Goal: Information Seeking & Learning: Find specific fact

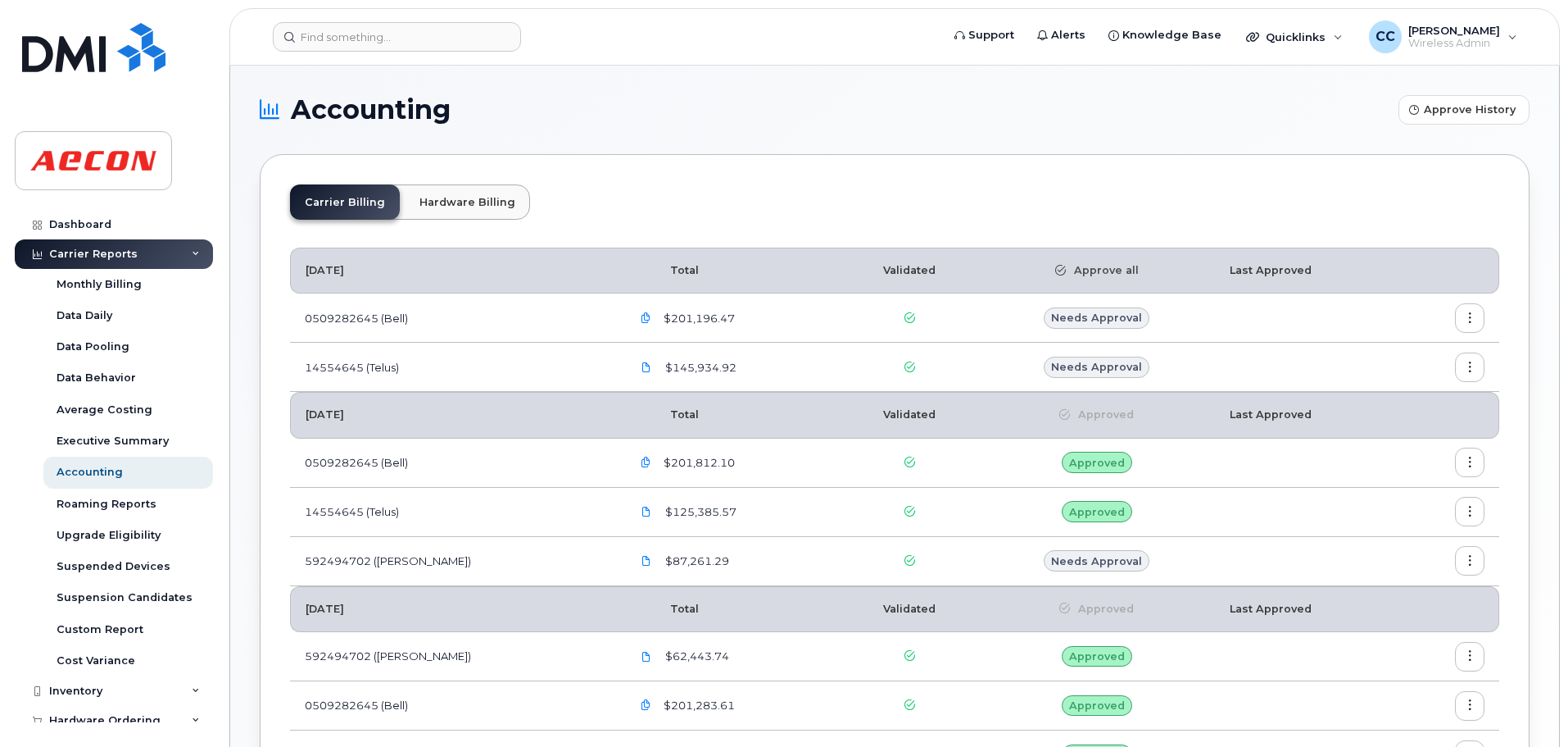
drag, startPoint x: 844, startPoint y: 188, endPoint x: 954, endPoint y: 11, distance: 208.4
click at [848, 178] on div "Carrier Billing Hardware Billing October 2025 Total Validated Approve all Last …" at bounding box center [894, 518] width 1270 height 728
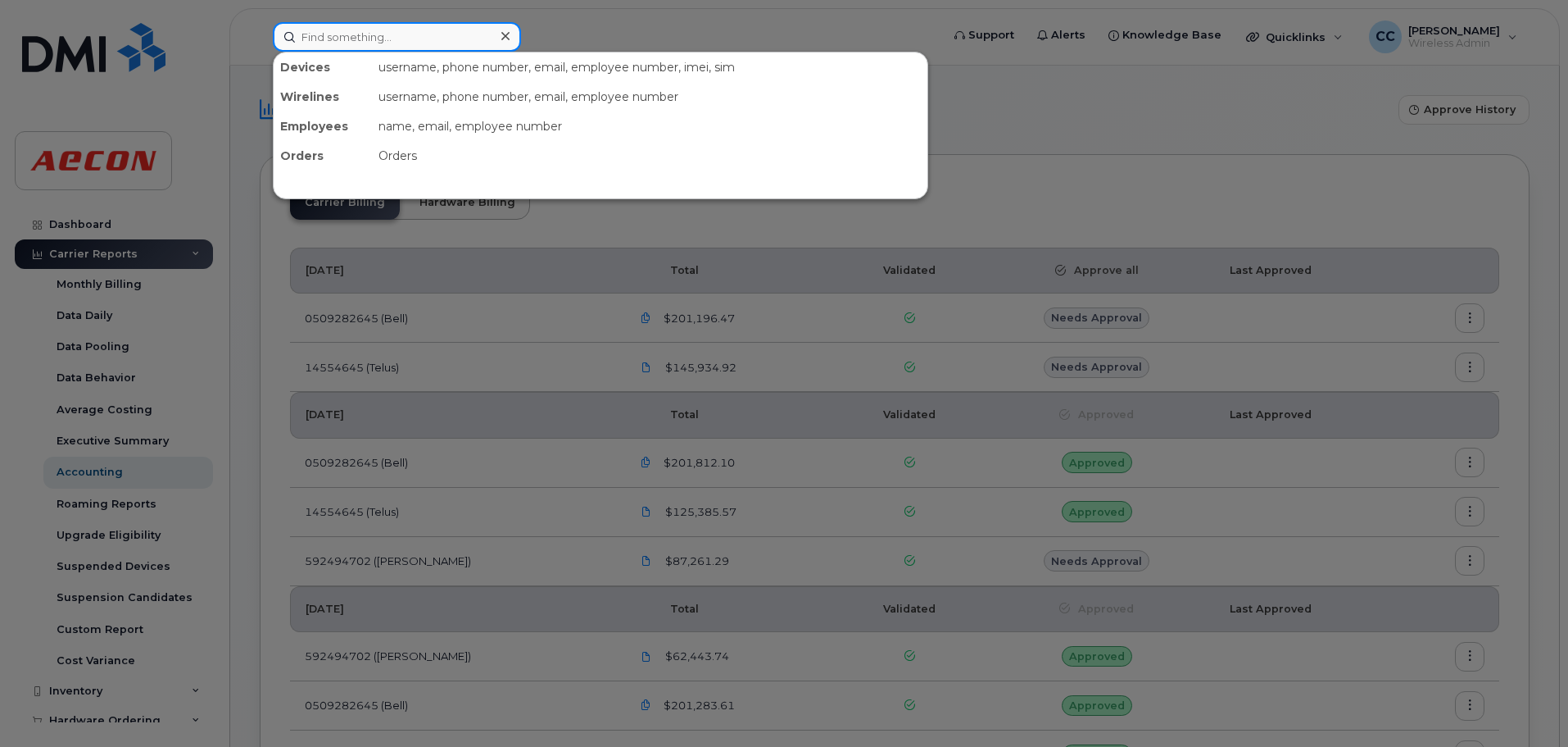
click at [439, 34] on input at bounding box center [397, 37] width 249 height 30
paste input "2369872273"
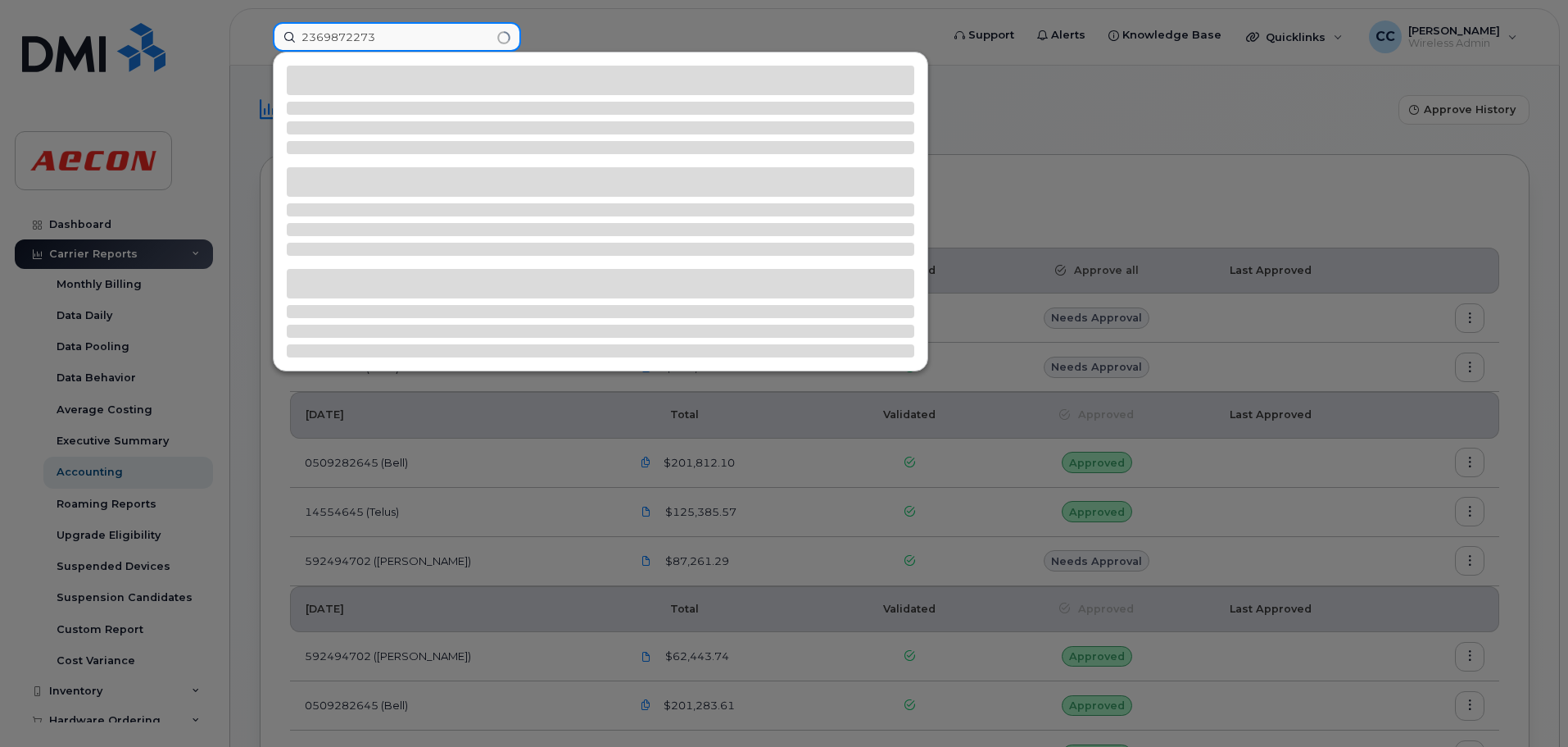
type input "2369872273"
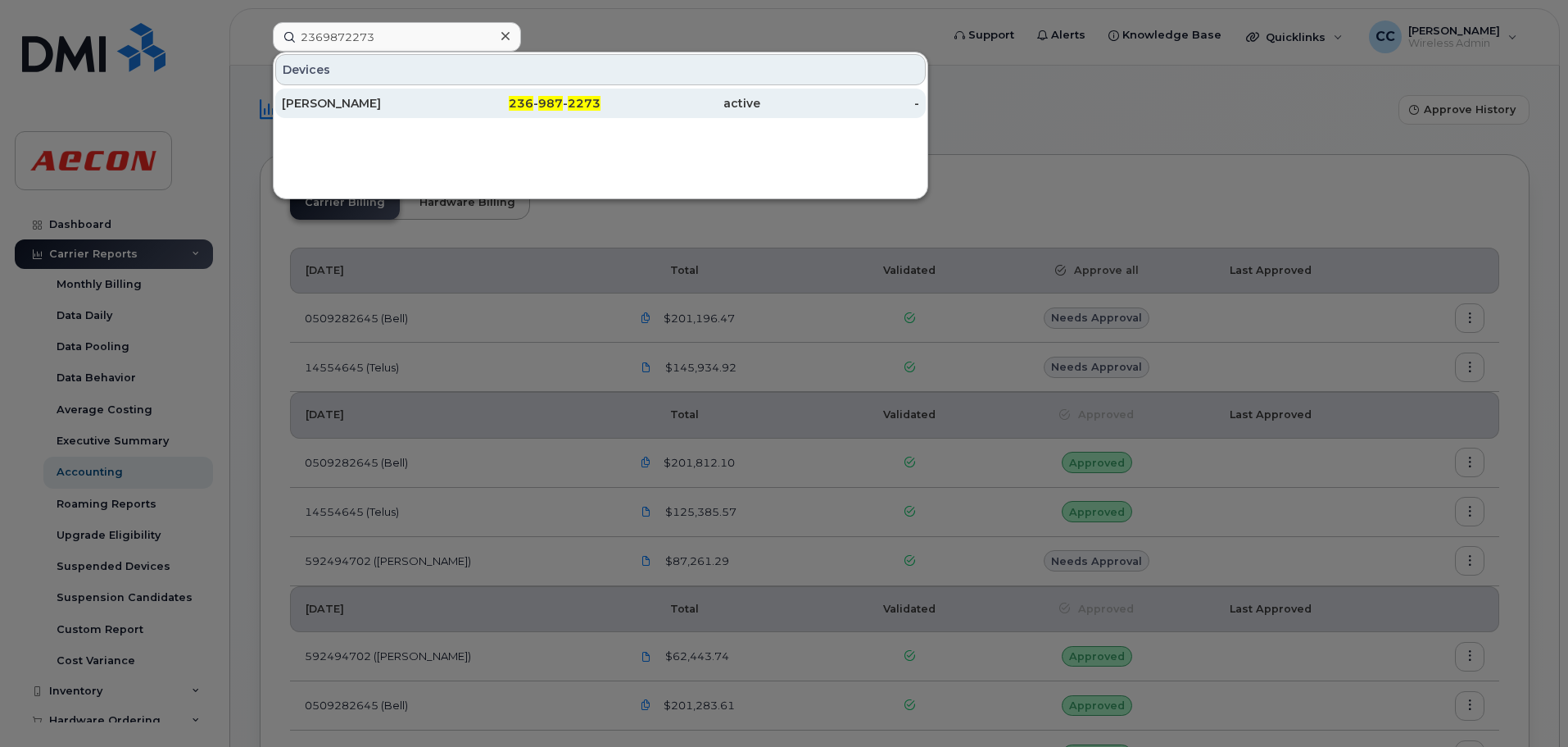
click at [533, 102] on span "236" at bounding box center [521, 103] width 24 height 14
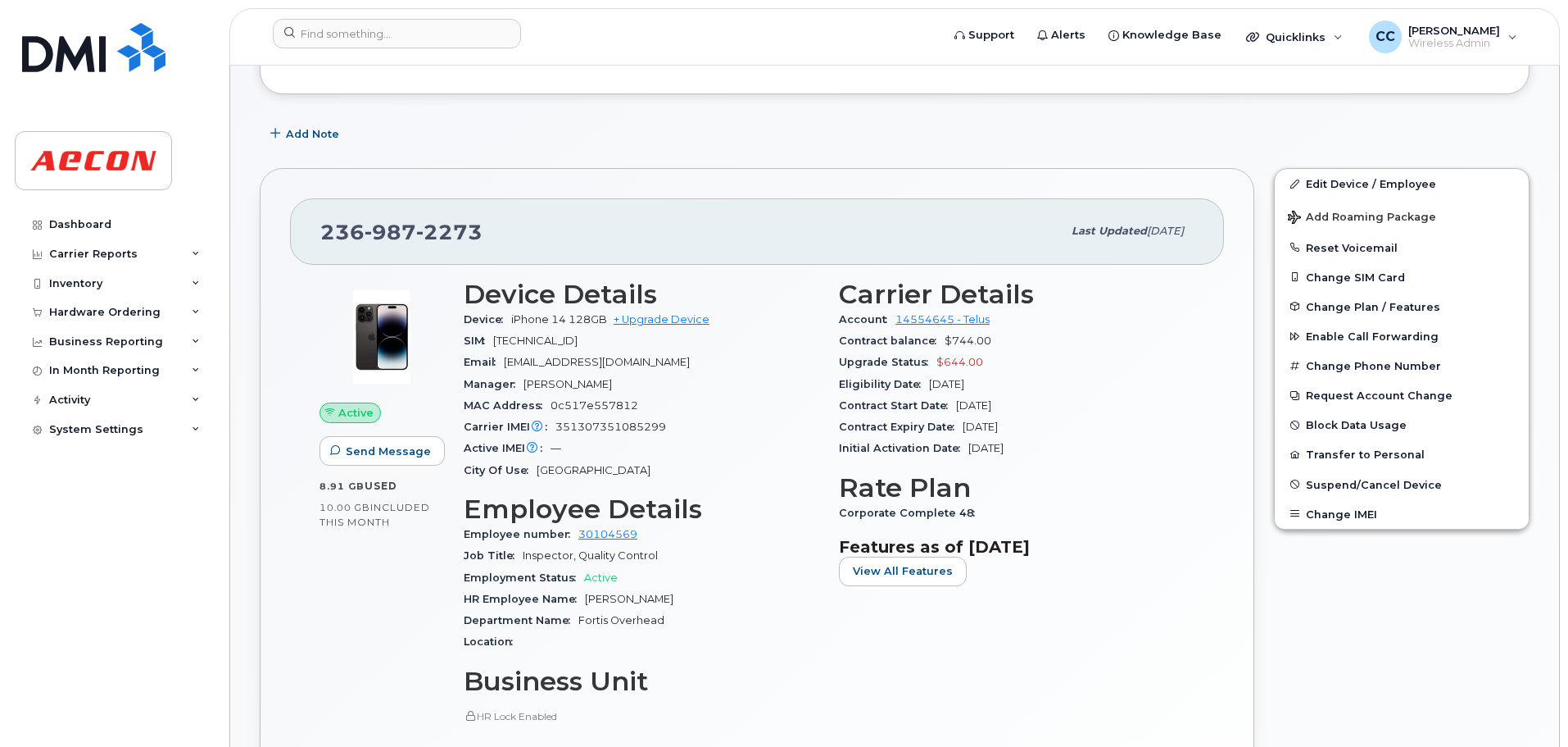
scroll to position [246, 0]
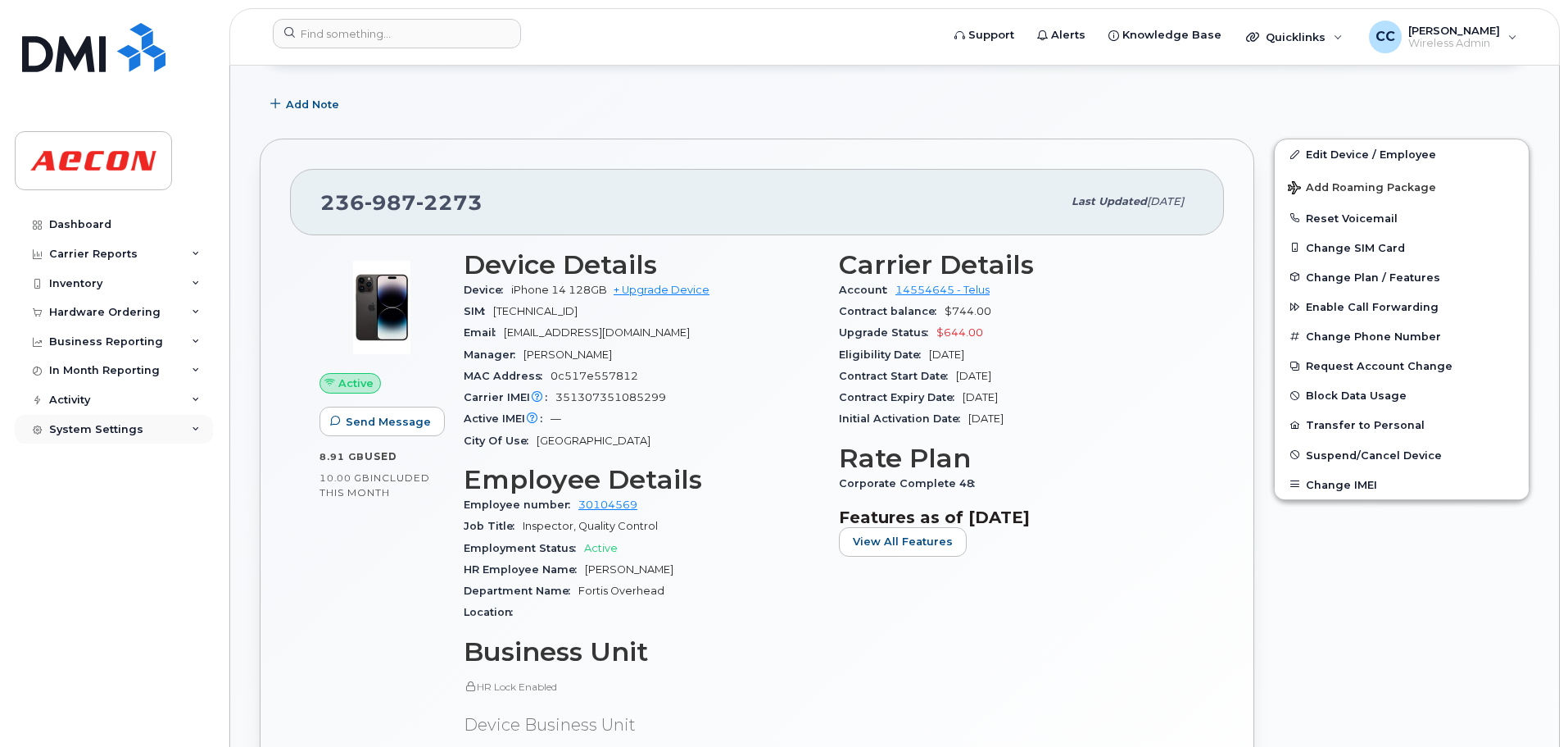
click at [196, 428] on icon at bounding box center [195, 429] width 8 height 8
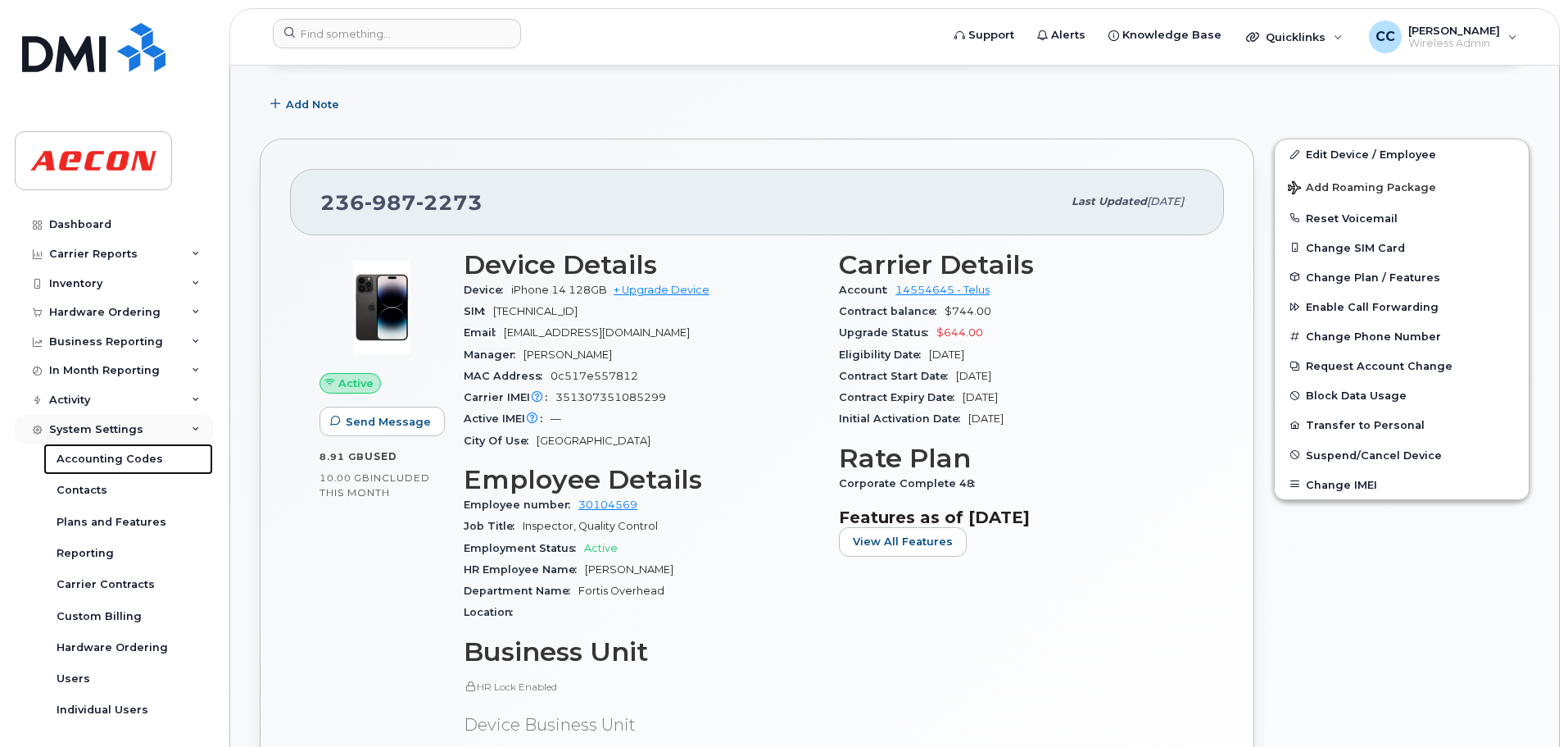
click at [131, 460] on div "Accounting Codes" at bounding box center [110, 459] width 106 height 14
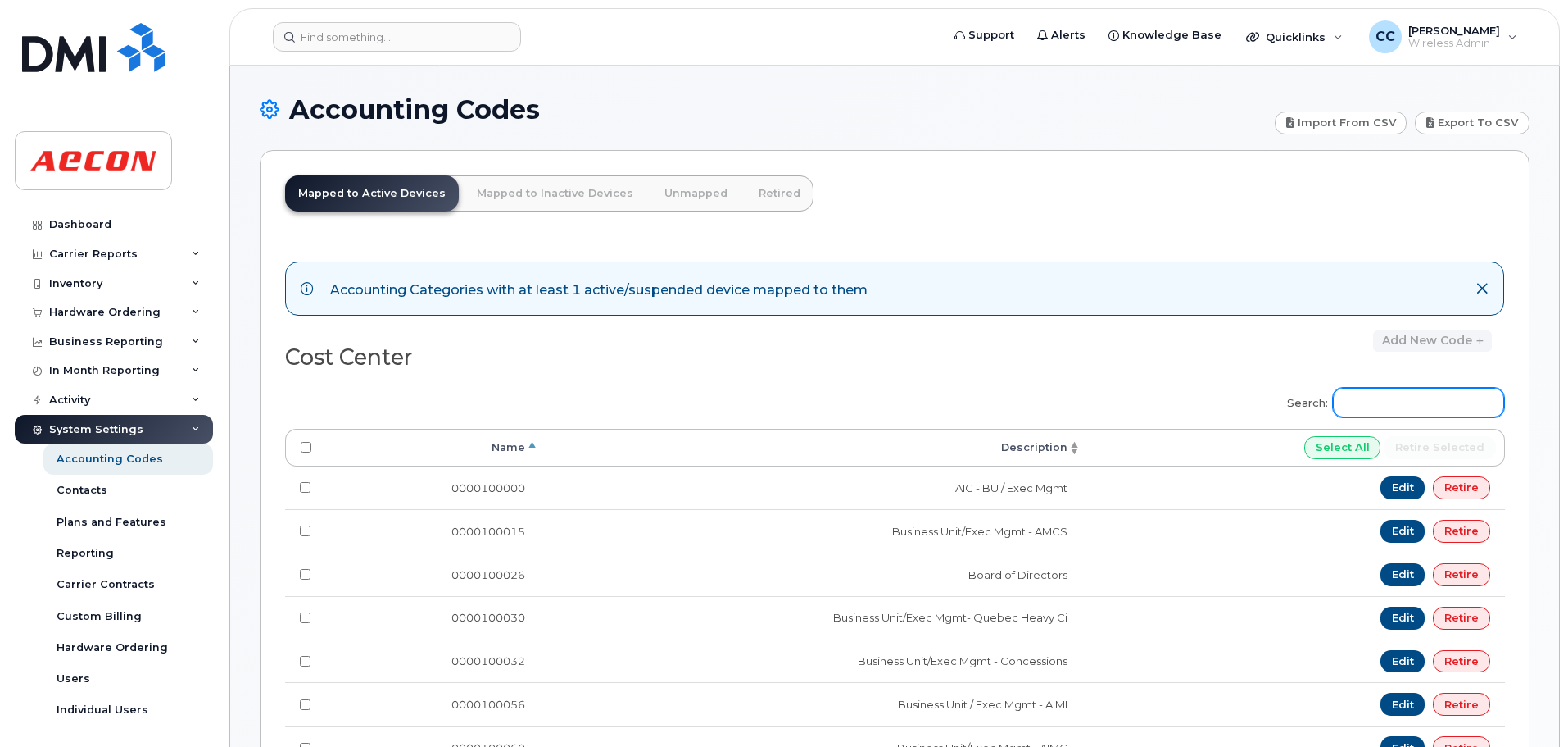
click at [1399, 397] on input "Search:" at bounding box center [1418, 402] width 171 height 30
click at [1382, 403] on input "Search:" at bounding box center [1418, 402] width 171 height 30
paste input "A02141YRD"
type input "A02141YRD"
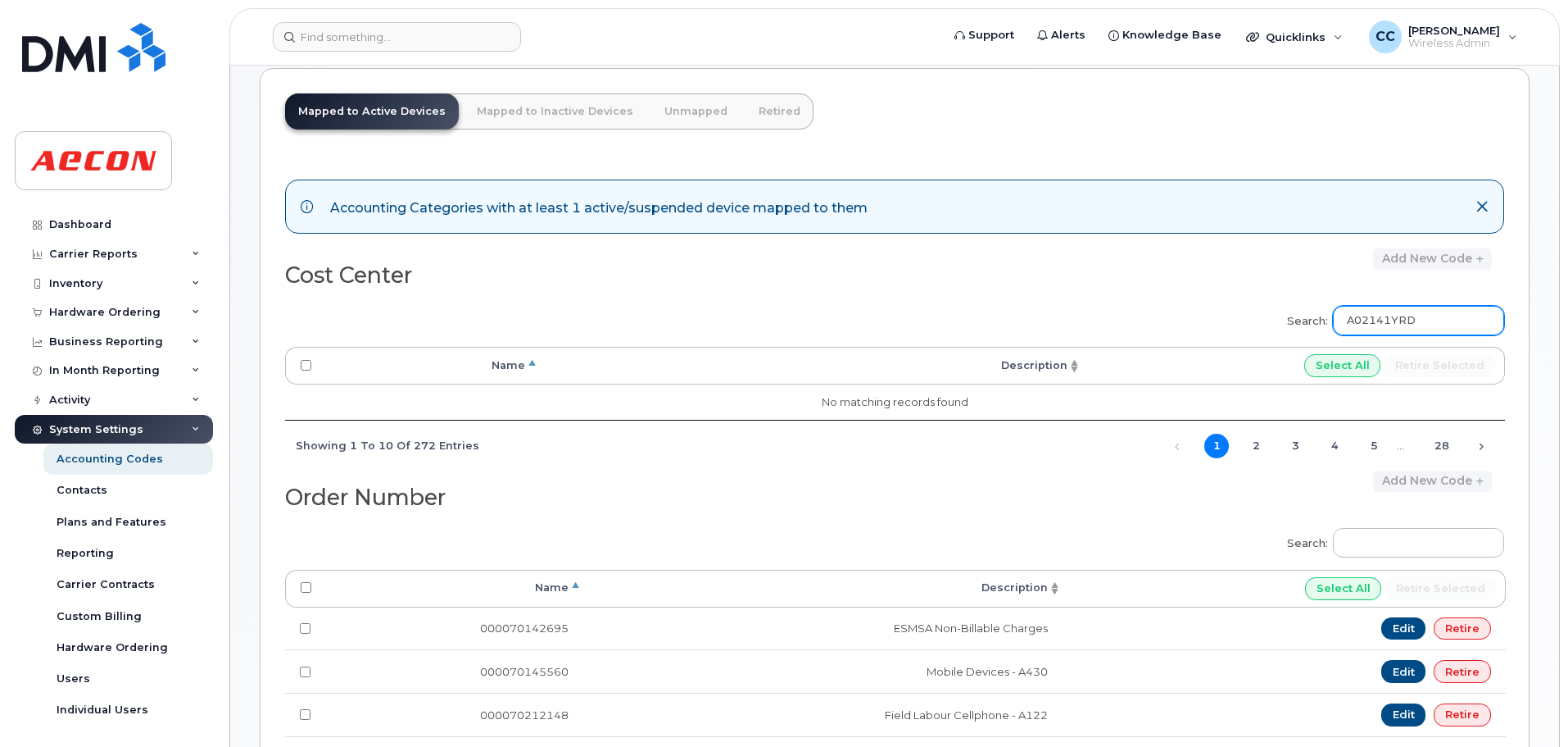
scroll to position [164, 0]
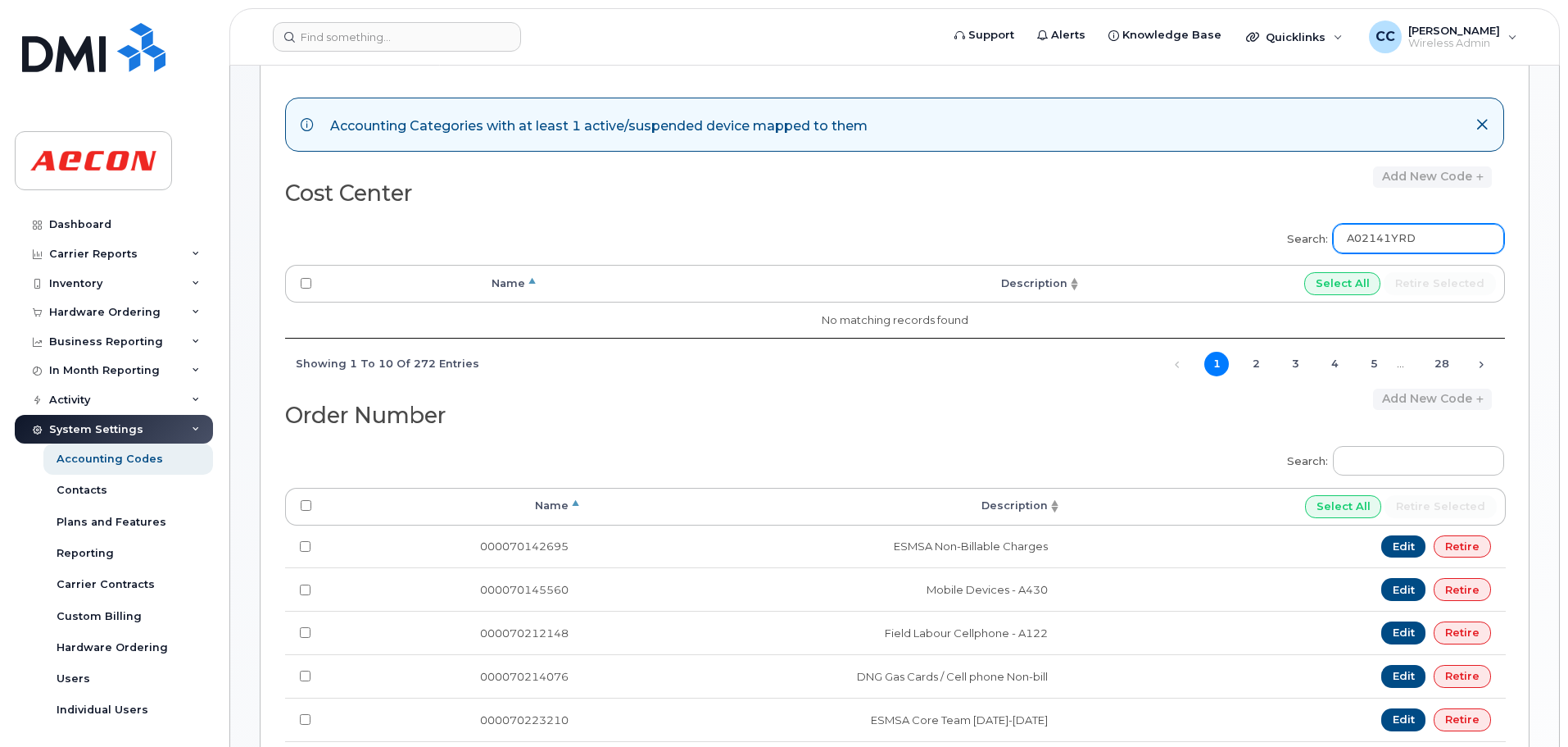
drag, startPoint x: 1405, startPoint y: 232, endPoint x: 1341, endPoint y: 235, distance: 64.1
click at [1341, 235] on label "Search: A02141YRD" at bounding box center [1390, 235] width 228 height 46
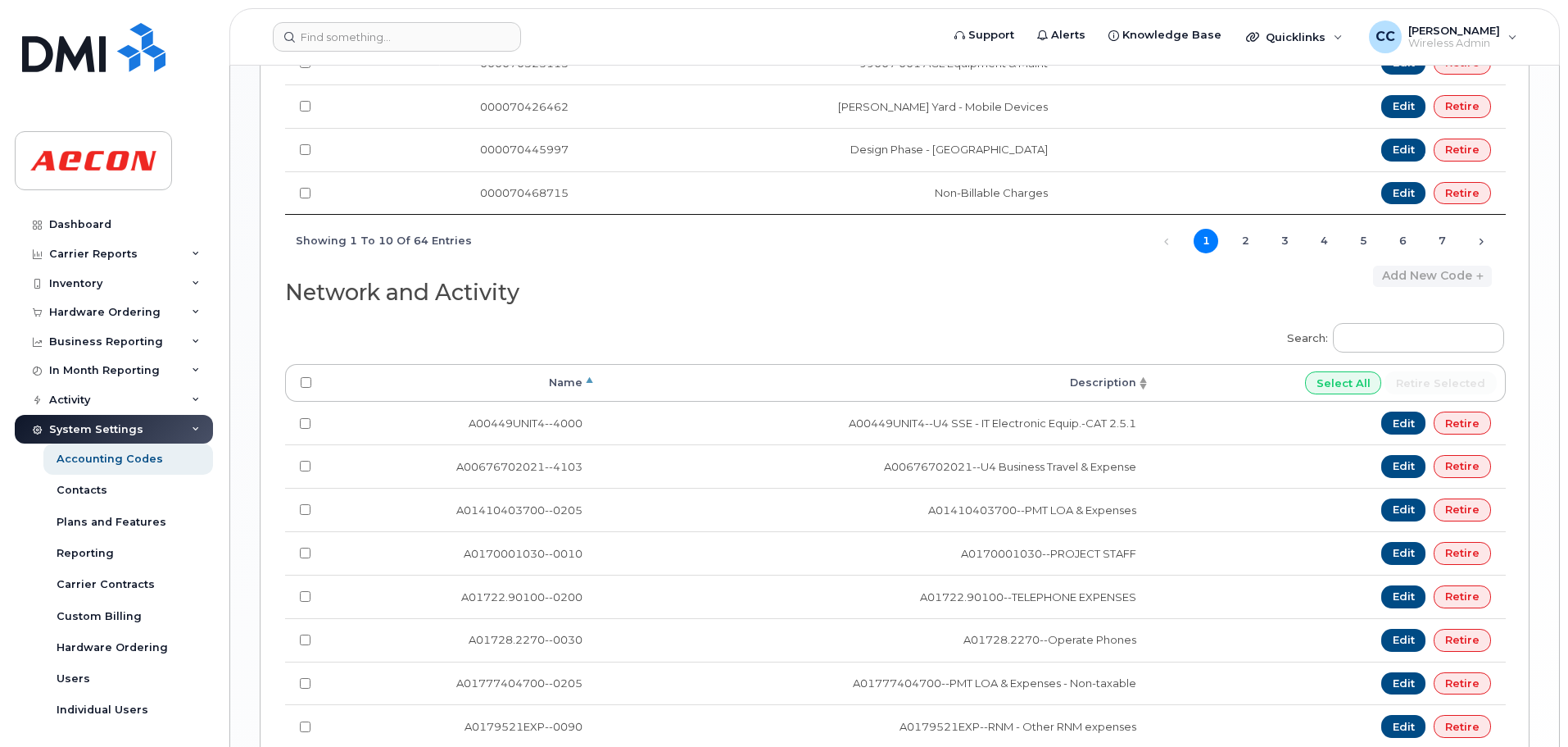
scroll to position [1311, 0]
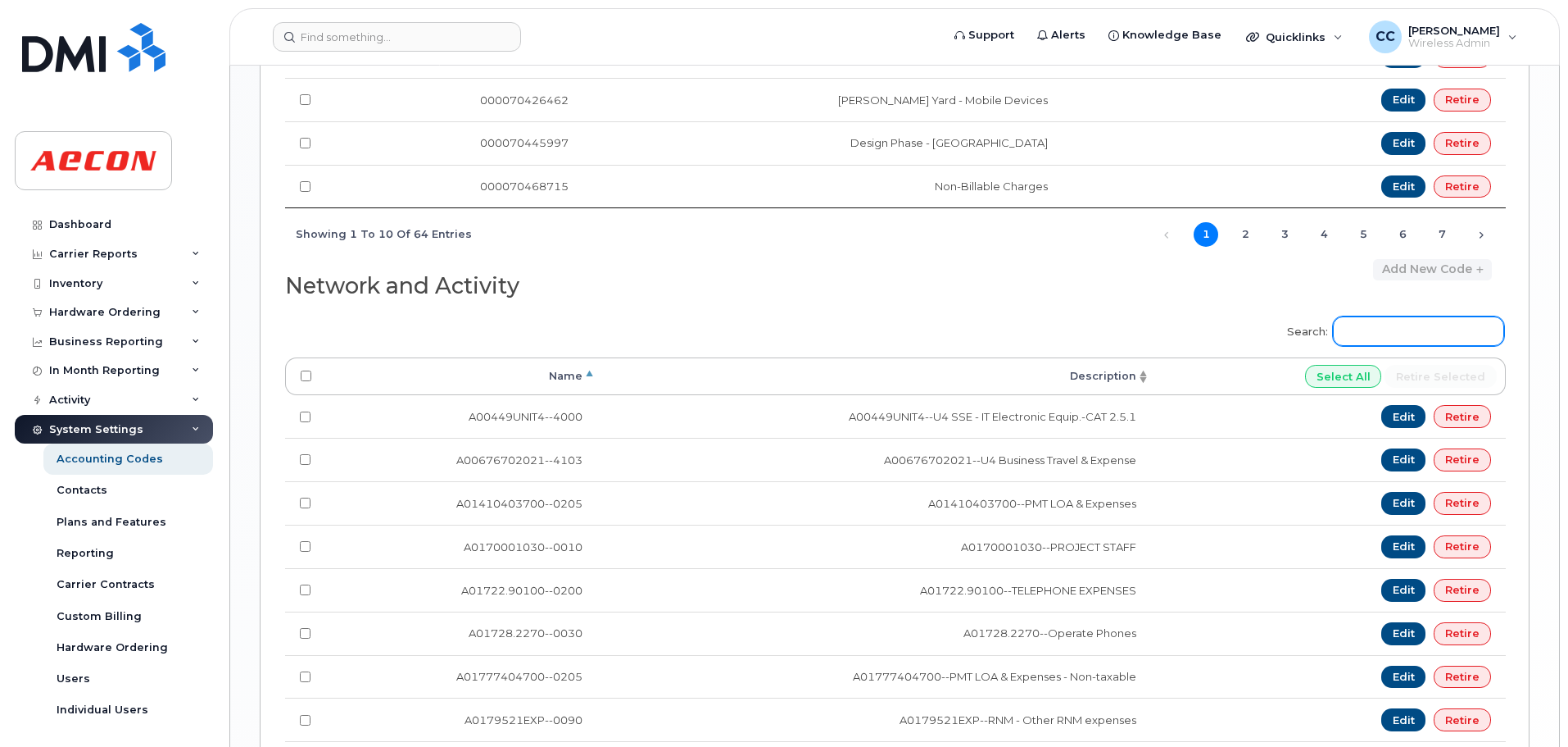
click at [1372, 333] on input "Search:" at bounding box center [1418, 331] width 171 height 30
paste input "A02141YRD"
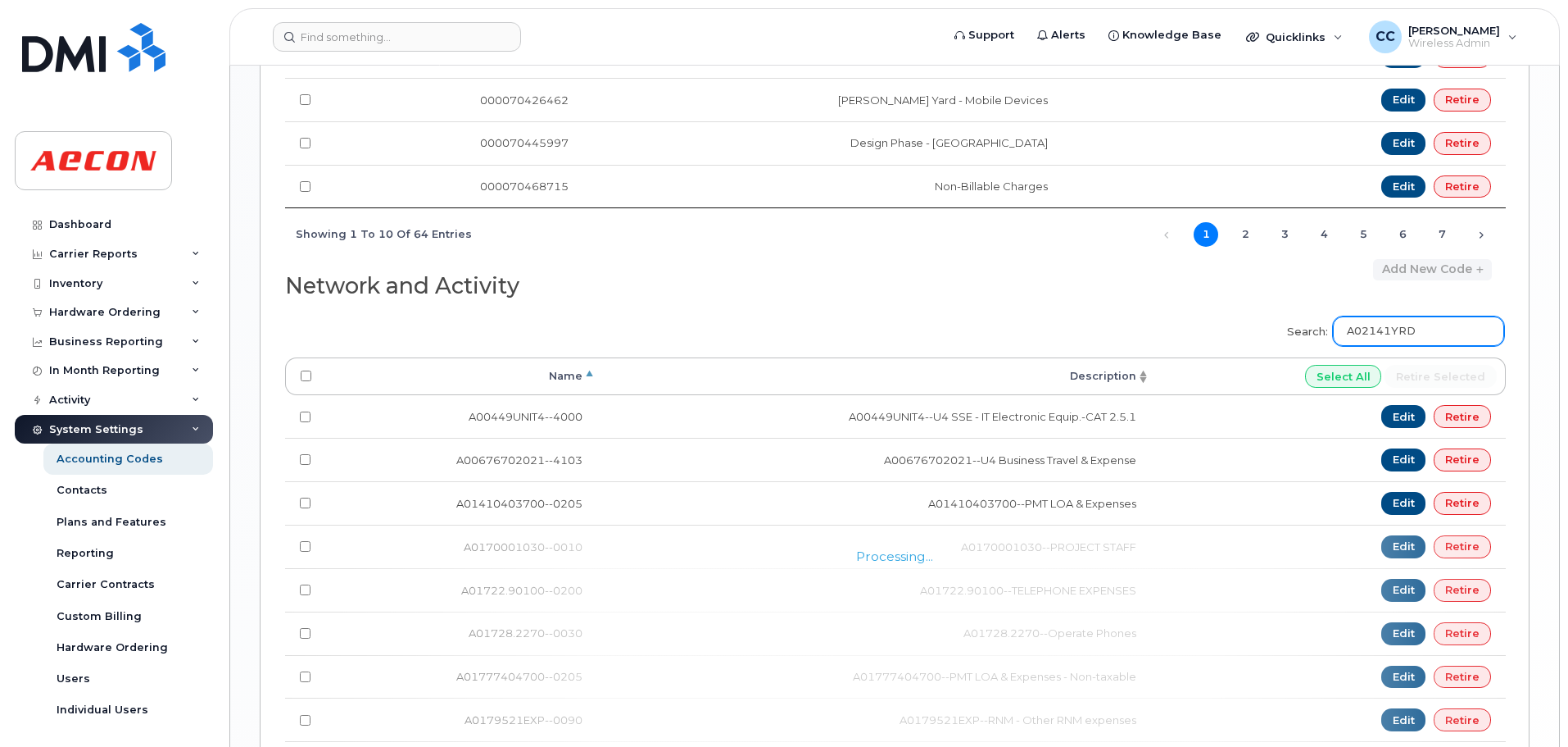
scroll to position [1161, 0]
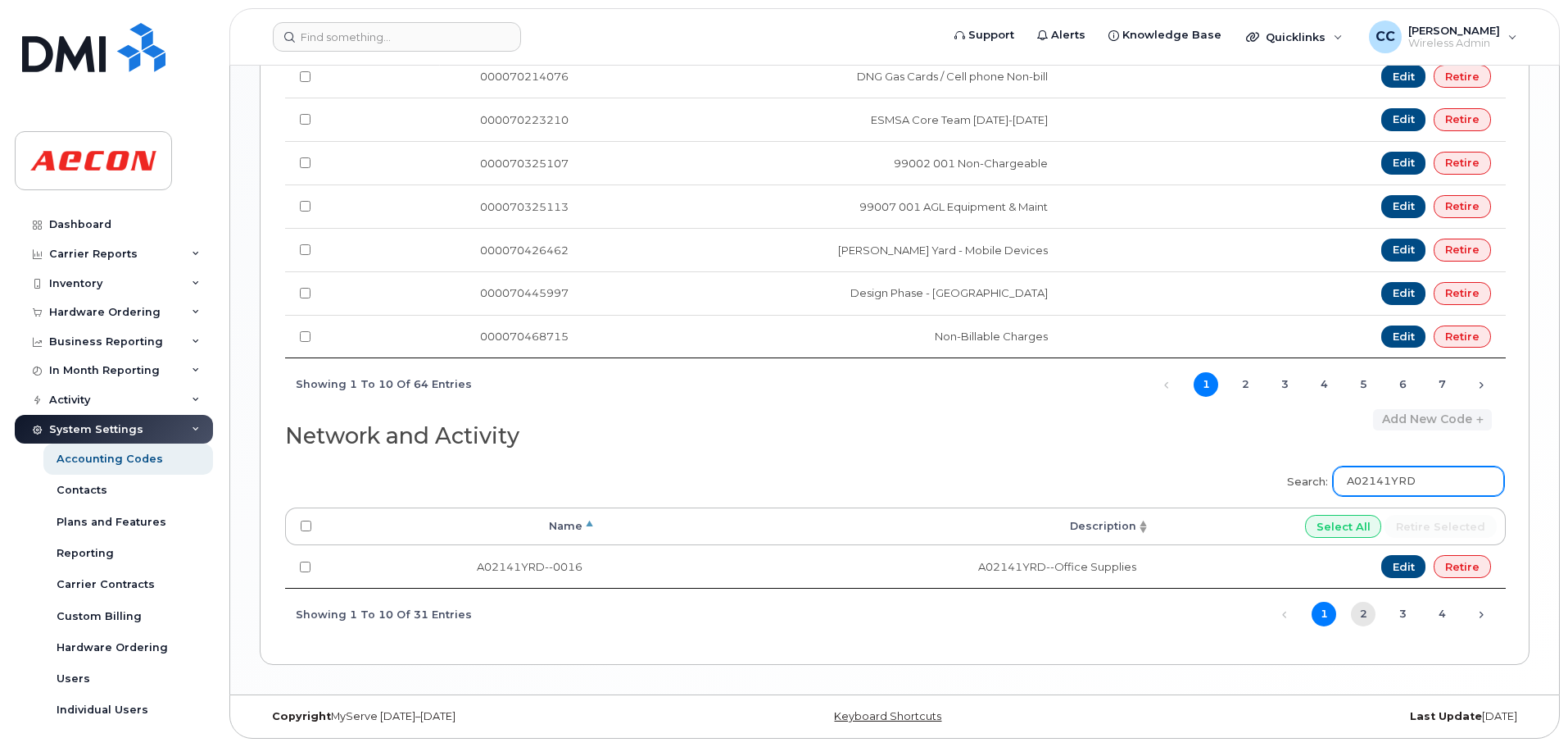
type input "A02141YRD"
click at [1365, 617] on link "2" at bounding box center [1363, 614] width 24 height 24
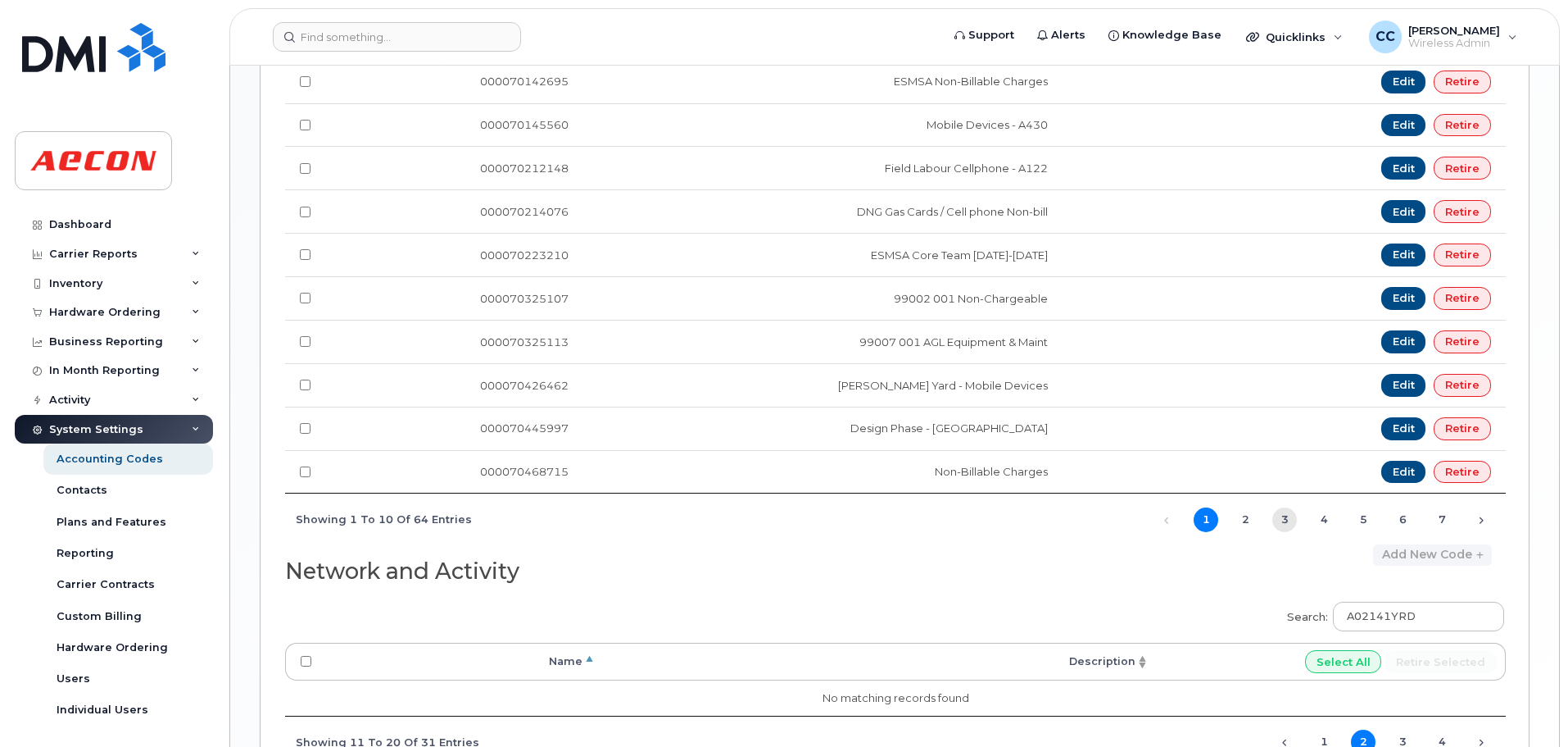
scroll to position [1154, 0]
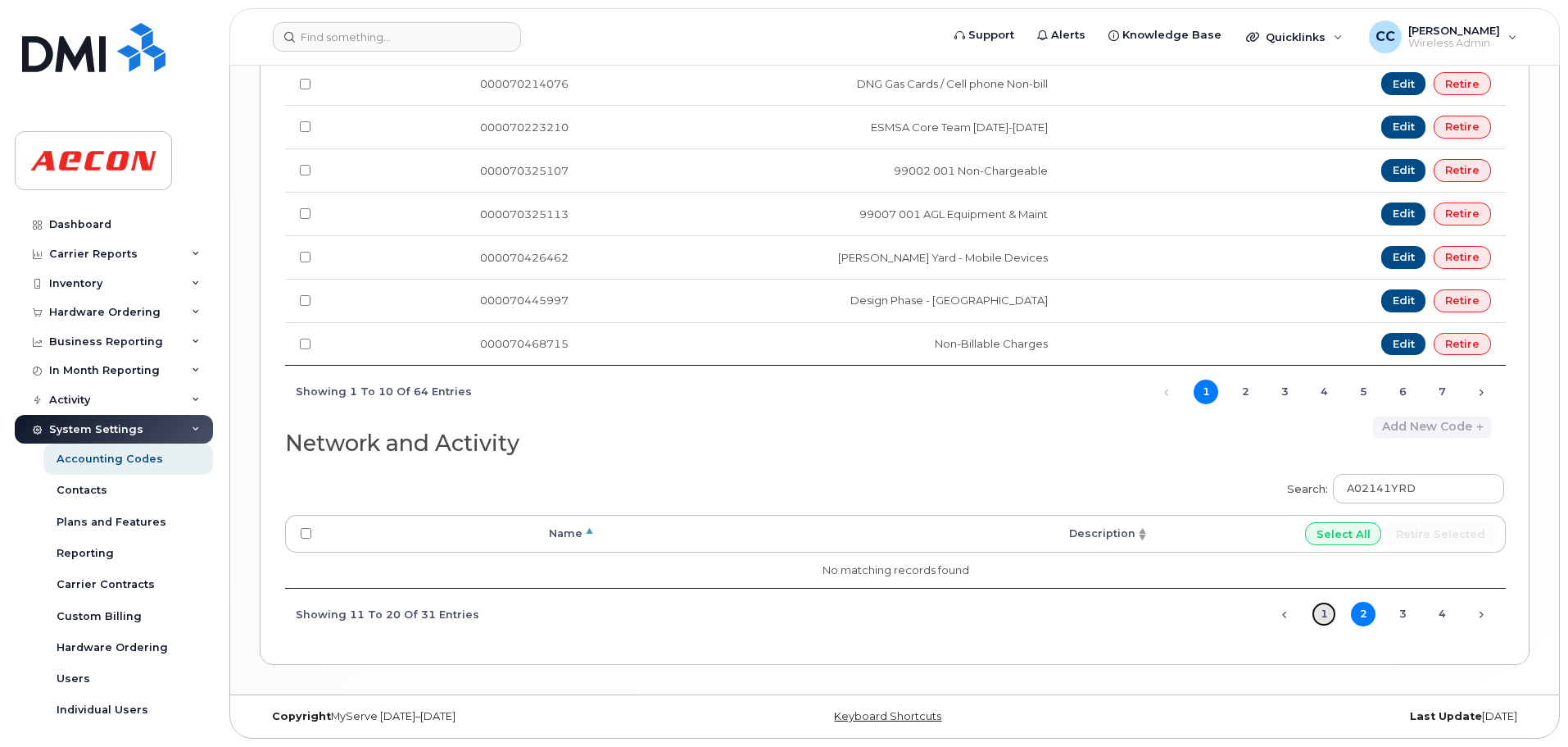
click at [1326, 616] on link "1" at bounding box center [1323, 614] width 24 height 24
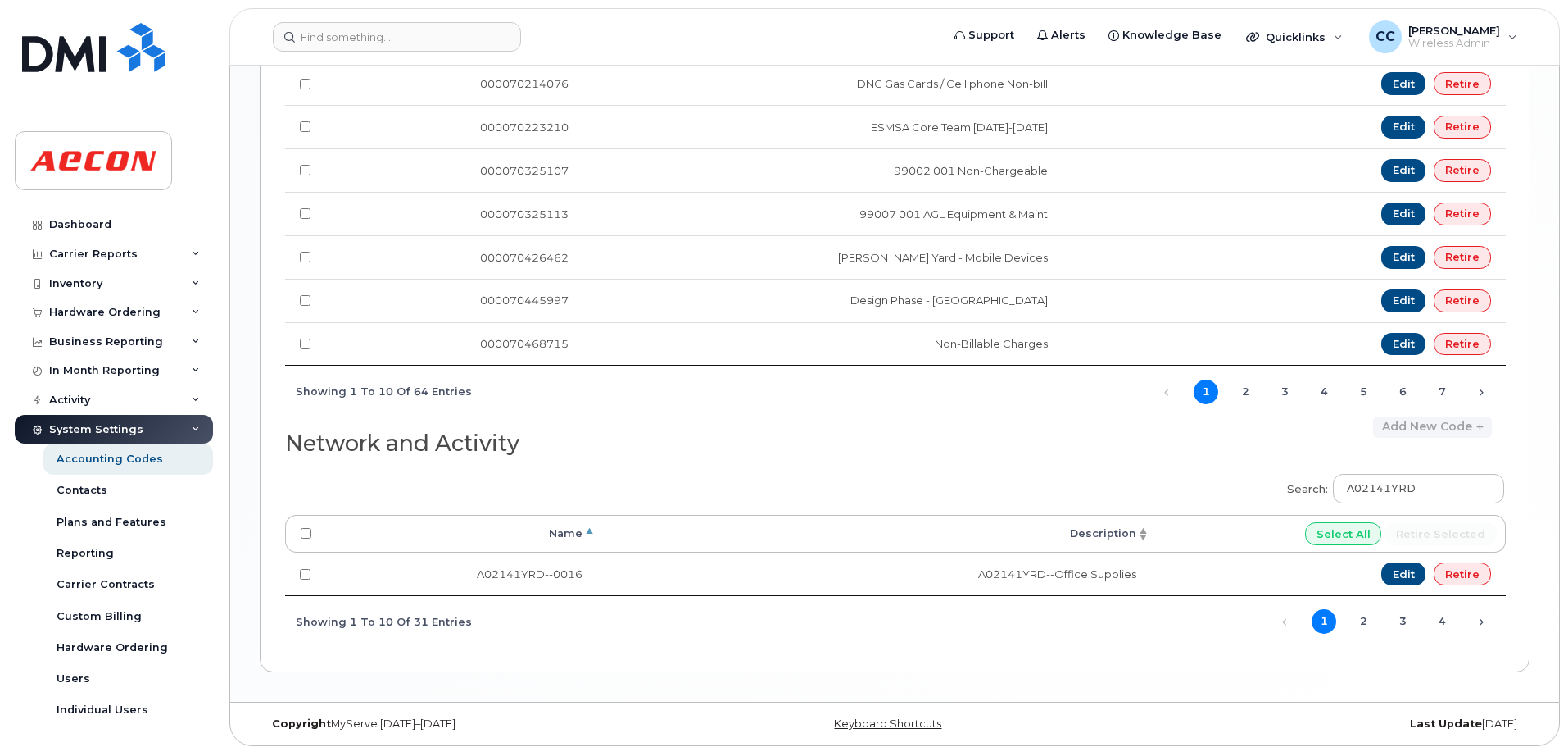
click at [1142, 536] on th "Description" at bounding box center [874, 533] width 554 height 38
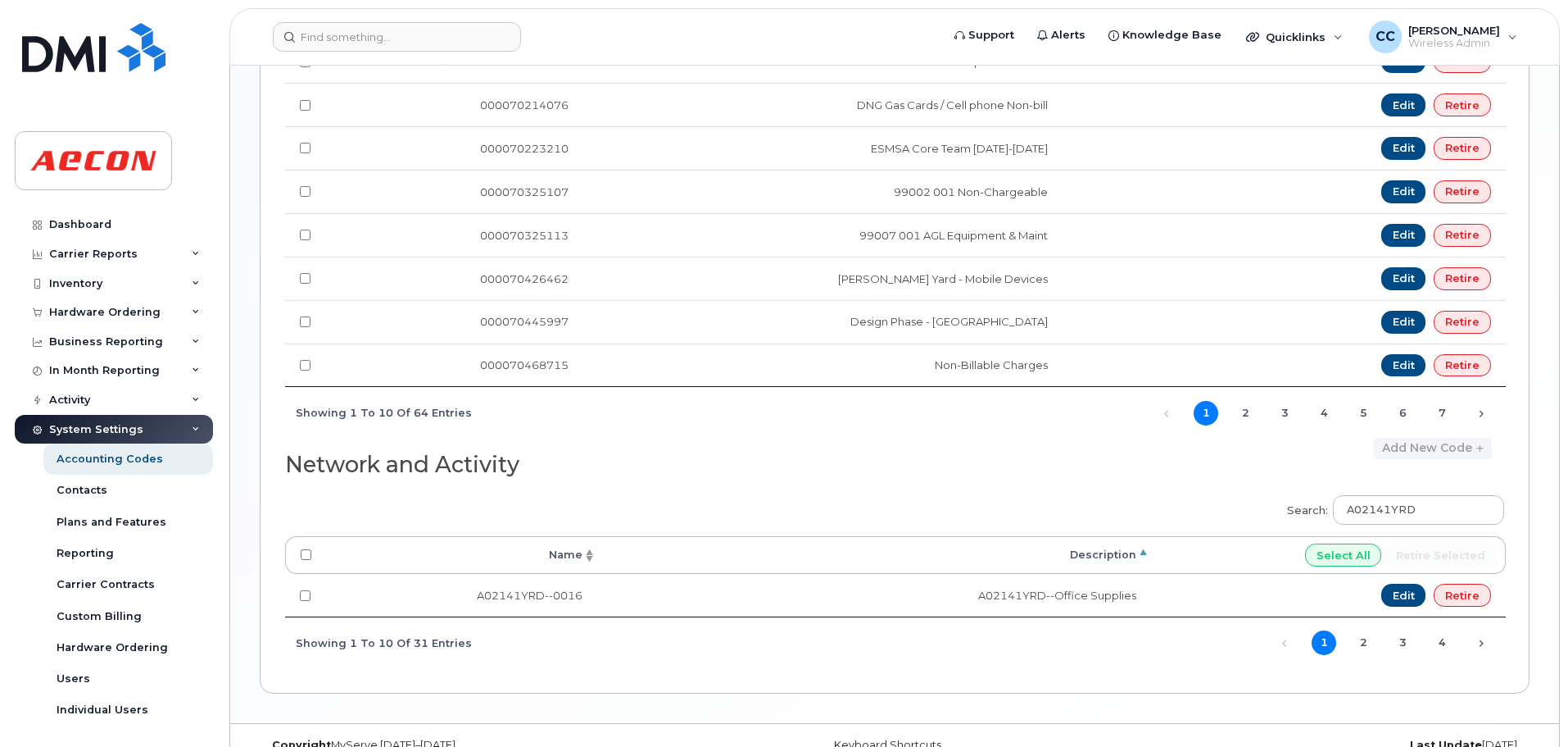
scroll to position [1161, 0]
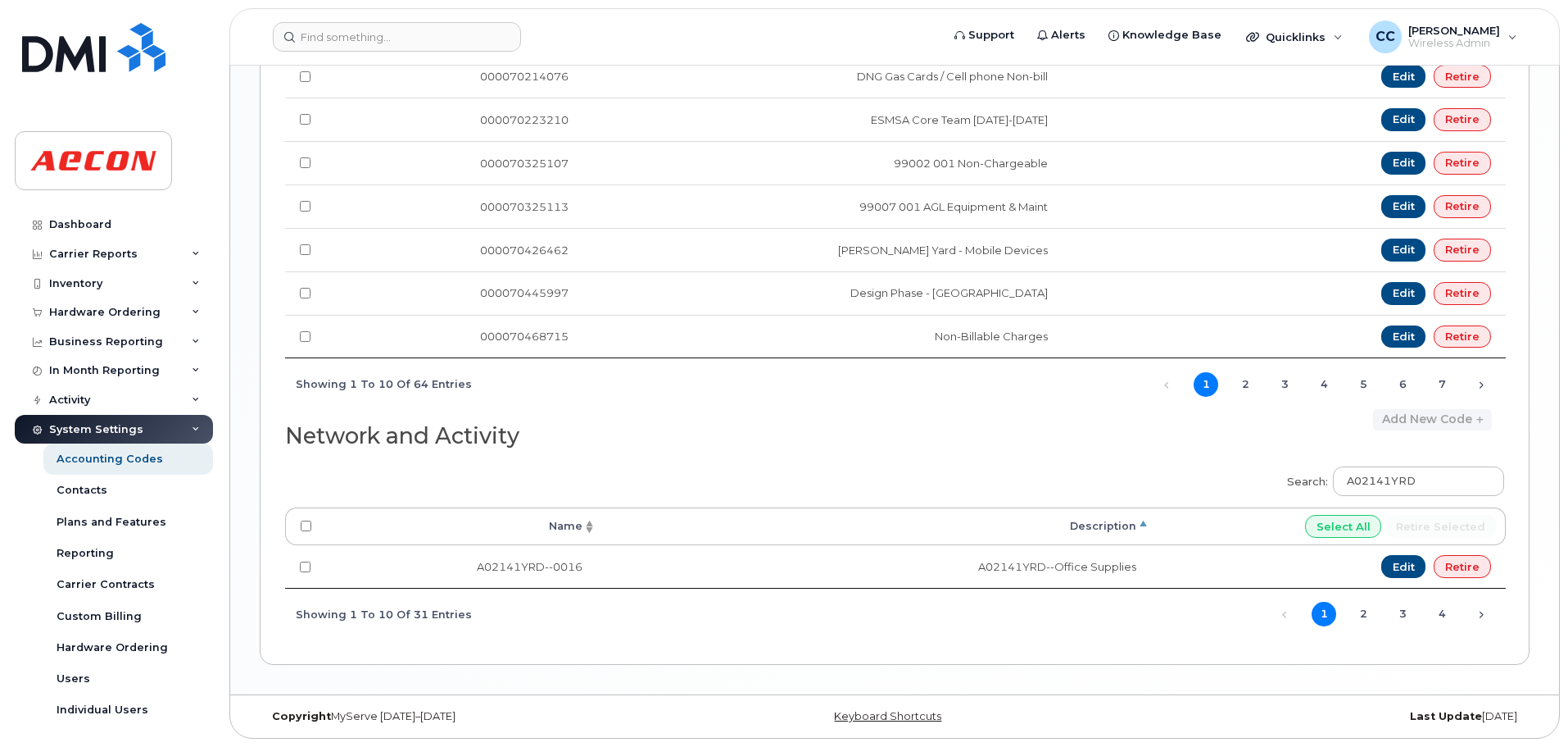
click at [1143, 525] on th "Description" at bounding box center [874, 526] width 554 height 38
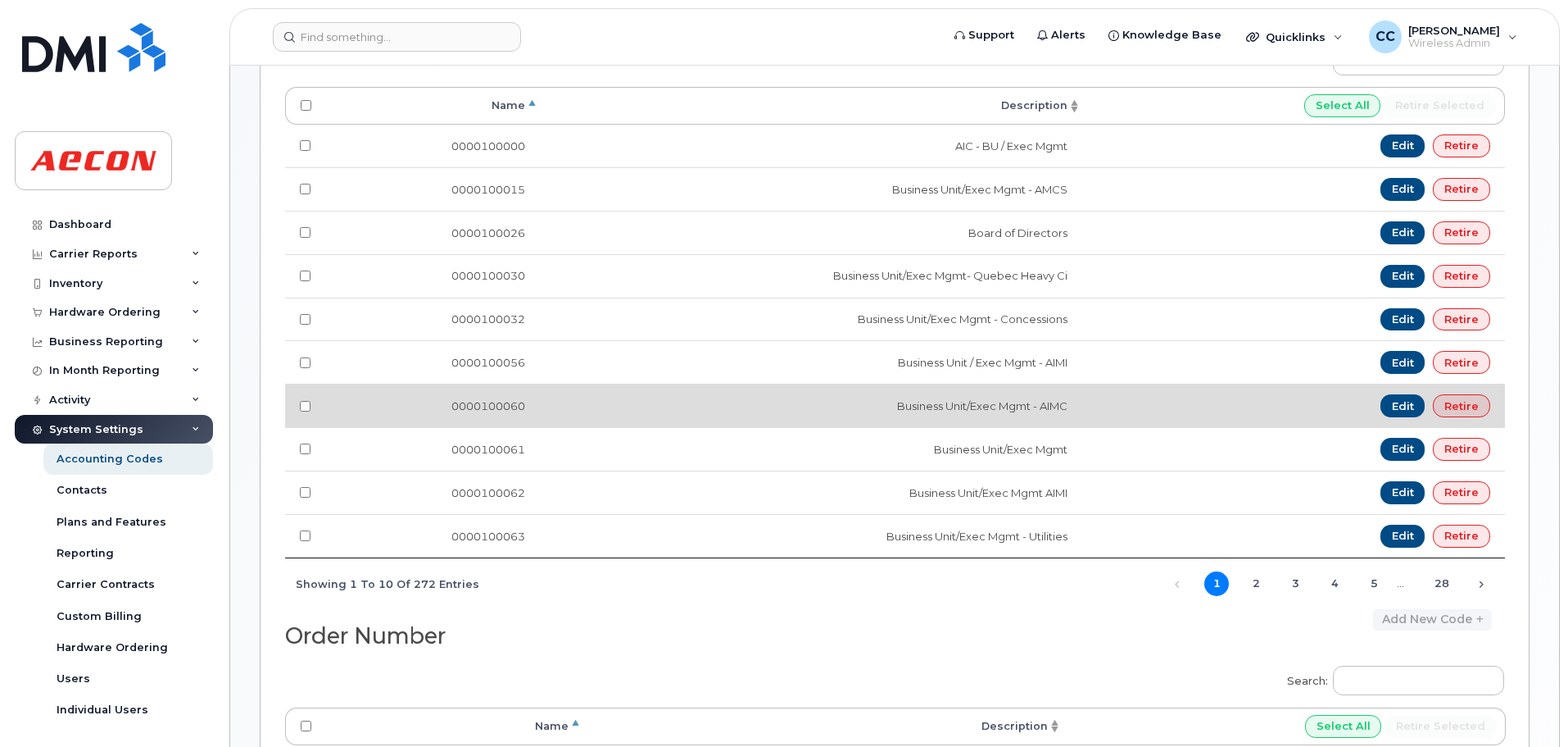
scroll to position [0, 0]
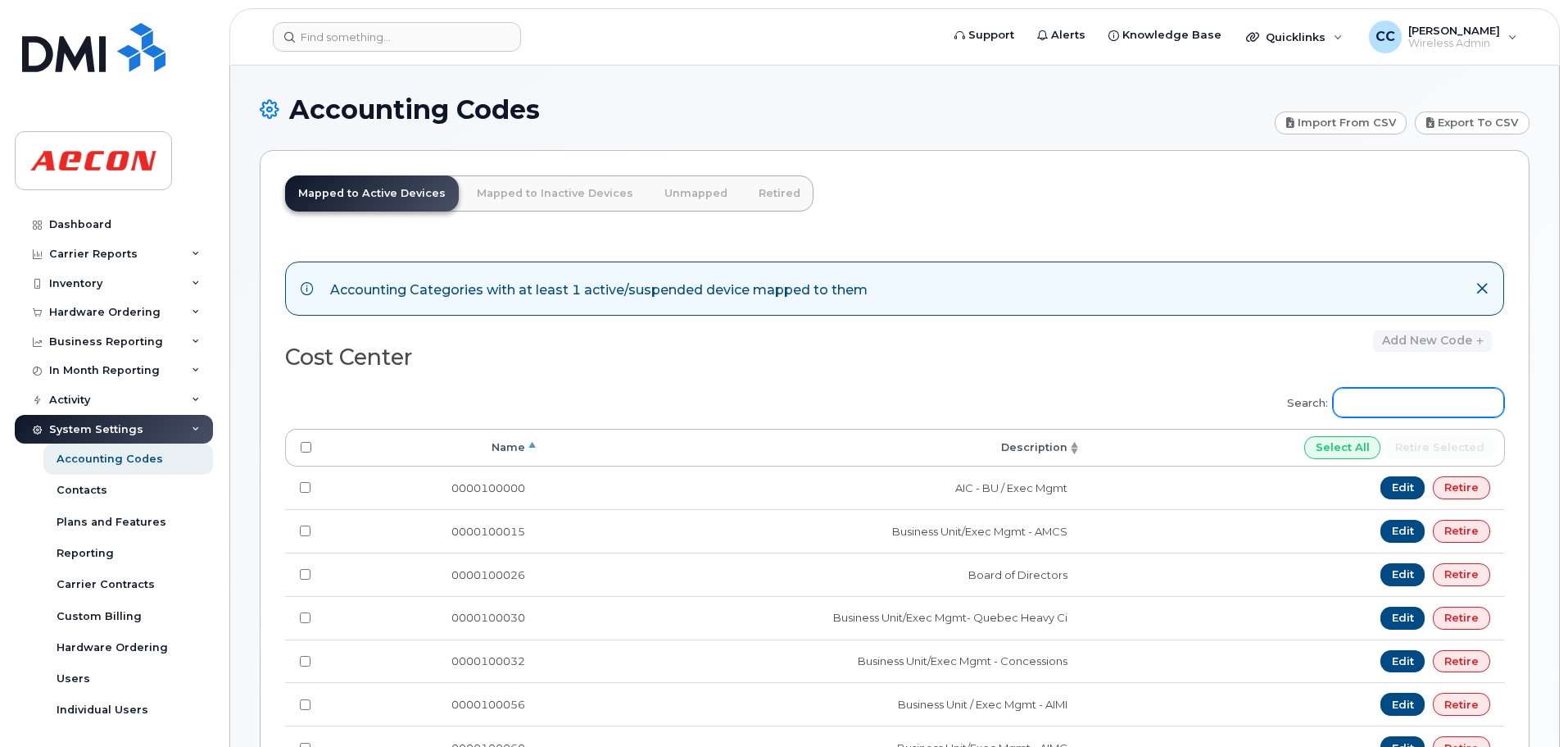
click at [1437, 407] on input "Search:" at bounding box center [1418, 402] width 171 height 30
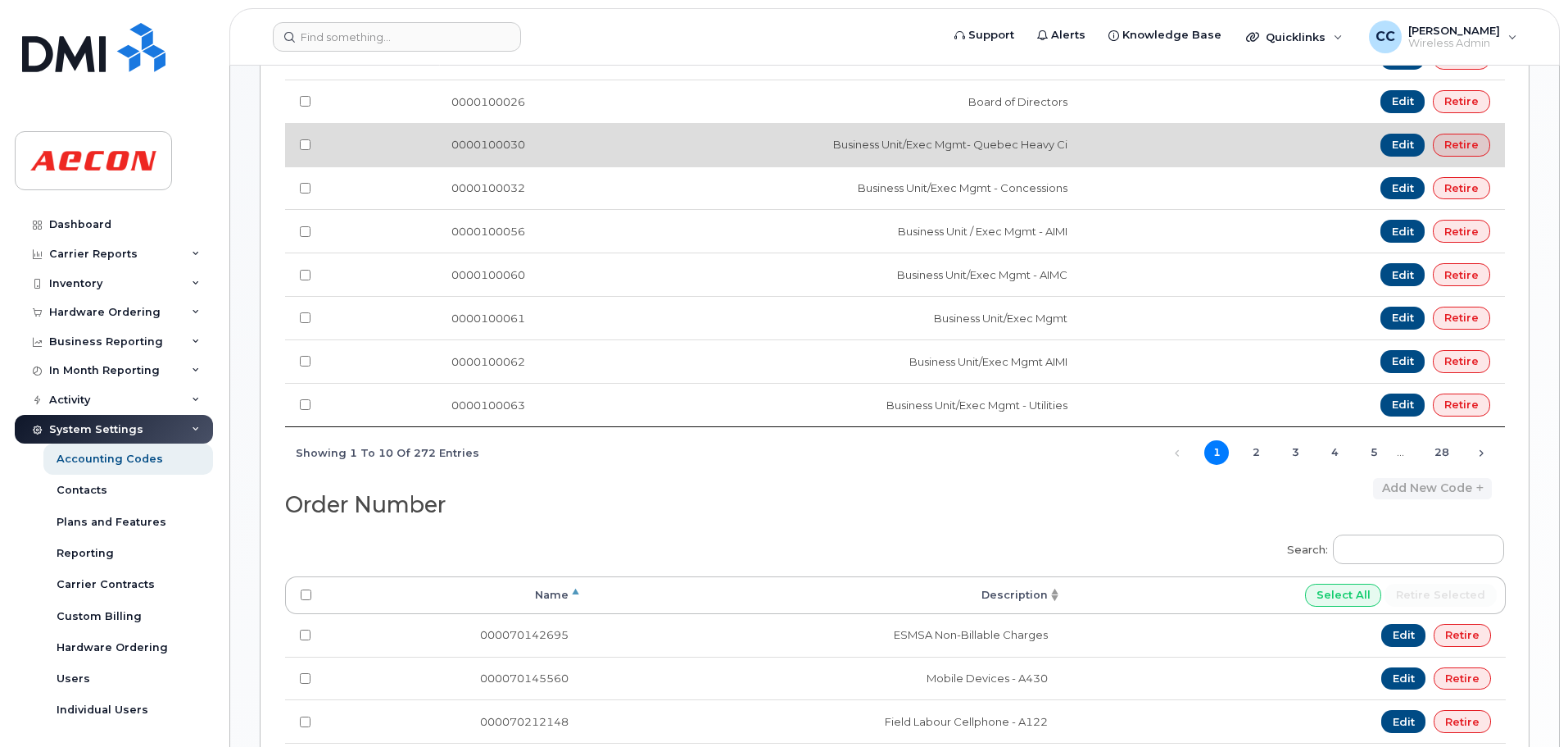
scroll to position [492, 0]
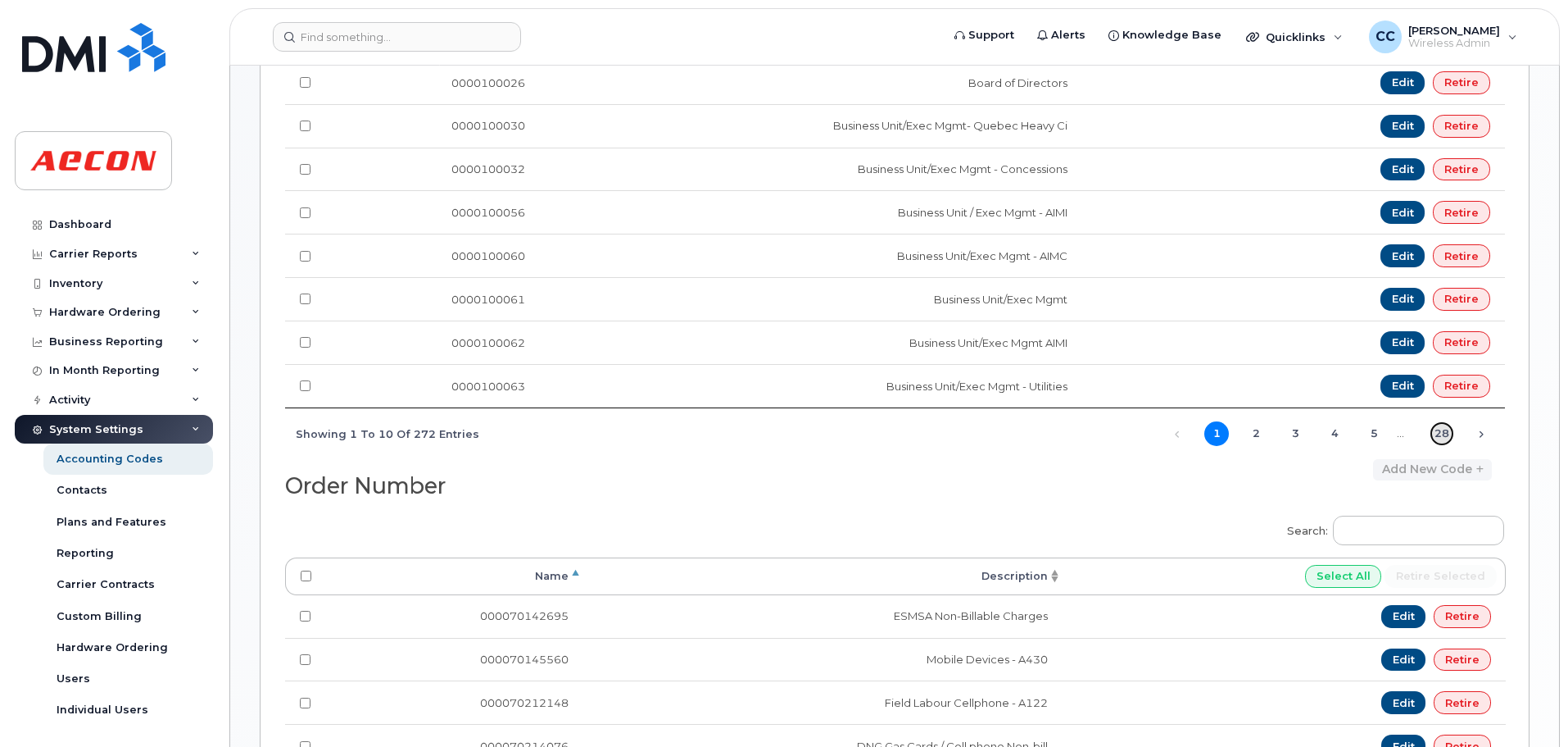
click at [1444, 430] on link "28" at bounding box center [1441, 433] width 24 height 24
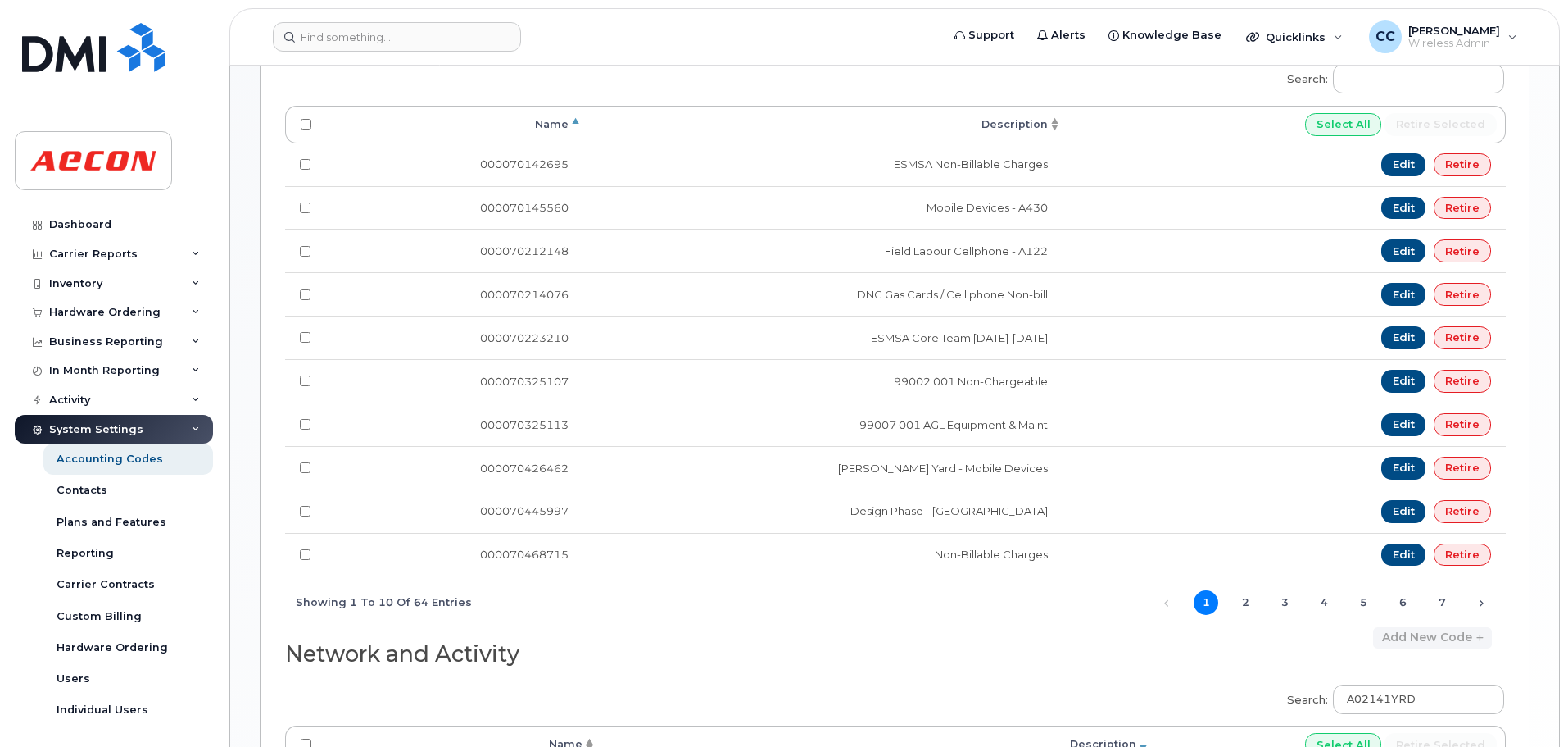
scroll to position [815, 0]
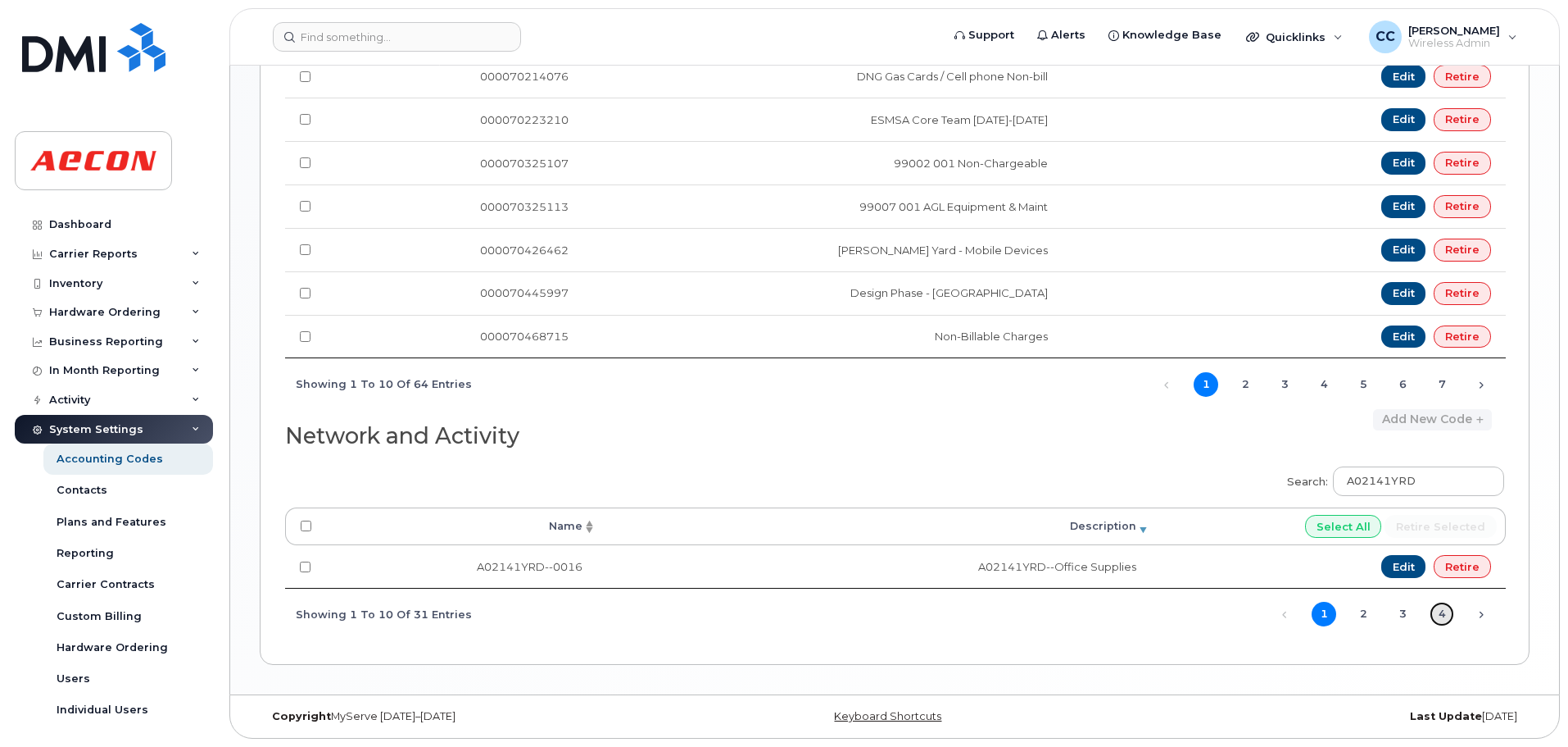
click at [1439, 613] on link "4" at bounding box center [1441, 614] width 24 height 24
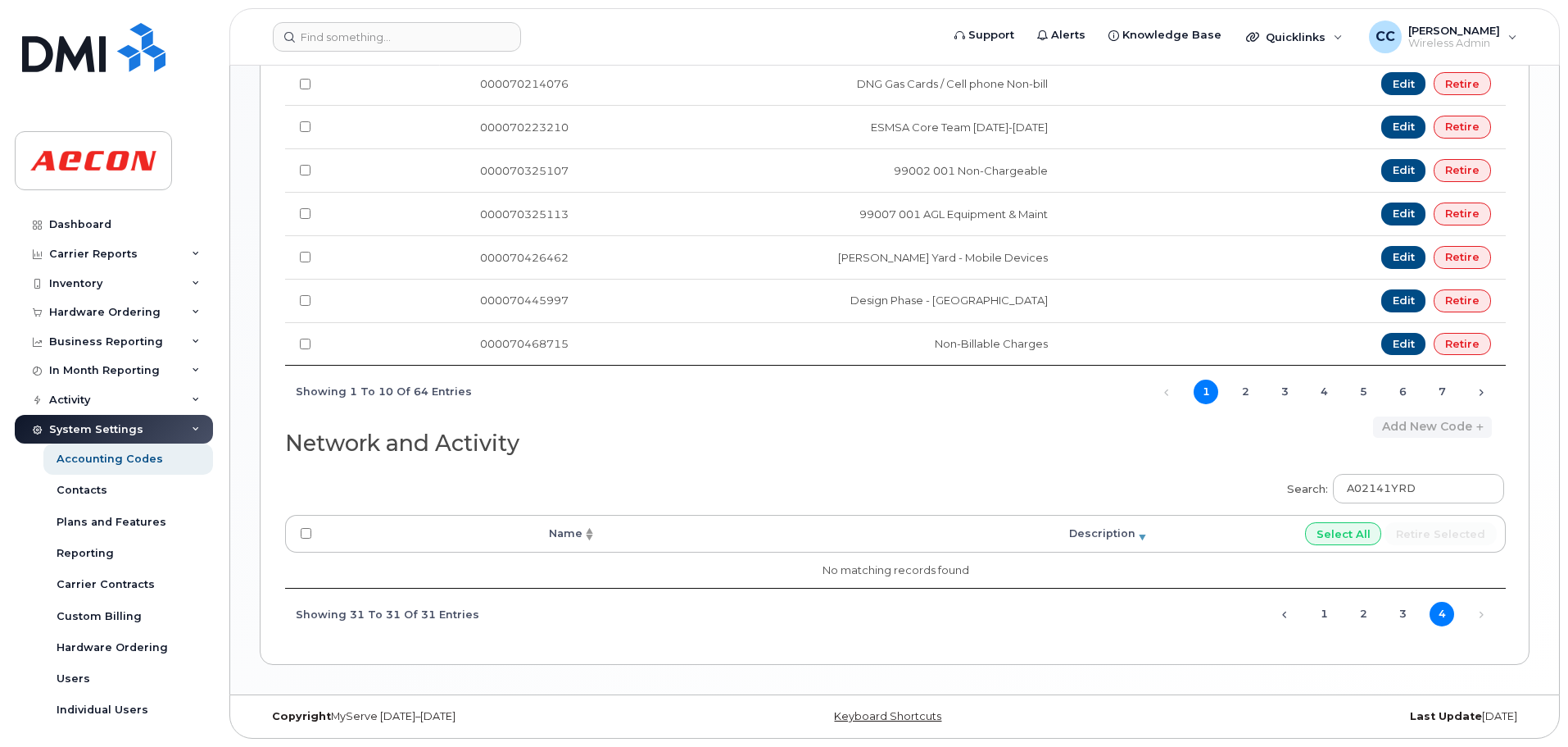
scroll to position [807, 0]
click at [1326, 614] on link "1" at bounding box center [1323, 614] width 24 height 24
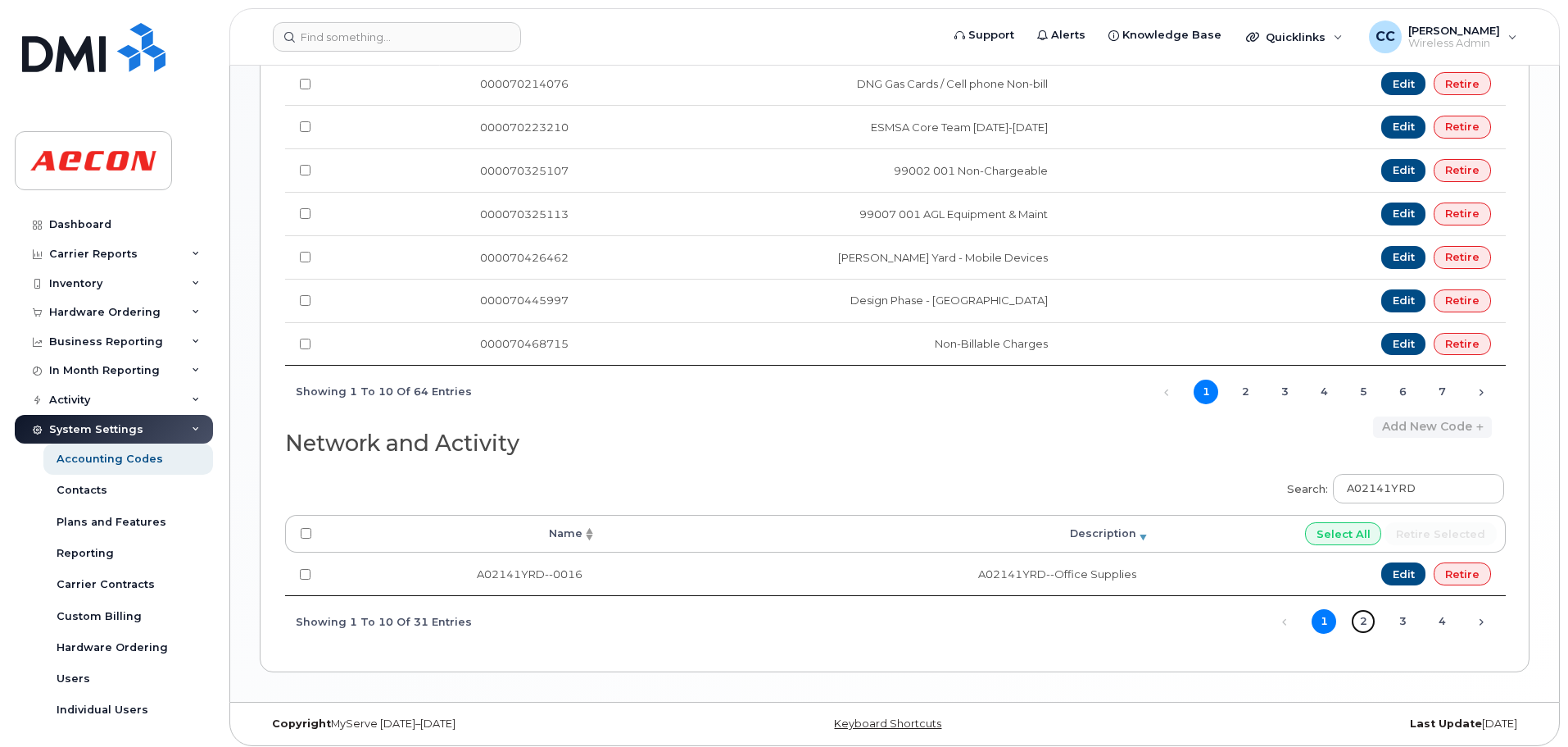
click at [1360, 618] on link "2" at bounding box center [1363, 621] width 24 height 24
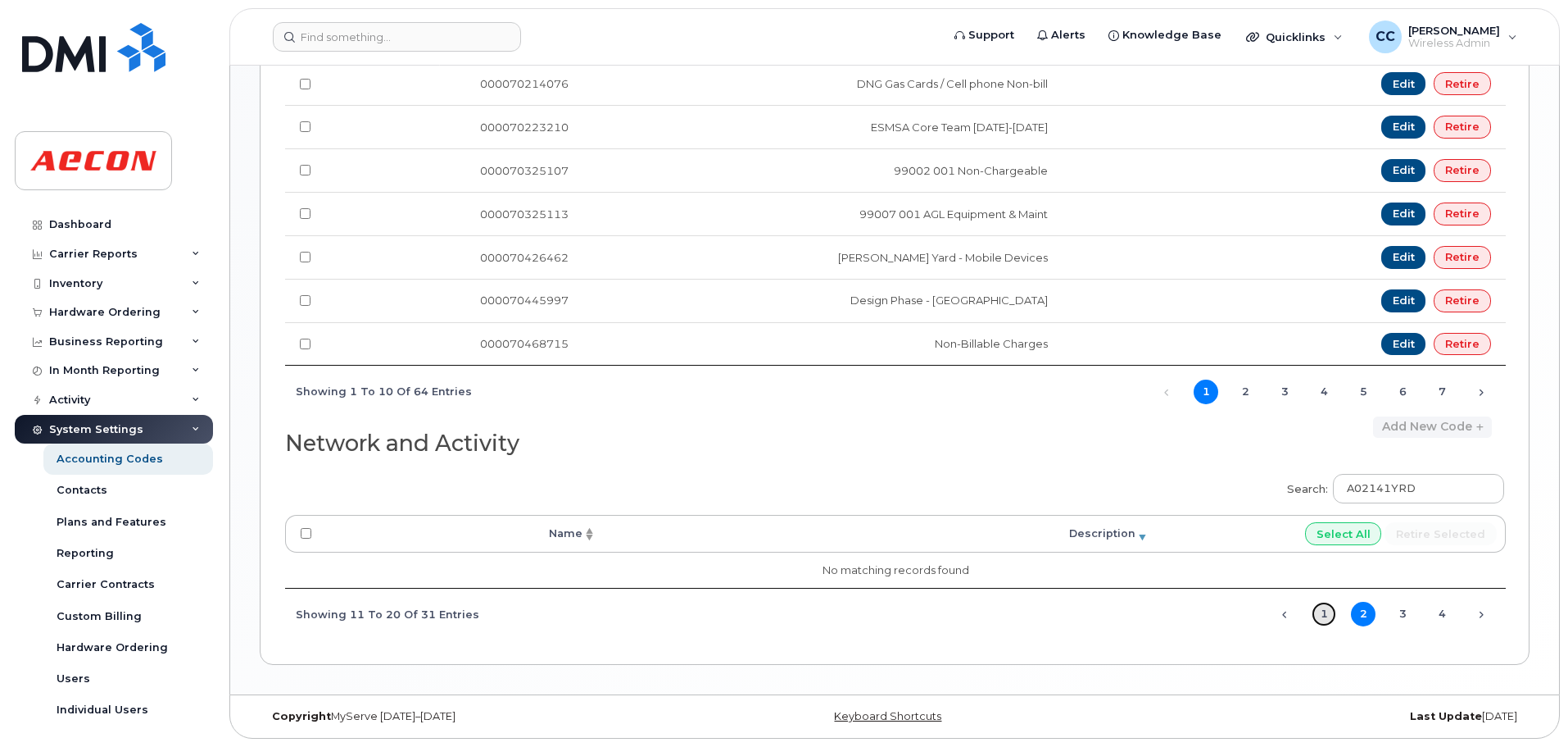
click at [1323, 620] on link "1" at bounding box center [1323, 614] width 24 height 24
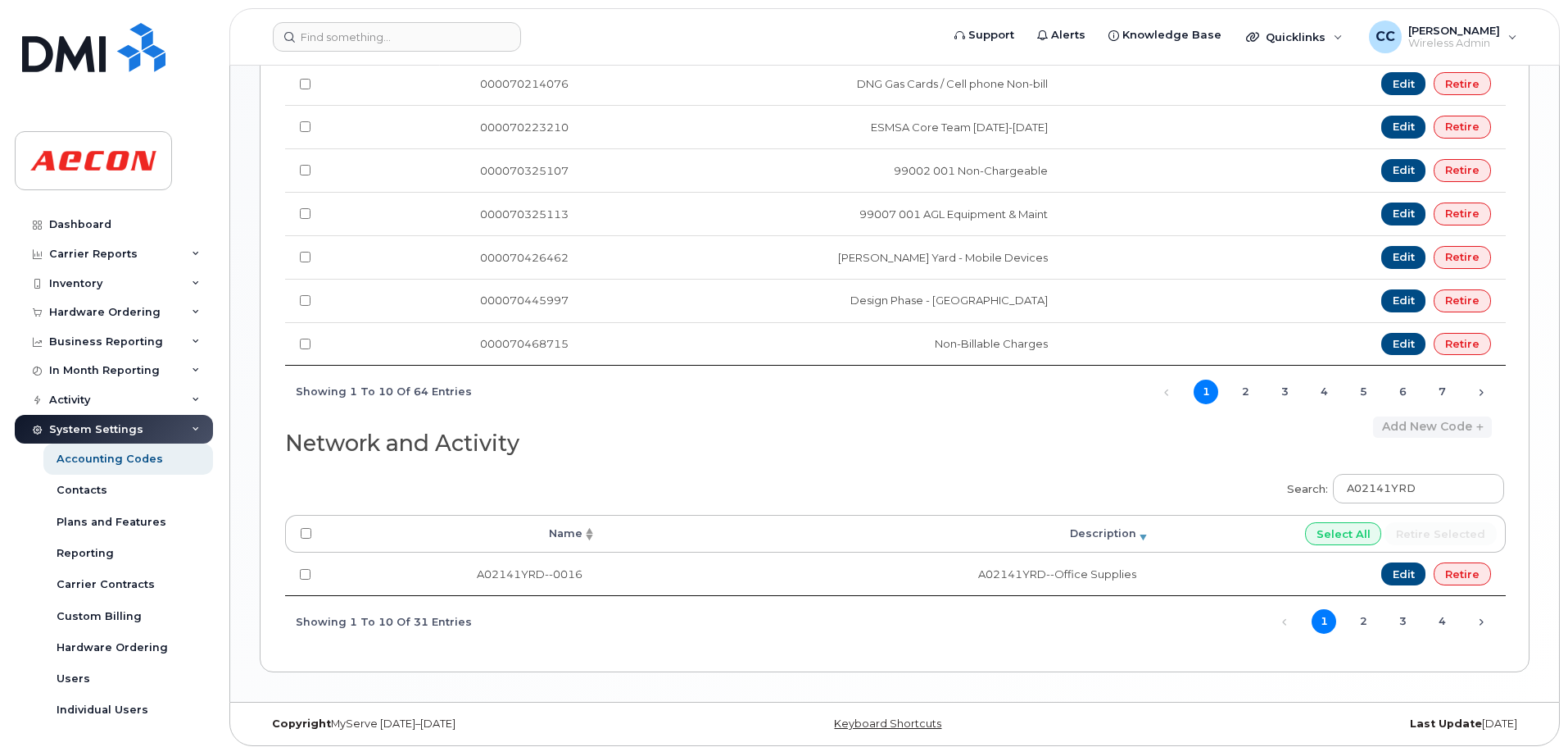
scroll to position [725, 0]
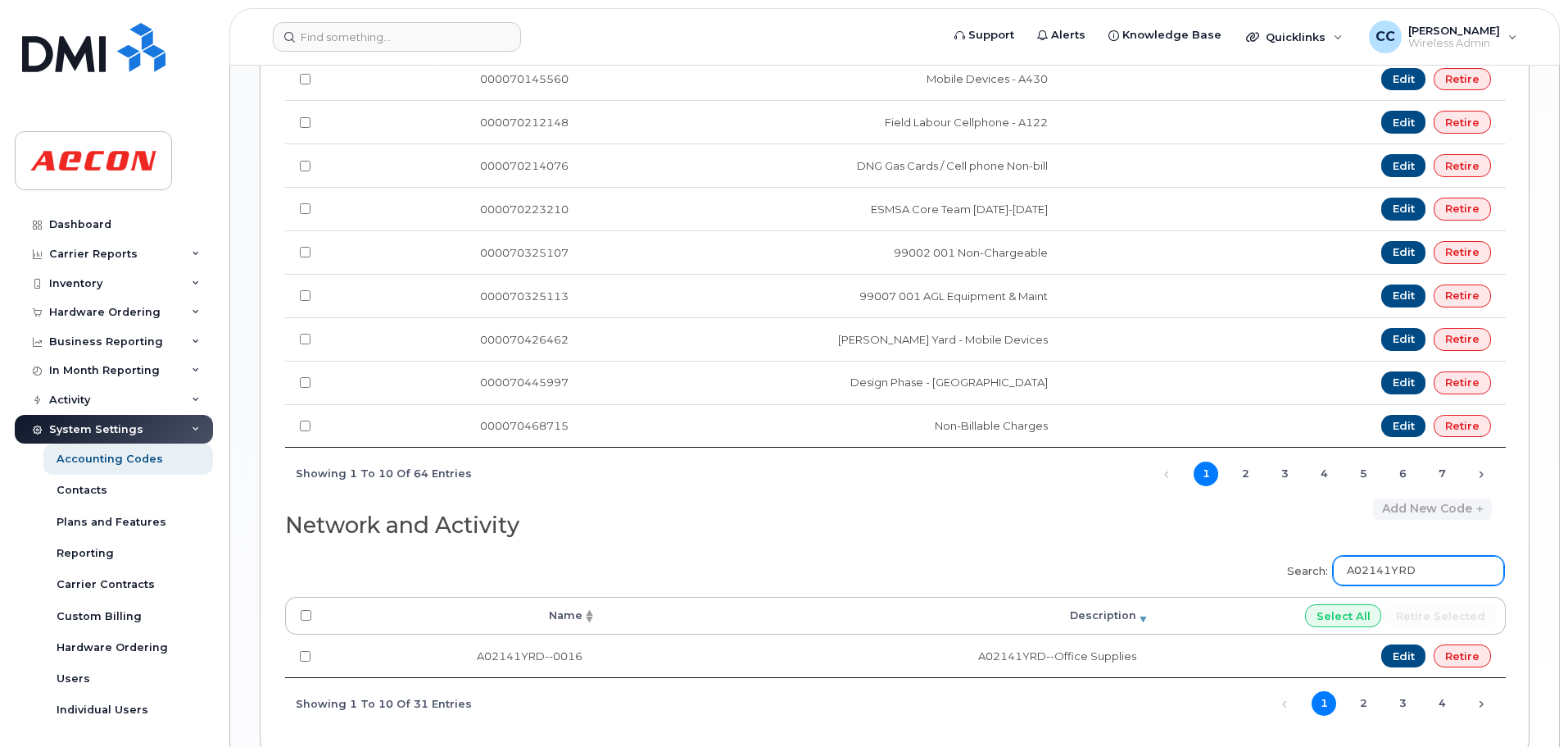
drag, startPoint x: 1453, startPoint y: 560, endPoint x: 1263, endPoint y: 572, distance: 190.4
click at [1263, 572] on div "Search: A02141YRD Processing... Name Description Select All Retire selected A02…" at bounding box center [894, 637] width 1219 height 184
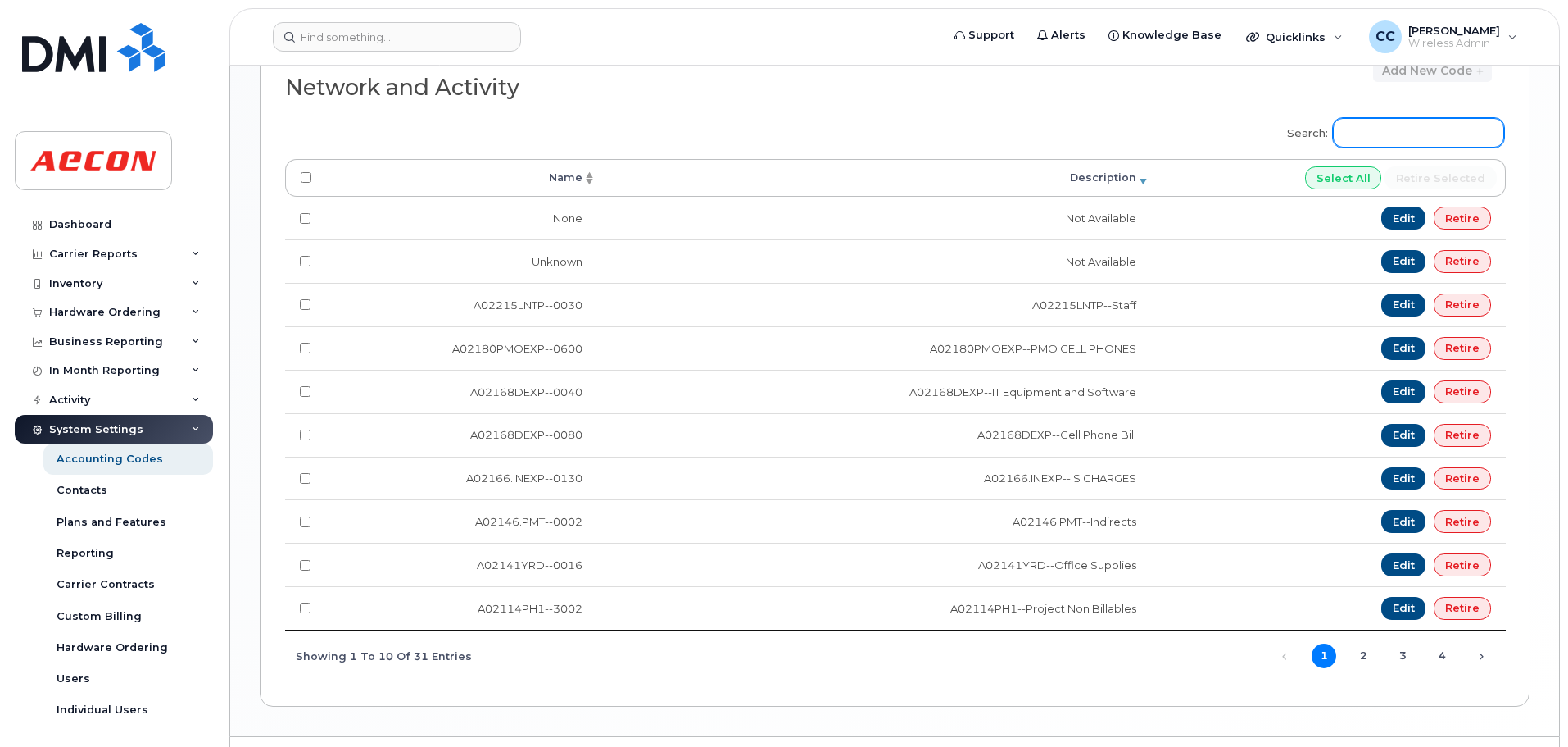
scroll to position [1205, 0]
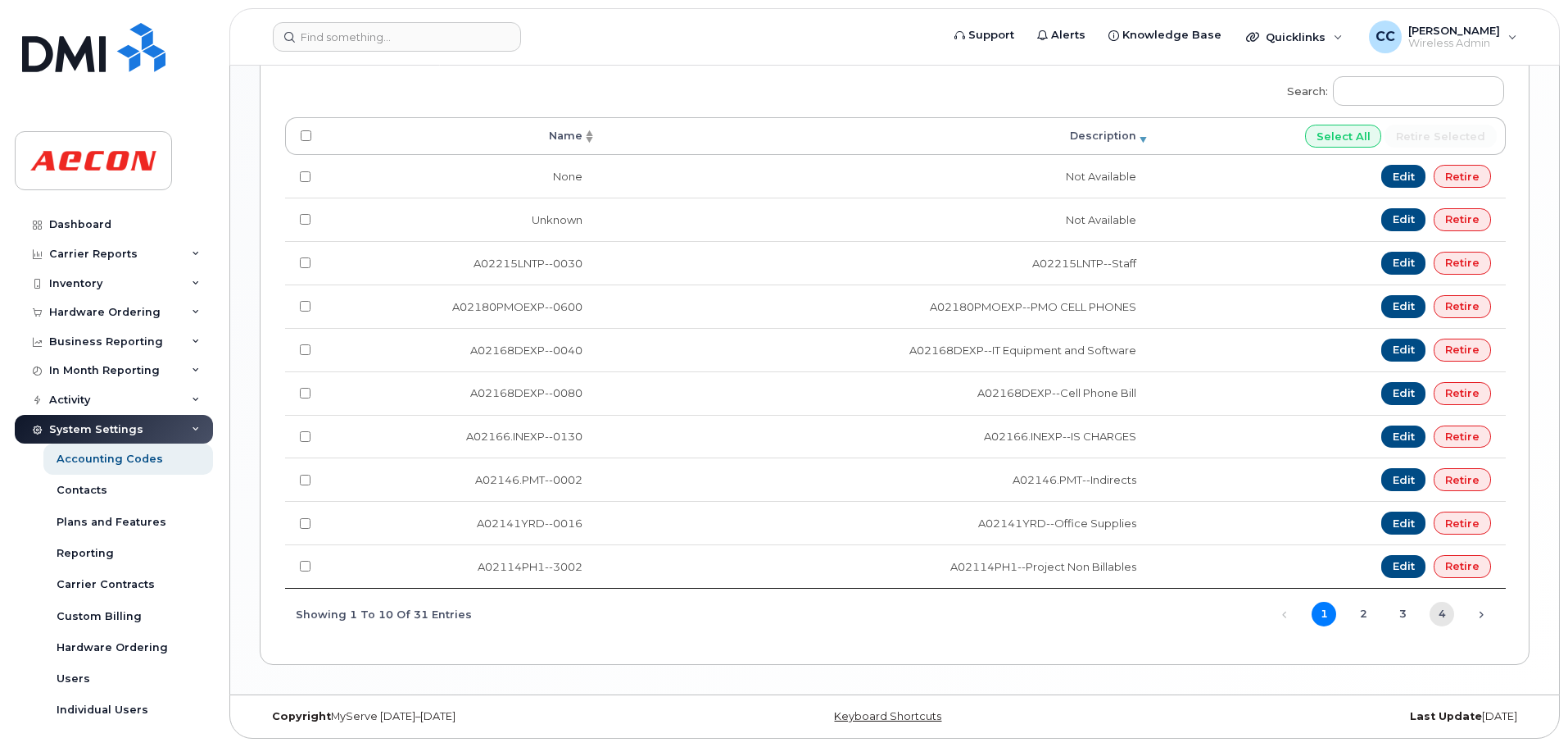
drag, startPoint x: 1455, startPoint y: 611, endPoint x: 1446, endPoint y: 618, distance: 11.4
click at [1455, 613] on div "Previous 1 2 3 4 Next" at bounding box center [1381, 613] width 247 height 28
click at [1446, 618] on link "4" at bounding box center [1441, 614] width 24 height 24
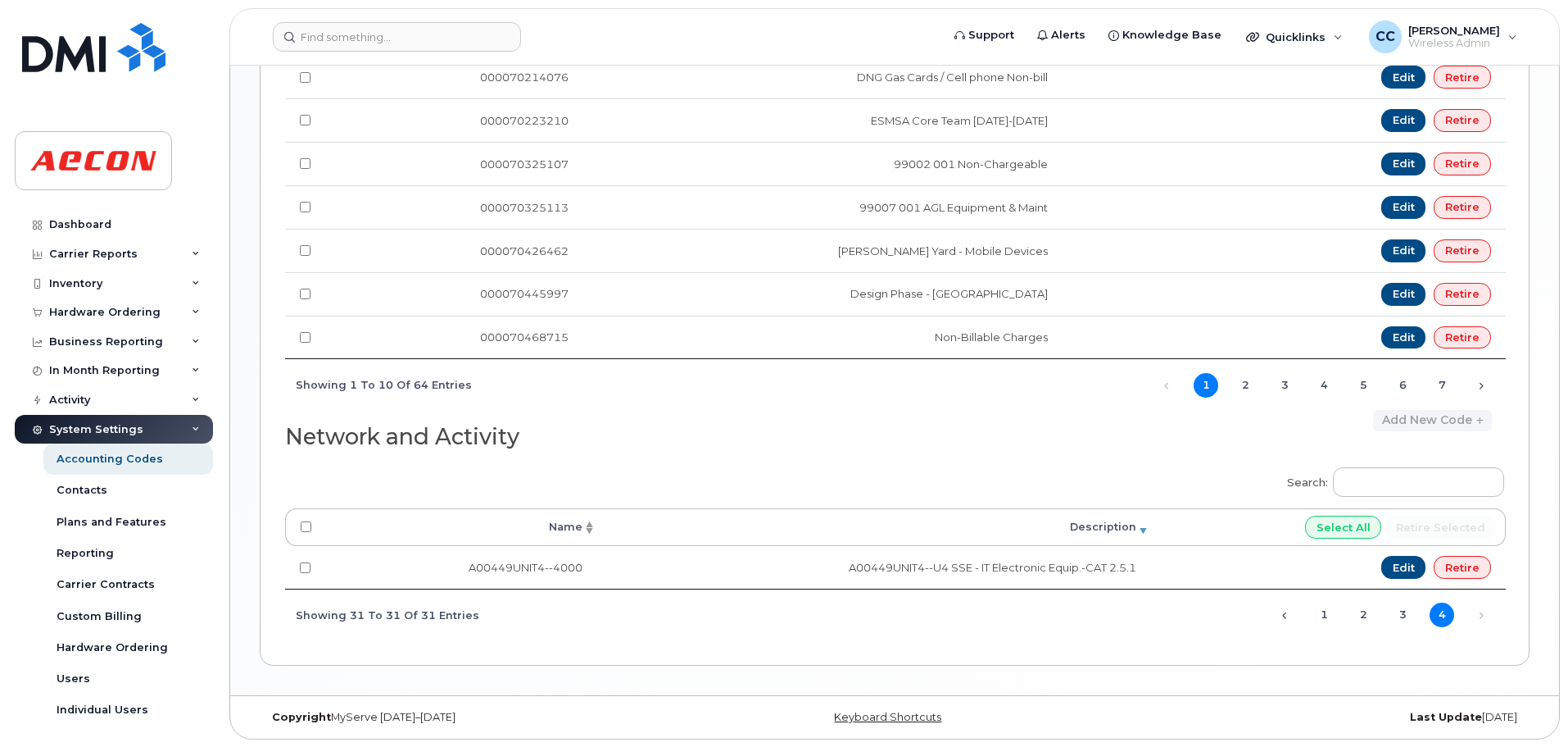
scroll to position [815, 0]
click at [1321, 615] on link "1" at bounding box center [1323, 614] width 24 height 24
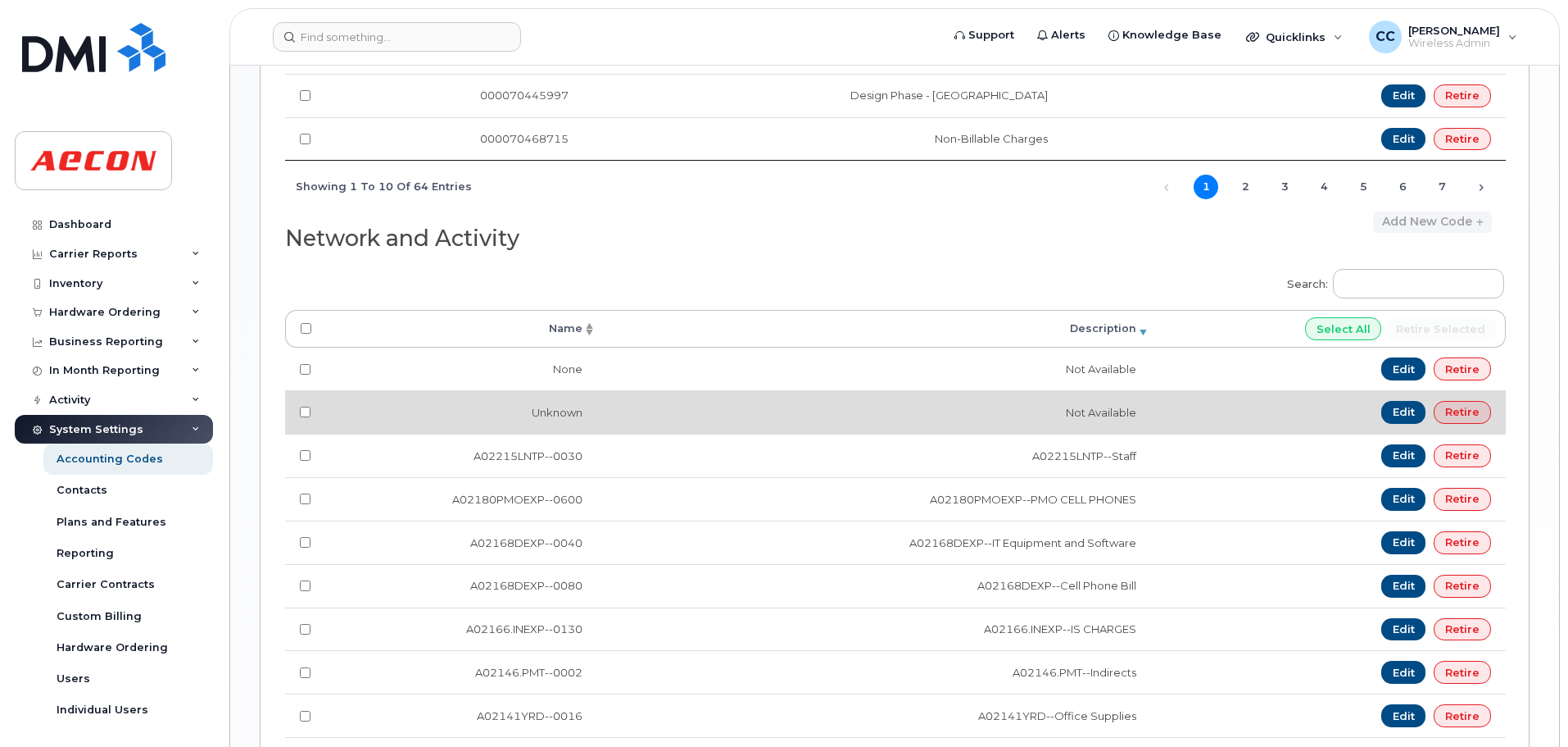
scroll to position [1205, 0]
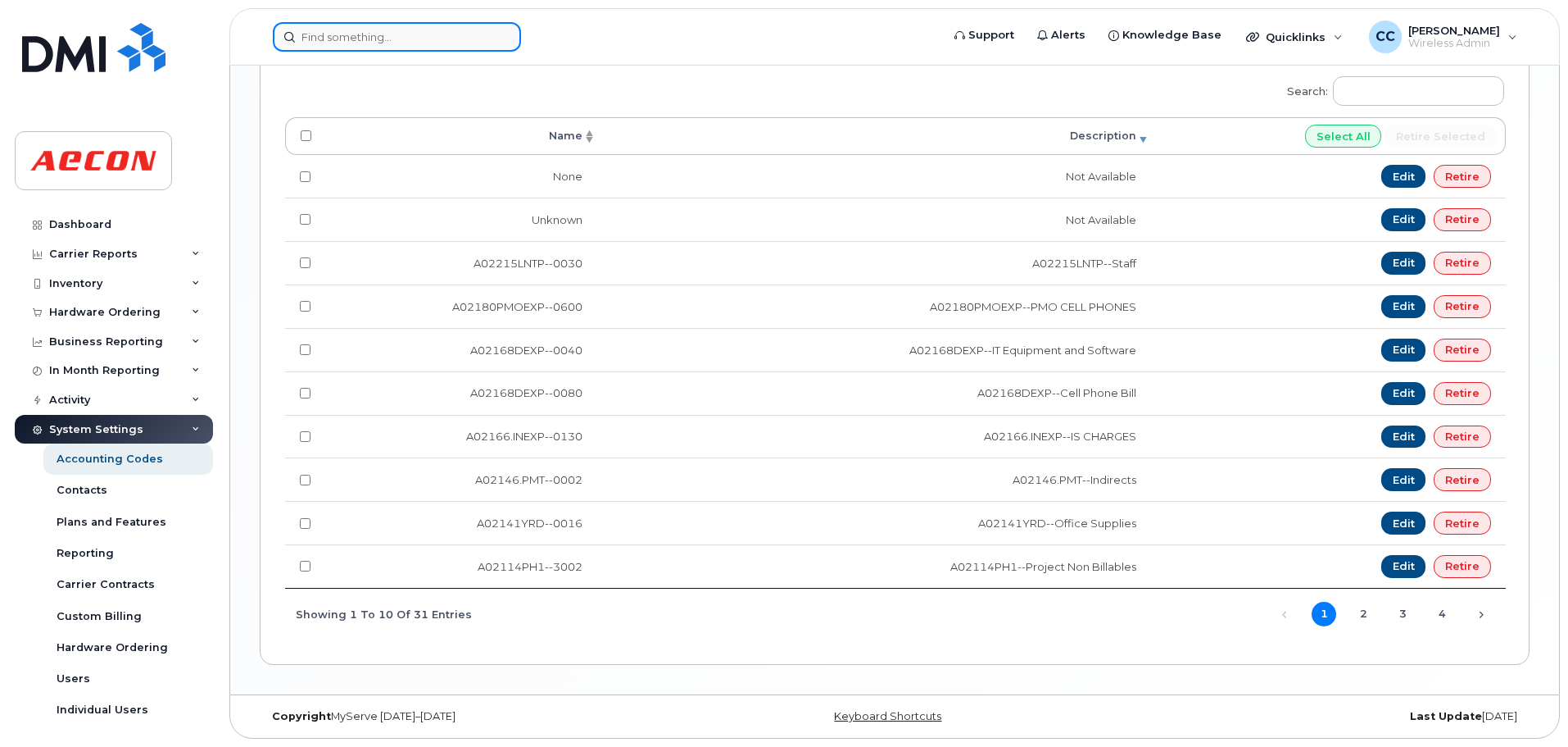
click at [383, 38] on input at bounding box center [397, 37] width 249 height 30
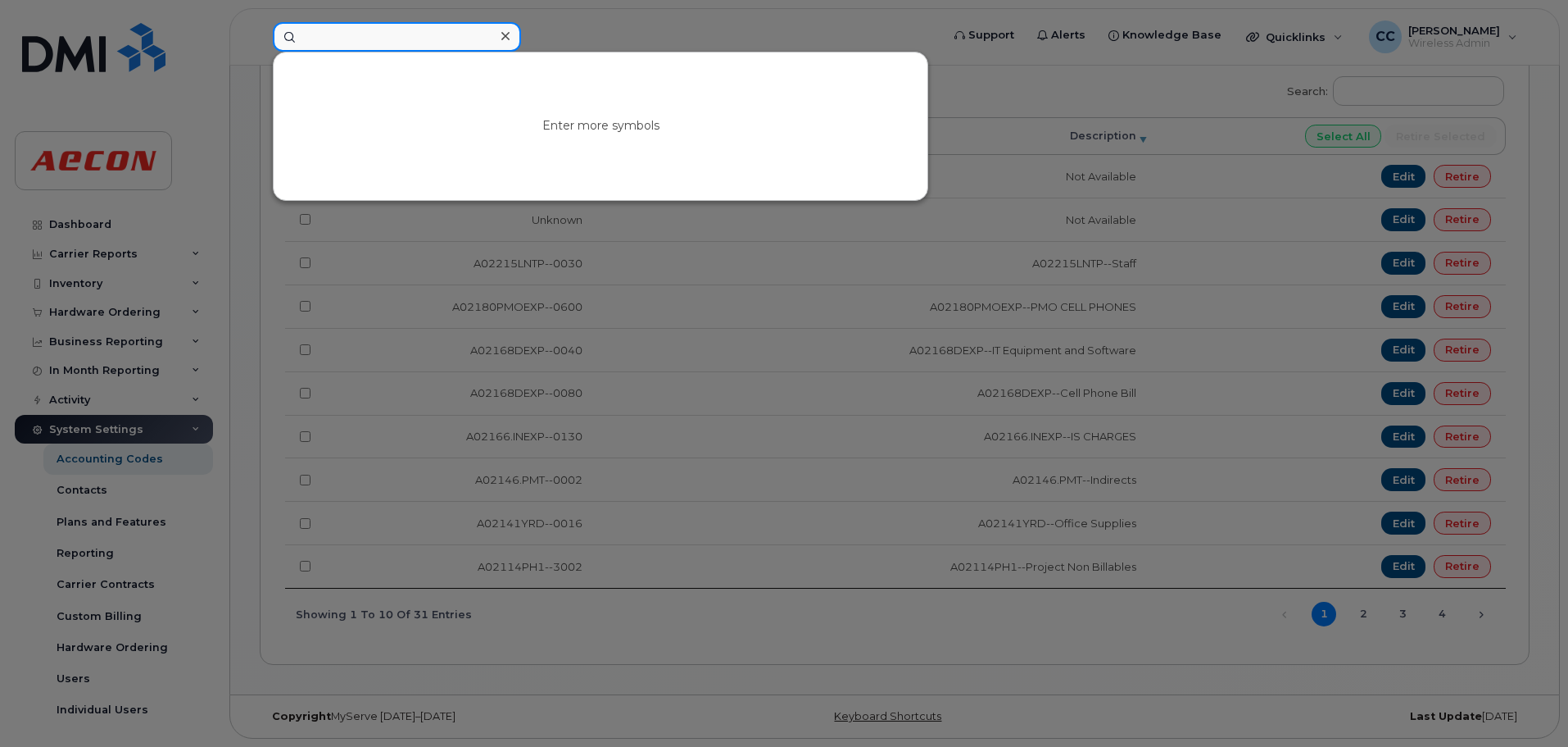
click at [420, 39] on input at bounding box center [397, 37] width 249 height 30
click at [438, 34] on input at bounding box center [397, 37] width 249 height 30
click at [503, 40] on icon at bounding box center [505, 35] width 8 height 8
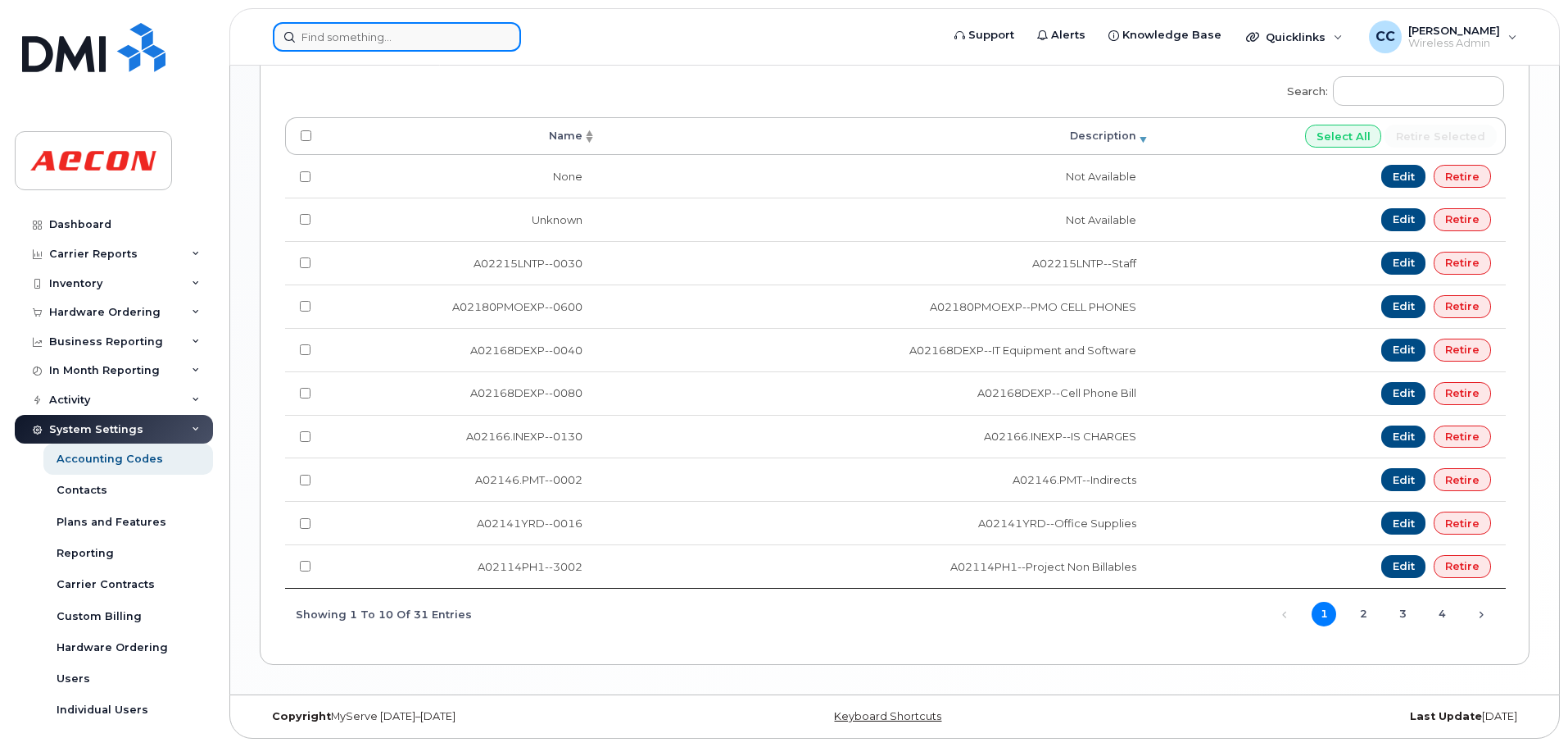
click at [407, 32] on input at bounding box center [397, 37] width 249 height 30
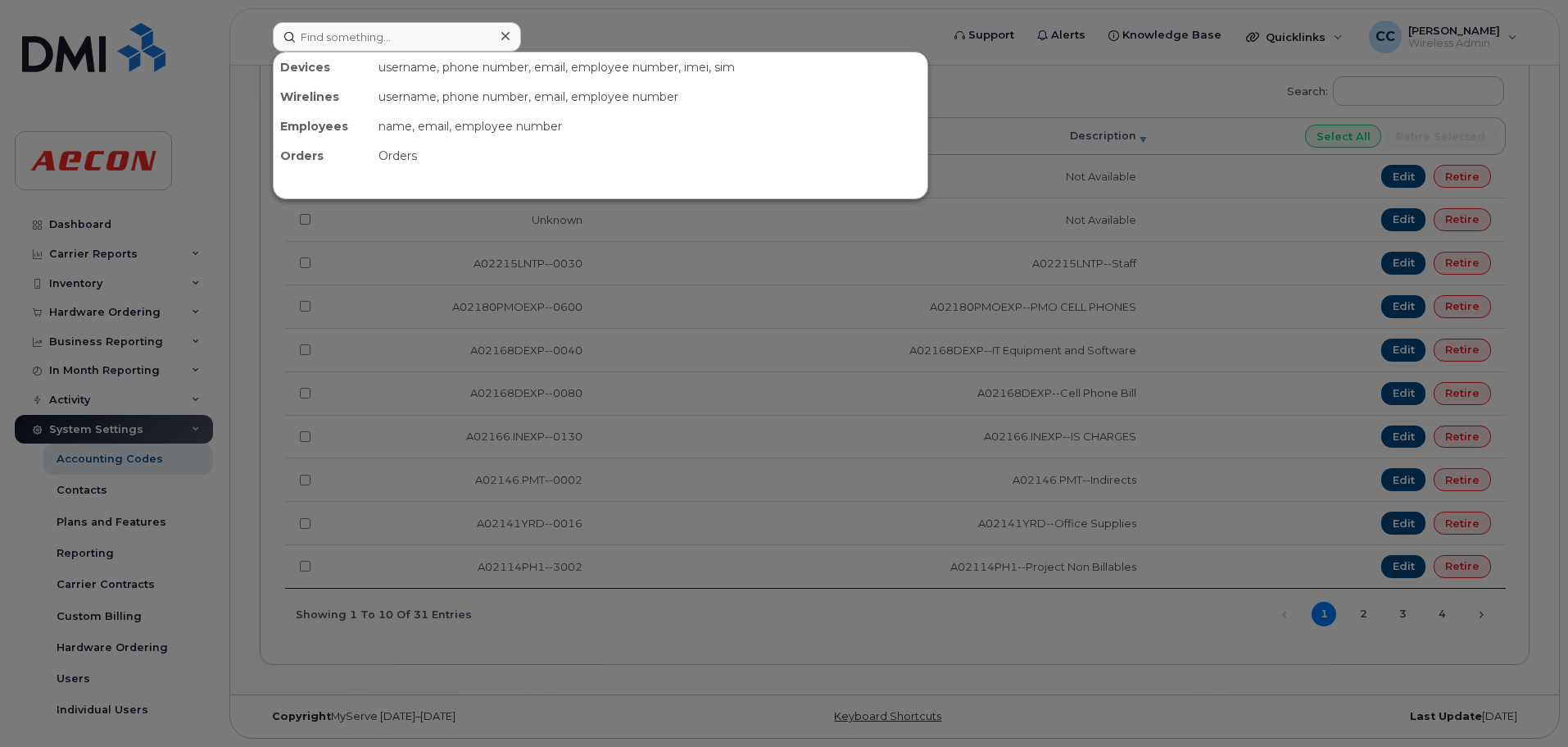
click at [612, 18] on div at bounding box center [784, 373] width 1568 height 747
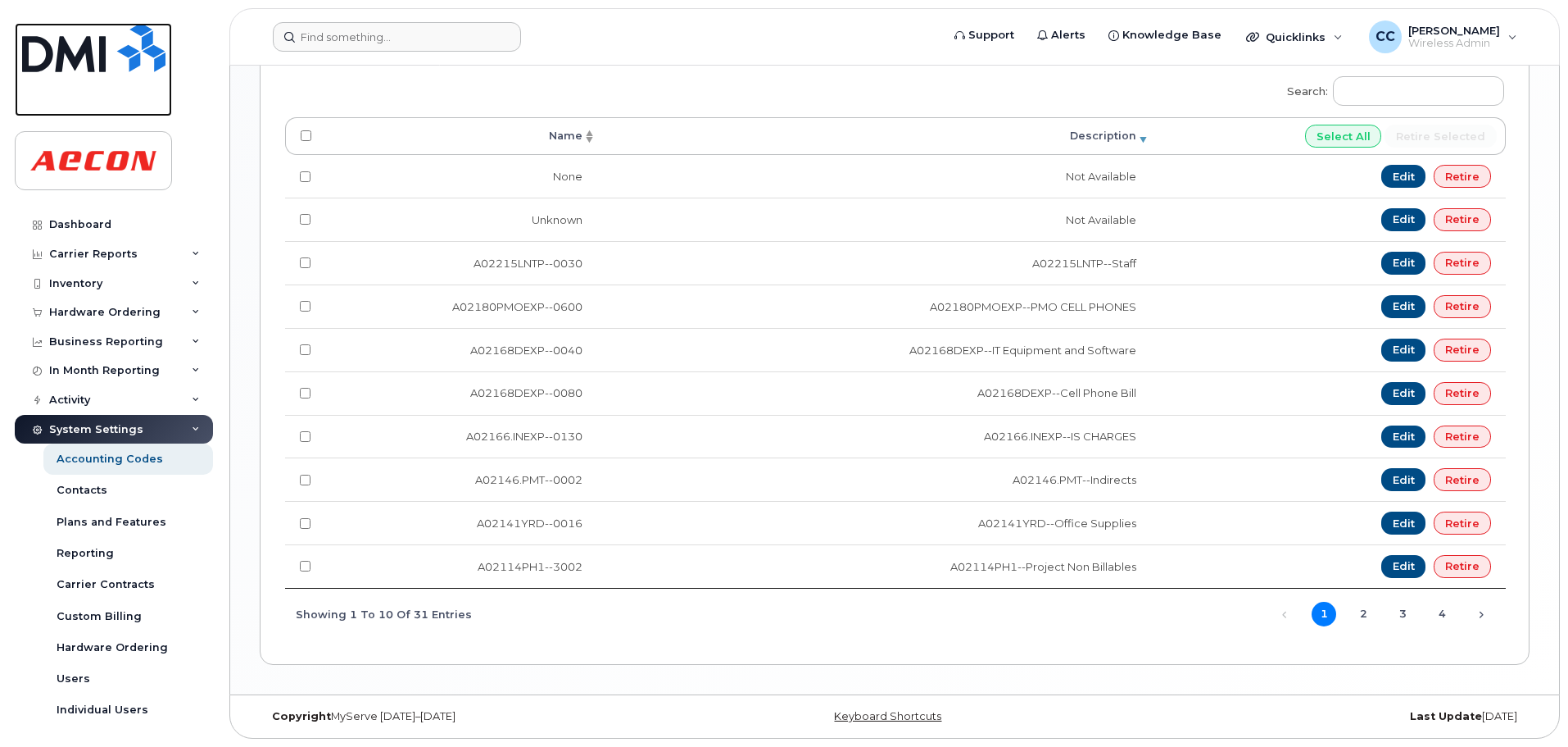
click at [68, 50] on img at bounding box center [94, 47] width 143 height 50
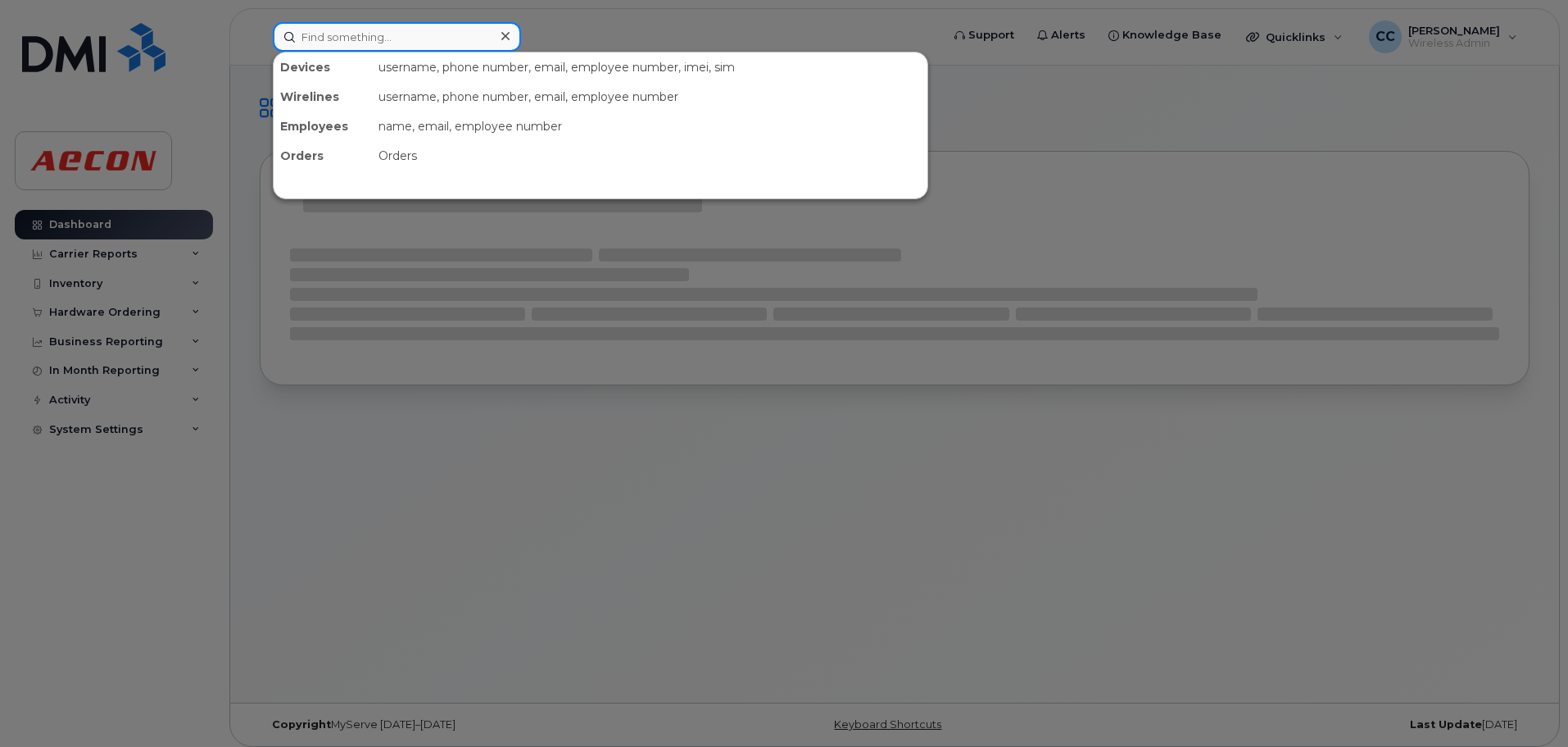
click at [427, 39] on input at bounding box center [397, 37] width 249 height 30
click at [547, 34] on div at bounding box center [784, 373] width 1568 height 747
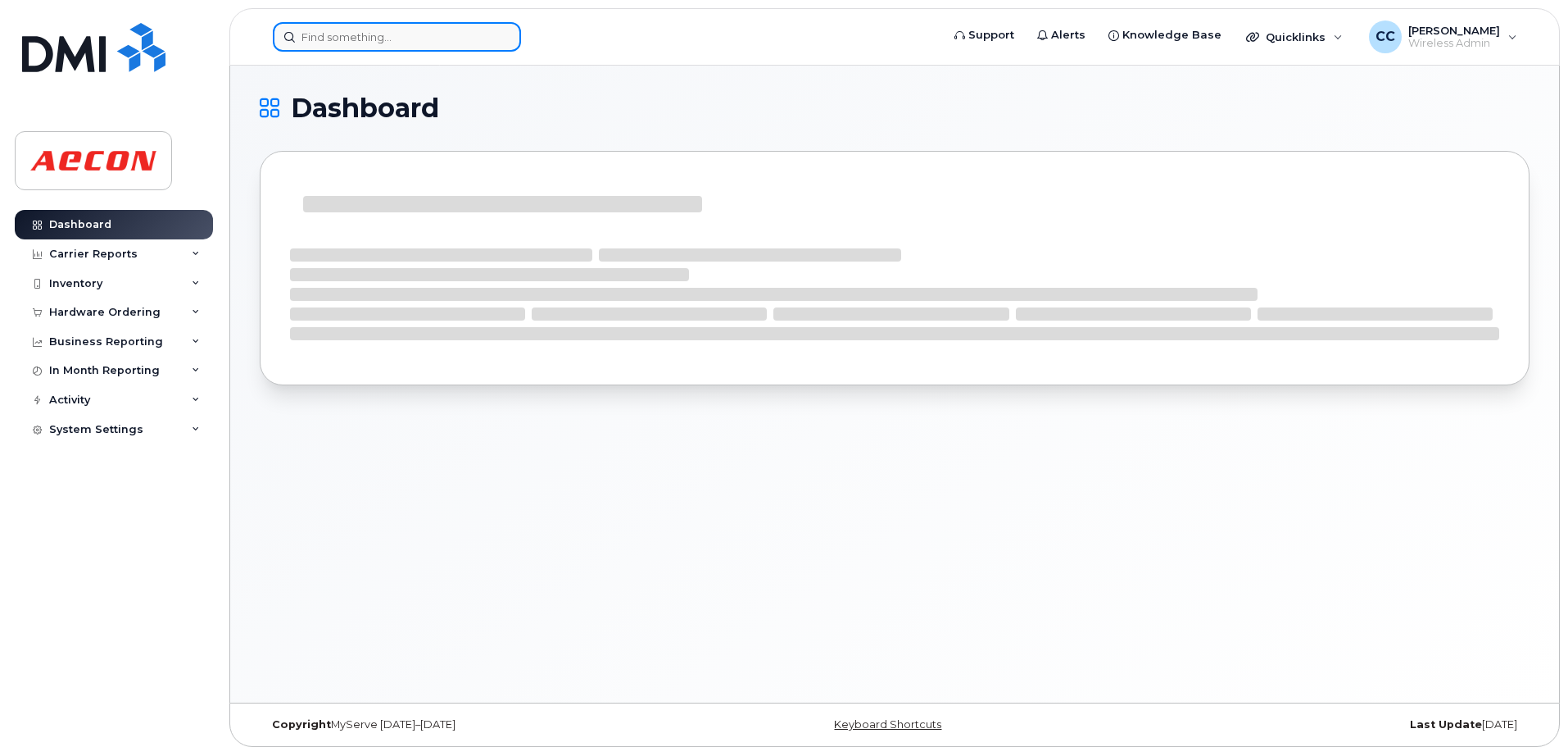
click at [467, 40] on input at bounding box center [397, 37] width 249 height 30
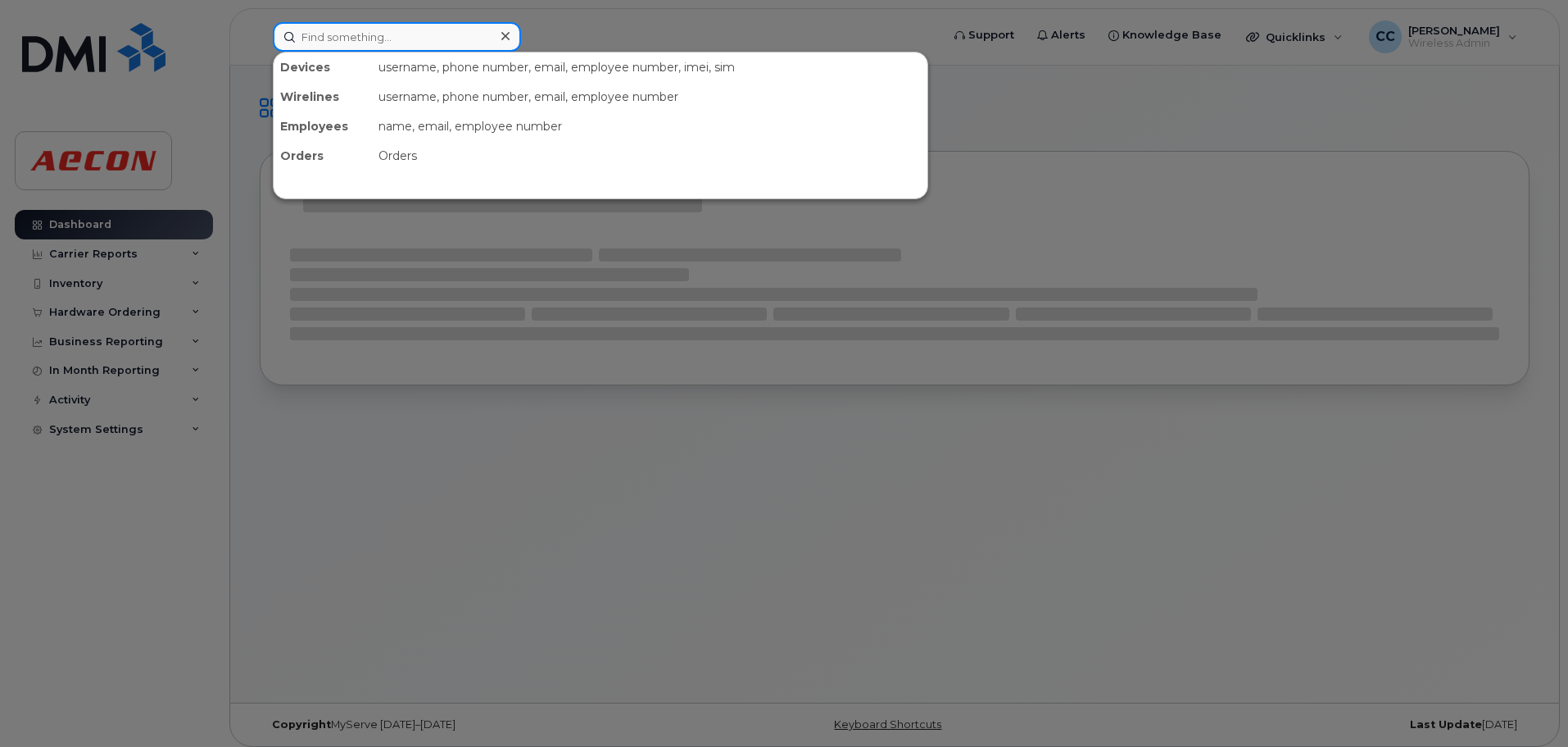
paste input "2369872273"
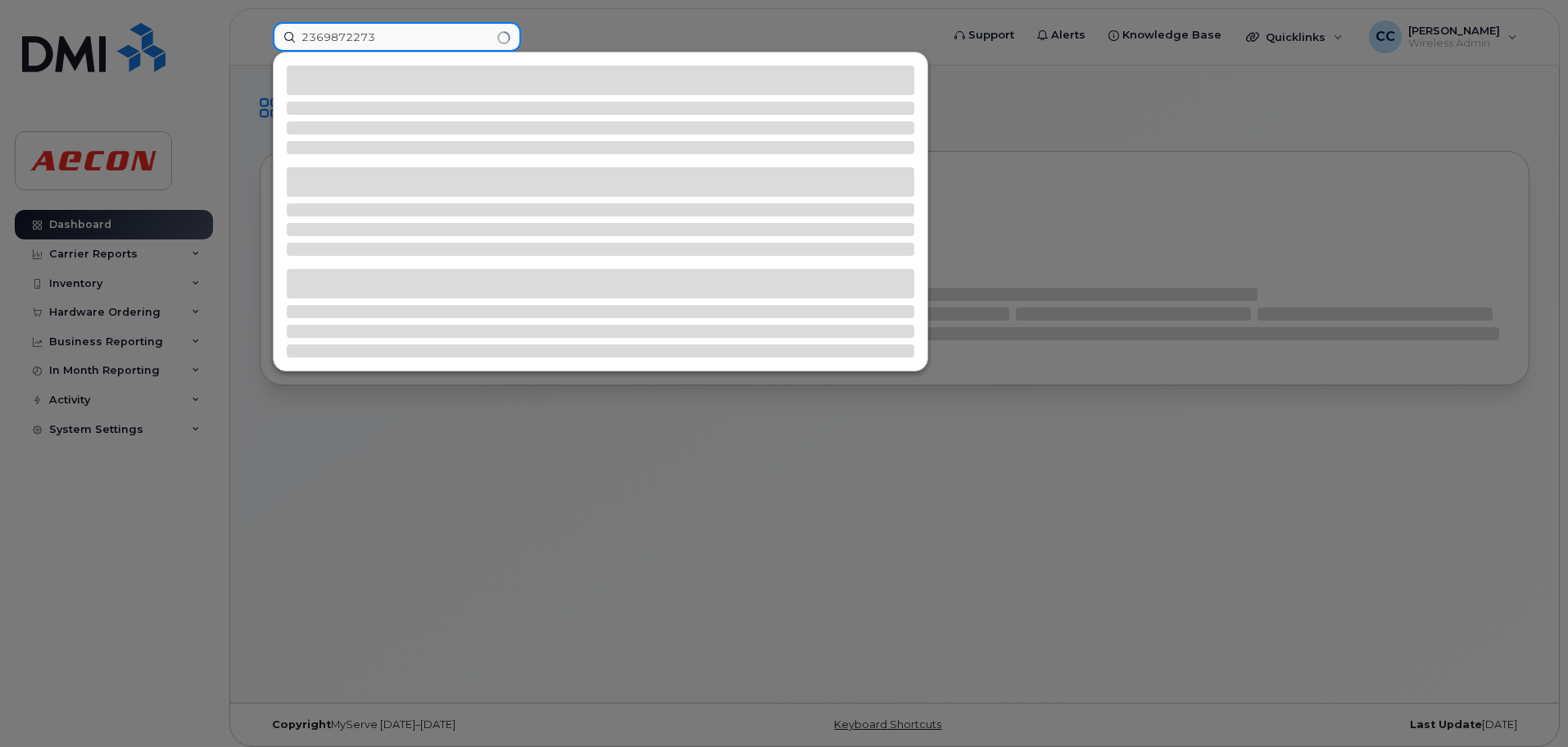
type input "2369872273"
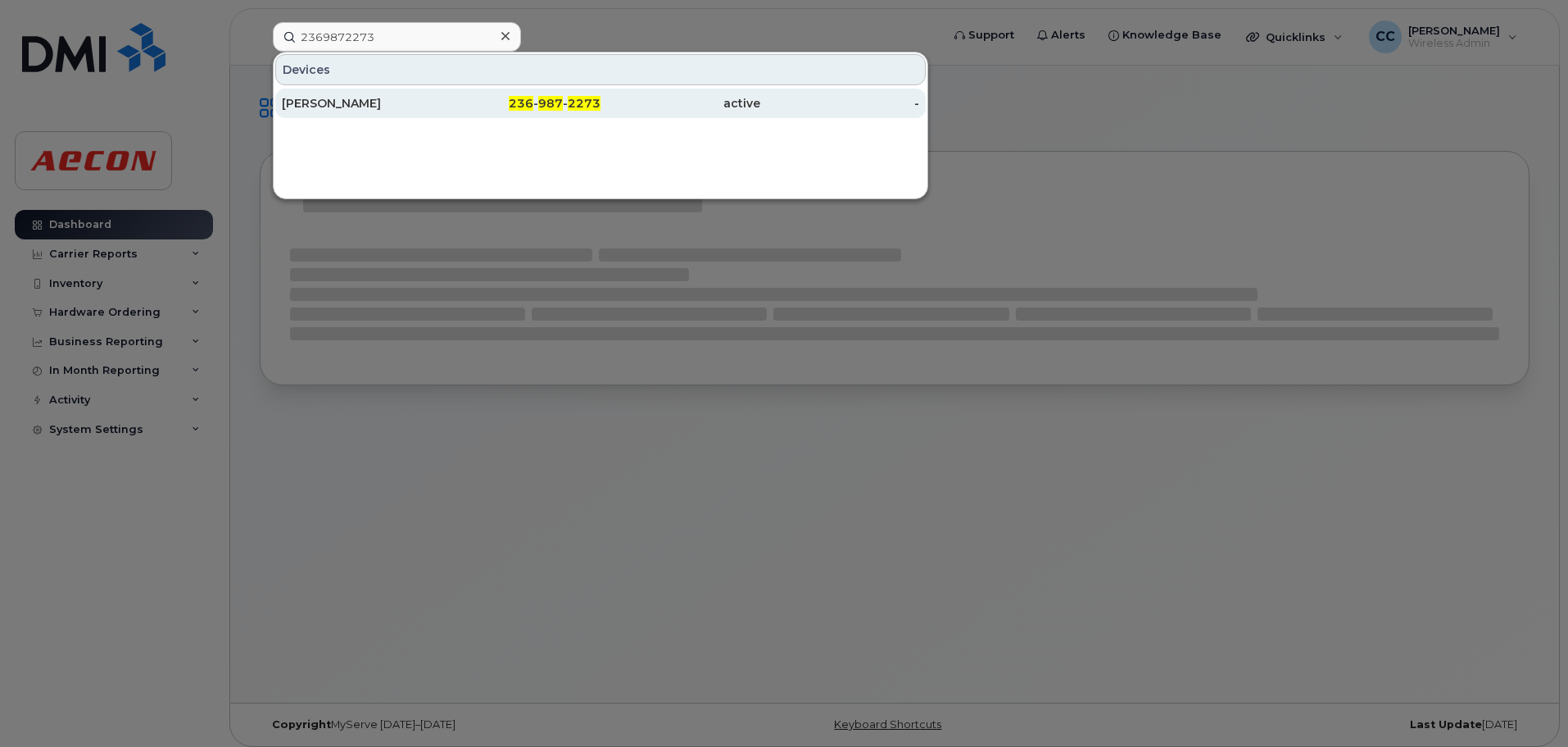
click at [559, 96] on div "236 - 987 - 2273" at bounding box center [521, 103] width 159 height 30
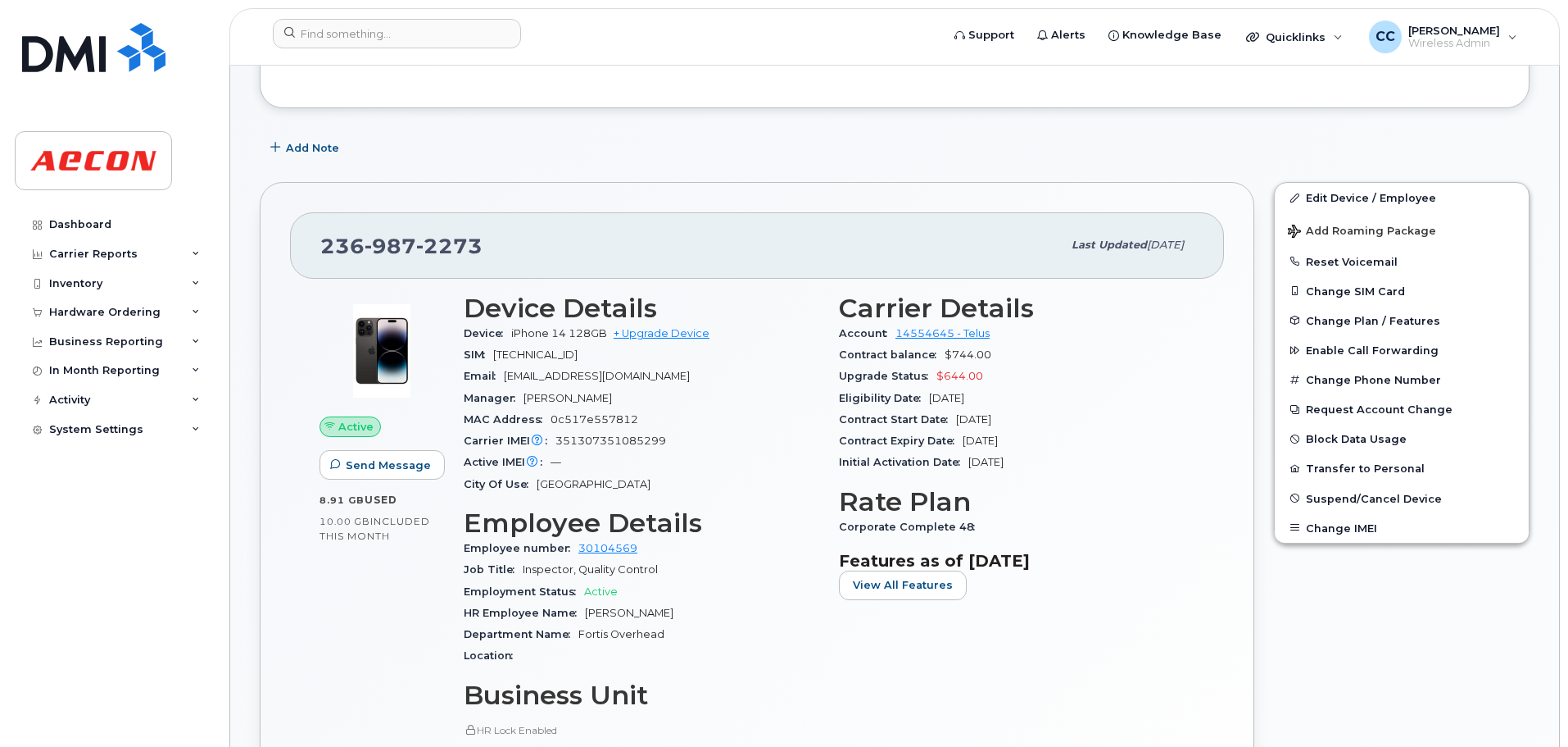
scroll to position [164, 0]
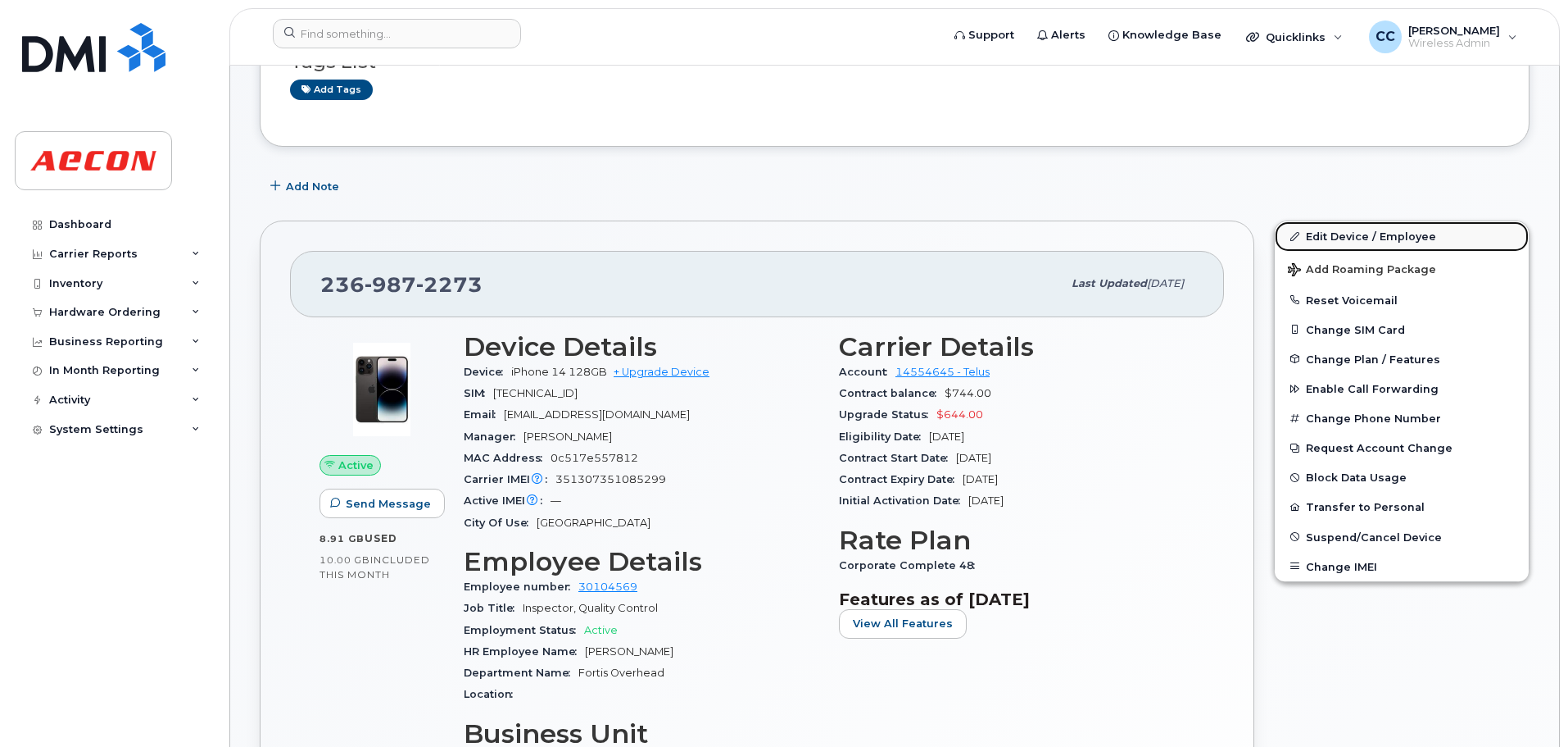
drag, startPoint x: 1355, startPoint y: 238, endPoint x: 1335, endPoint y: 250, distance: 23.3
click at [1354, 238] on link "Edit Device / Employee" at bounding box center [1401, 236] width 254 height 30
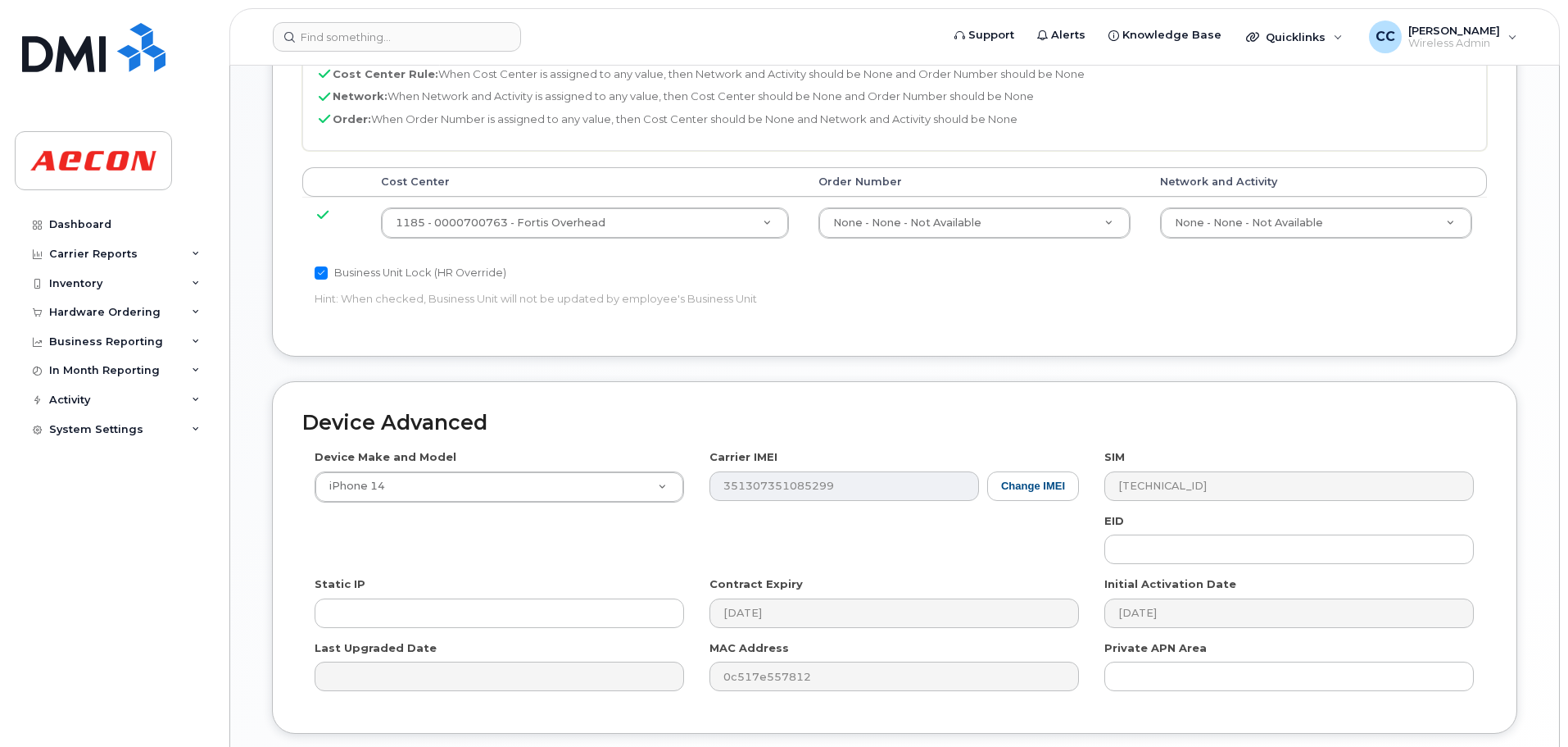
scroll to position [819, 0]
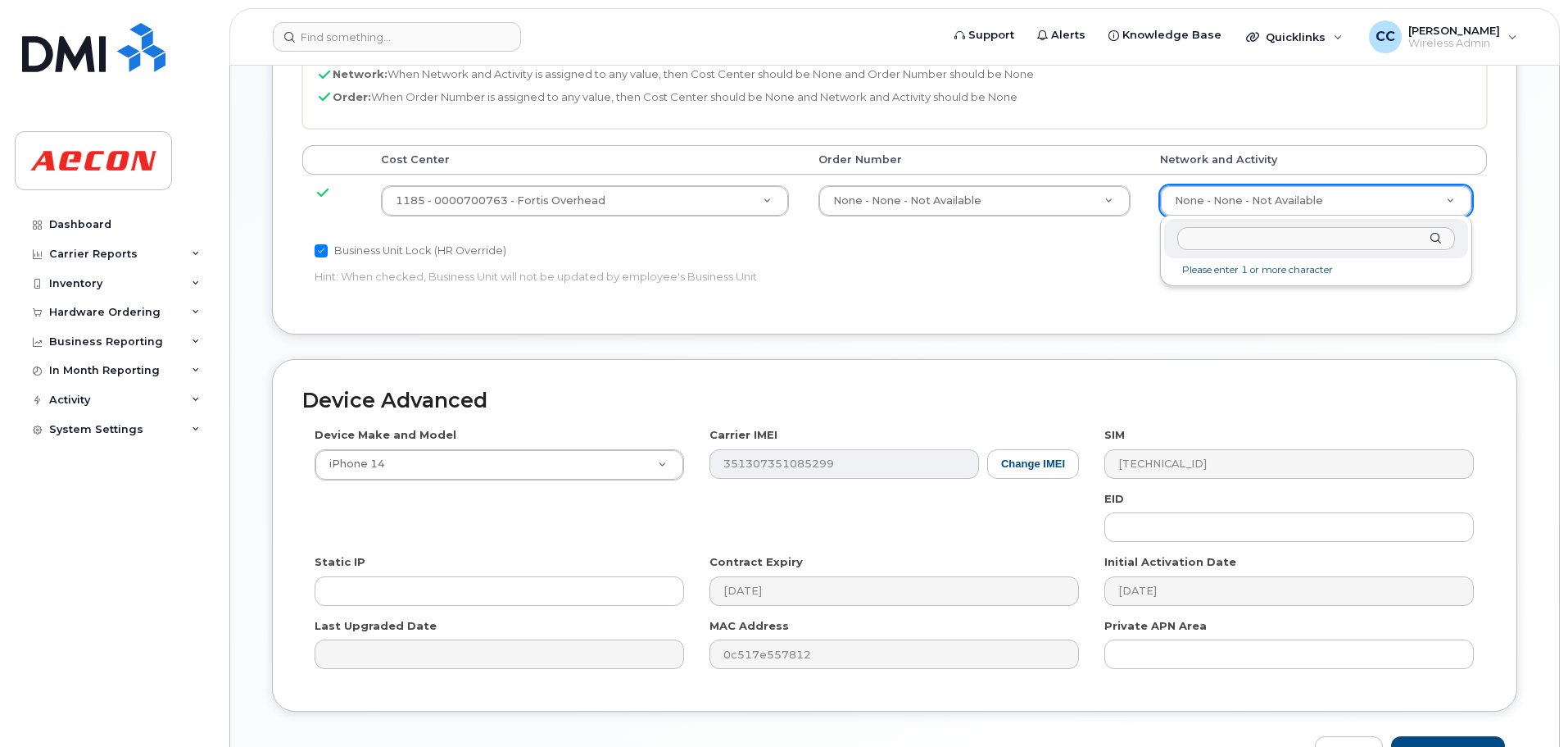
click at [1282, 232] on input "text" at bounding box center [1316, 239] width 277 height 23
type input "2369872273"
drag, startPoint x: 1282, startPoint y: 232, endPoint x: 1163, endPoint y: 241, distance: 119.3
click at [1163, 241] on div "2369872273 Searching…" at bounding box center [1316, 253] width 313 height 76
click at [1290, 237] on input "text" at bounding box center [1316, 239] width 277 height 23
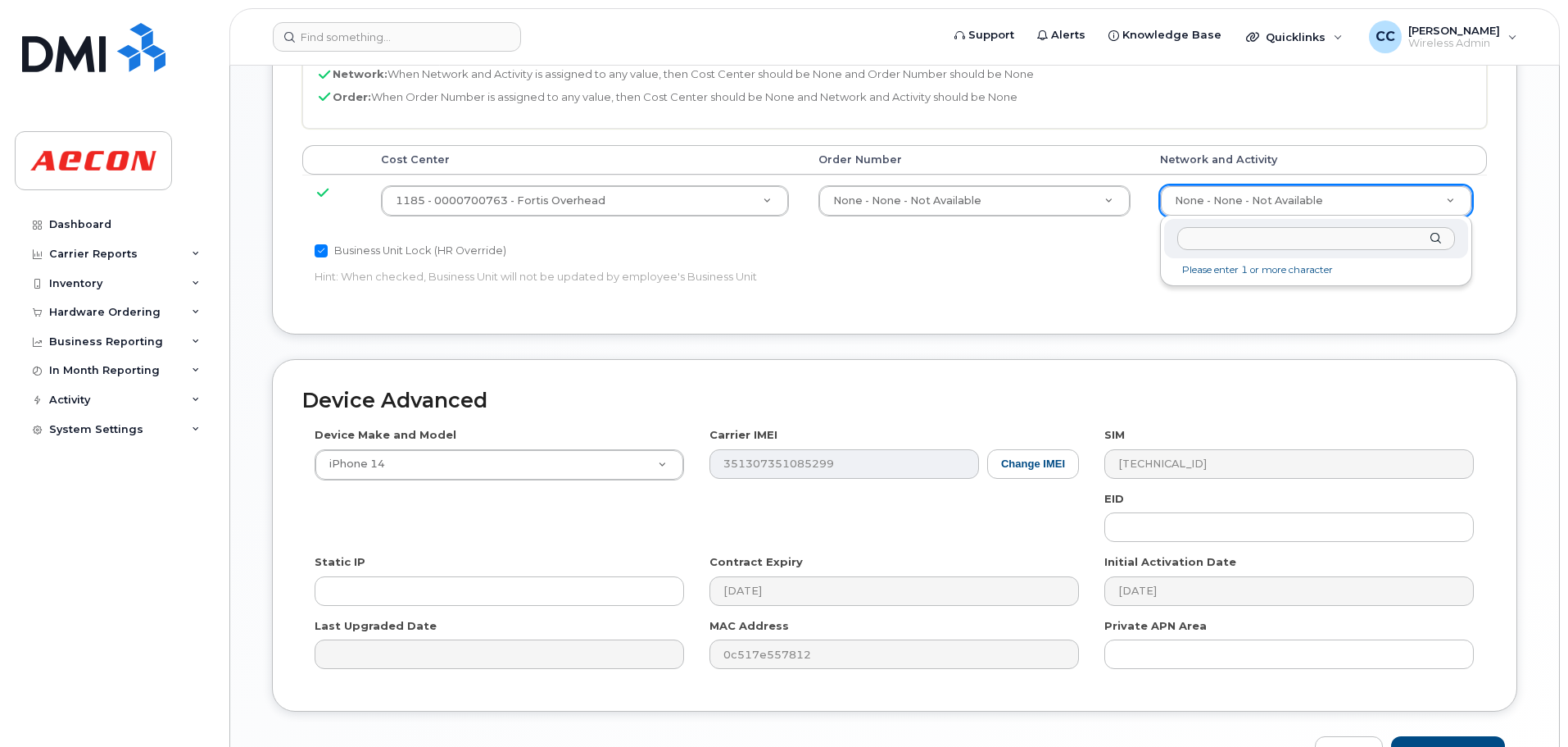
paste input "A02141YRD"
type input "A02141YRD"
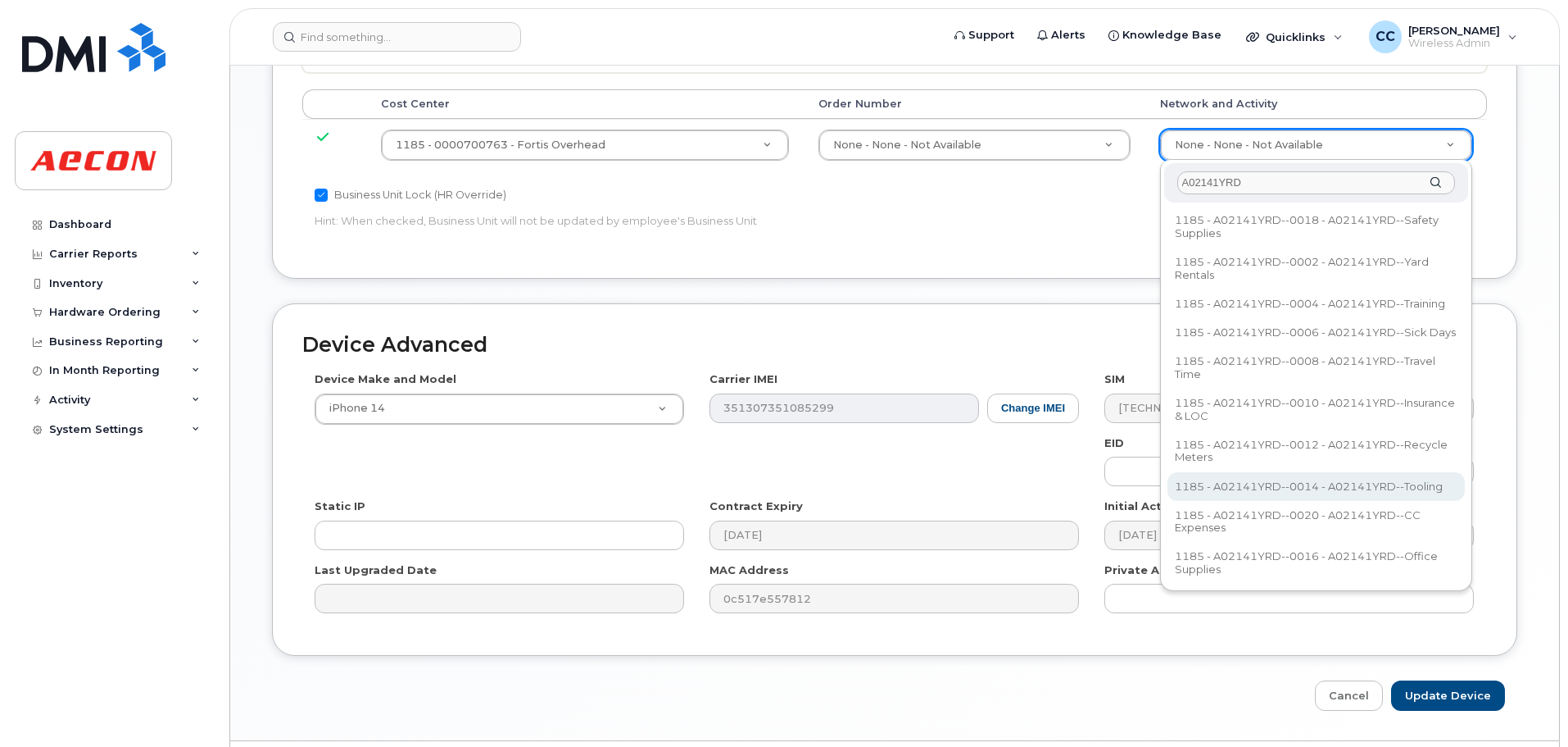
scroll to position [901, 0]
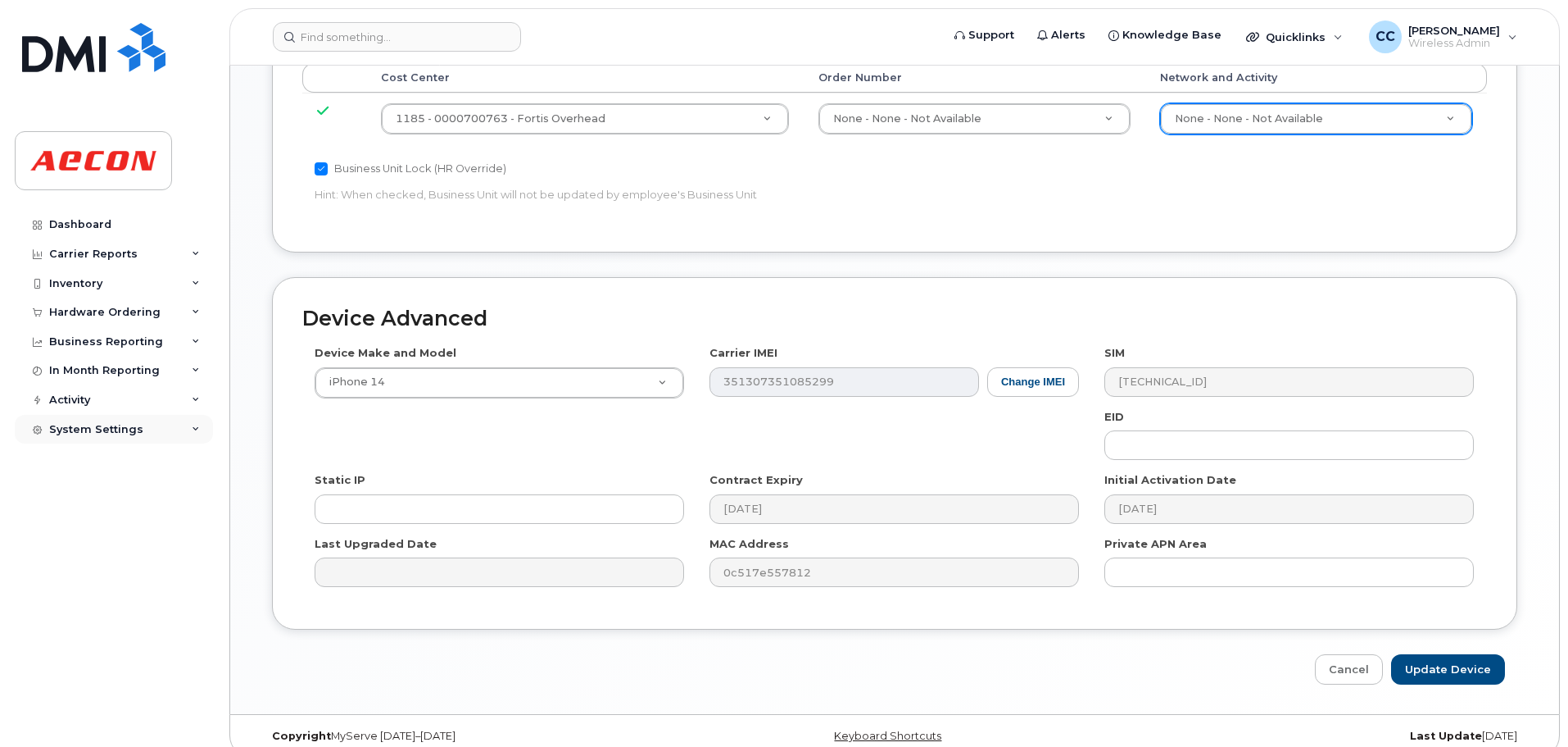
click at [200, 428] on div "System Settings" at bounding box center [113, 429] width 198 height 30
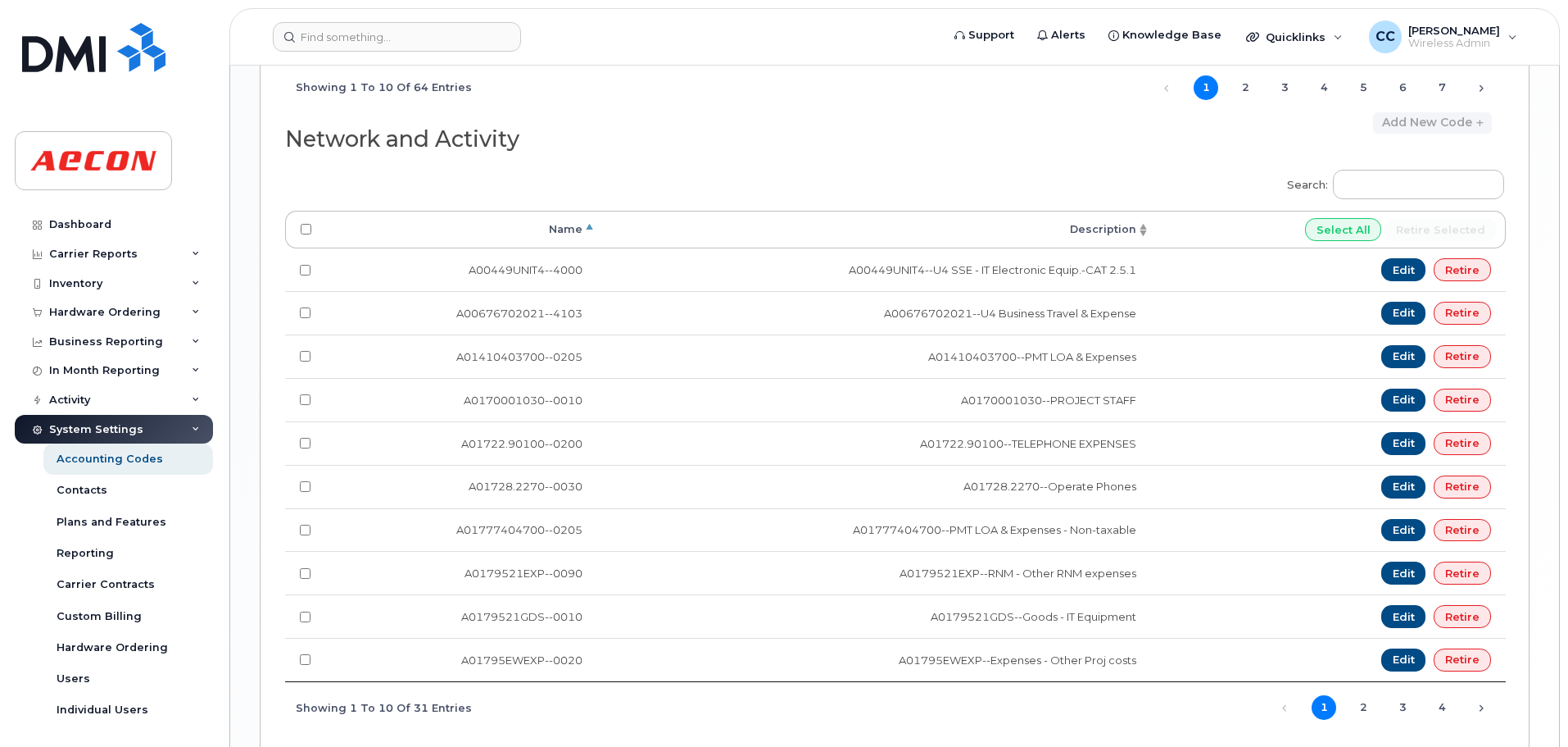
scroll to position [1470, 0]
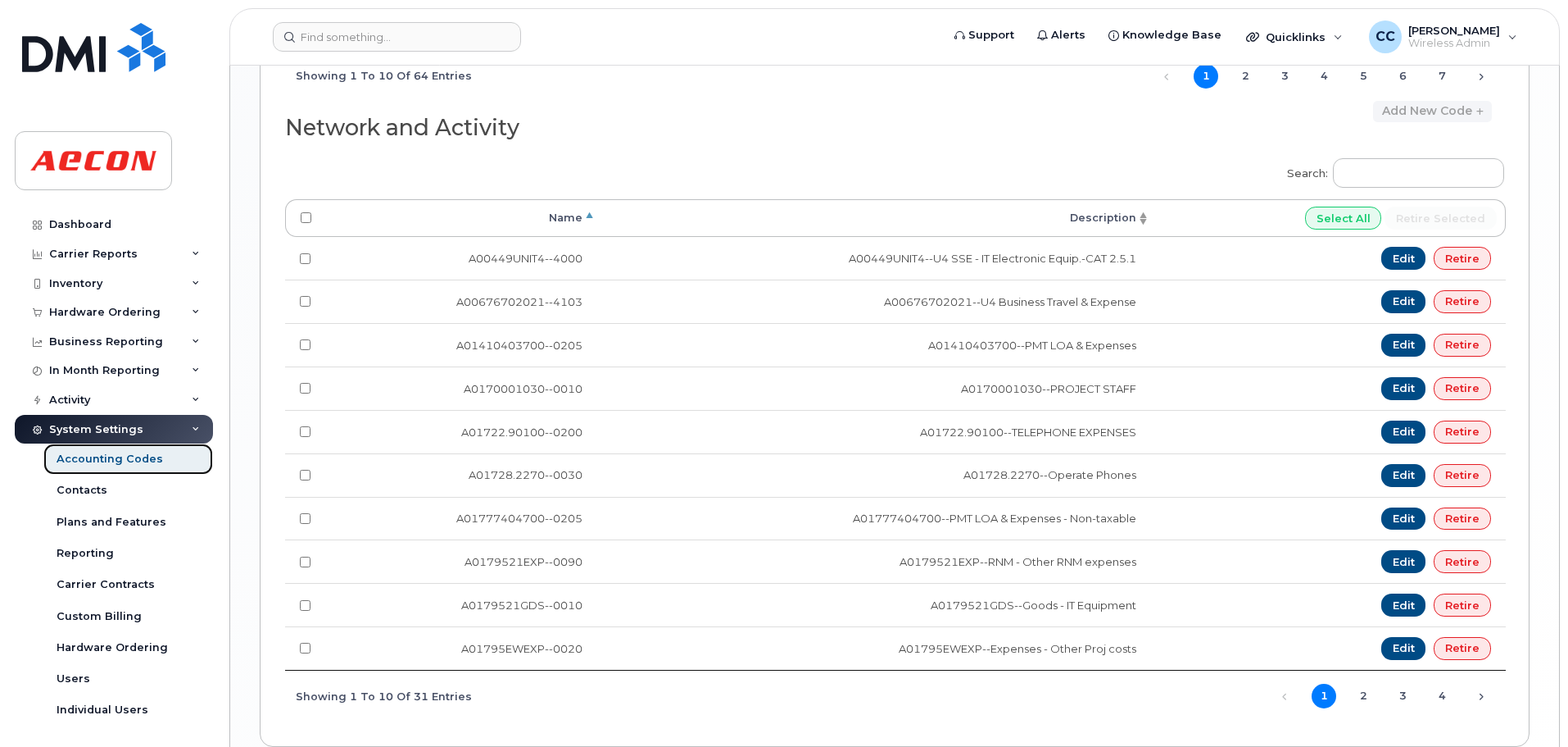
click at [116, 460] on div "Accounting Codes" at bounding box center [110, 459] width 106 height 14
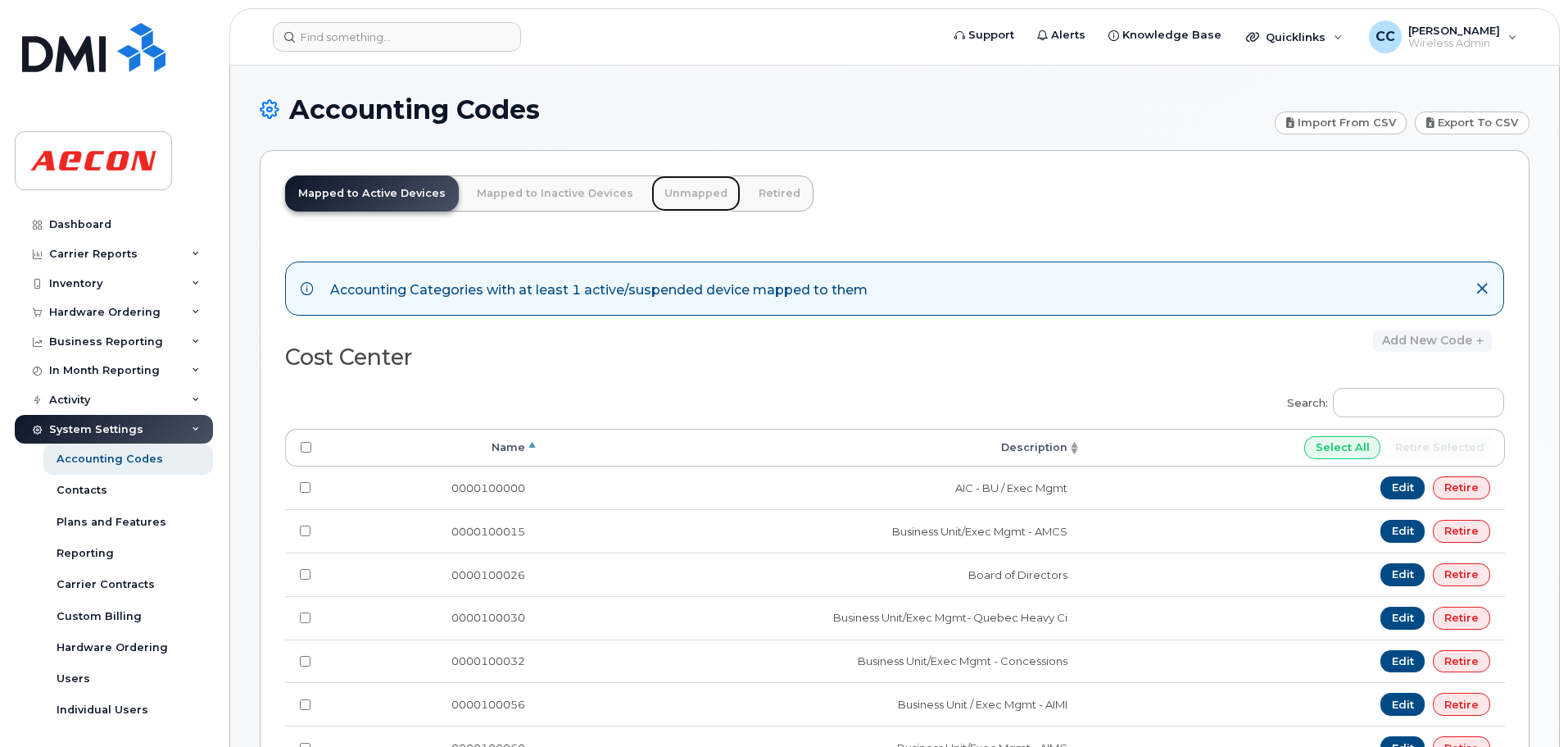
click at [692, 191] on link "Unmapped" at bounding box center [695, 194] width 89 height 36
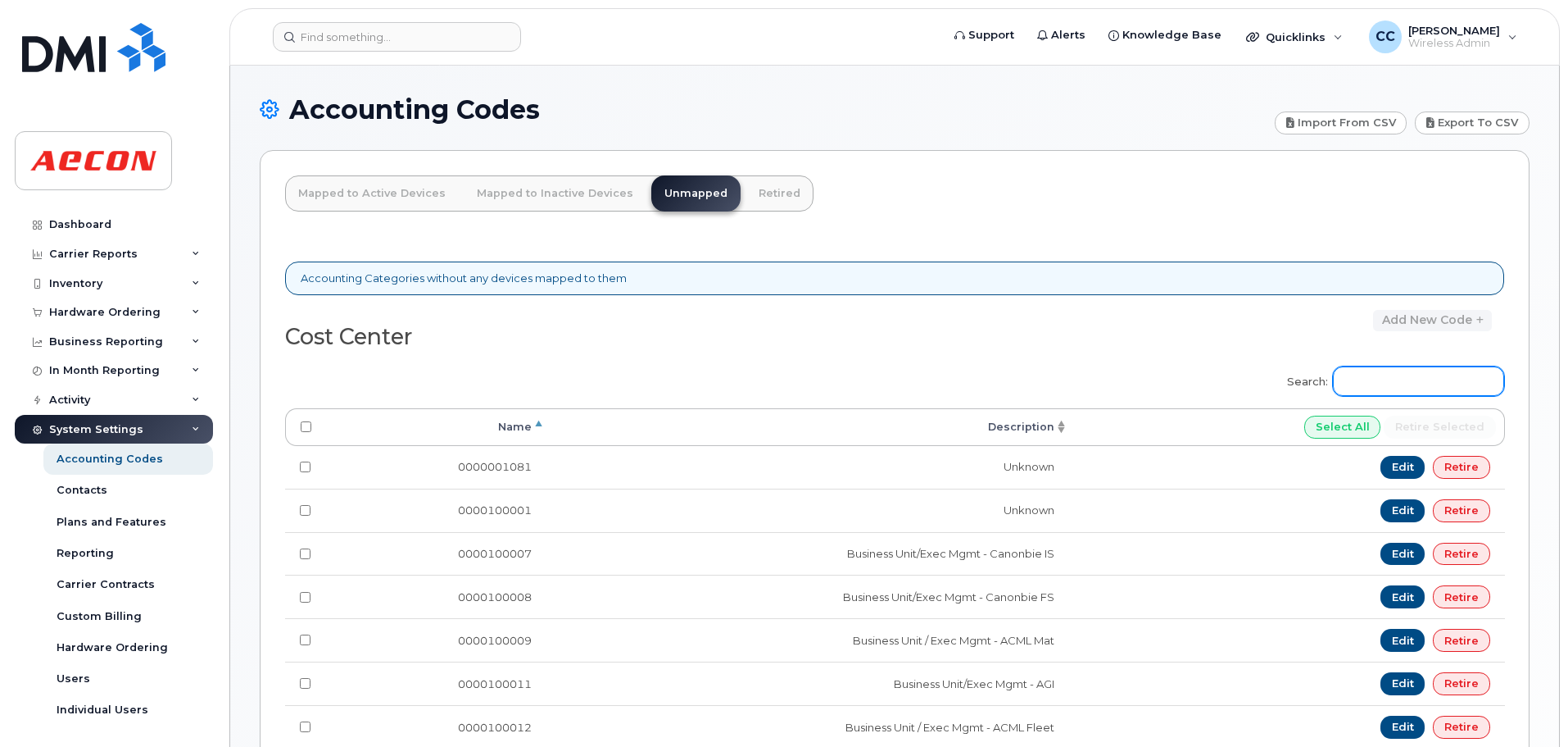
click at [1366, 383] on input "Search:" at bounding box center [1418, 381] width 171 height 30
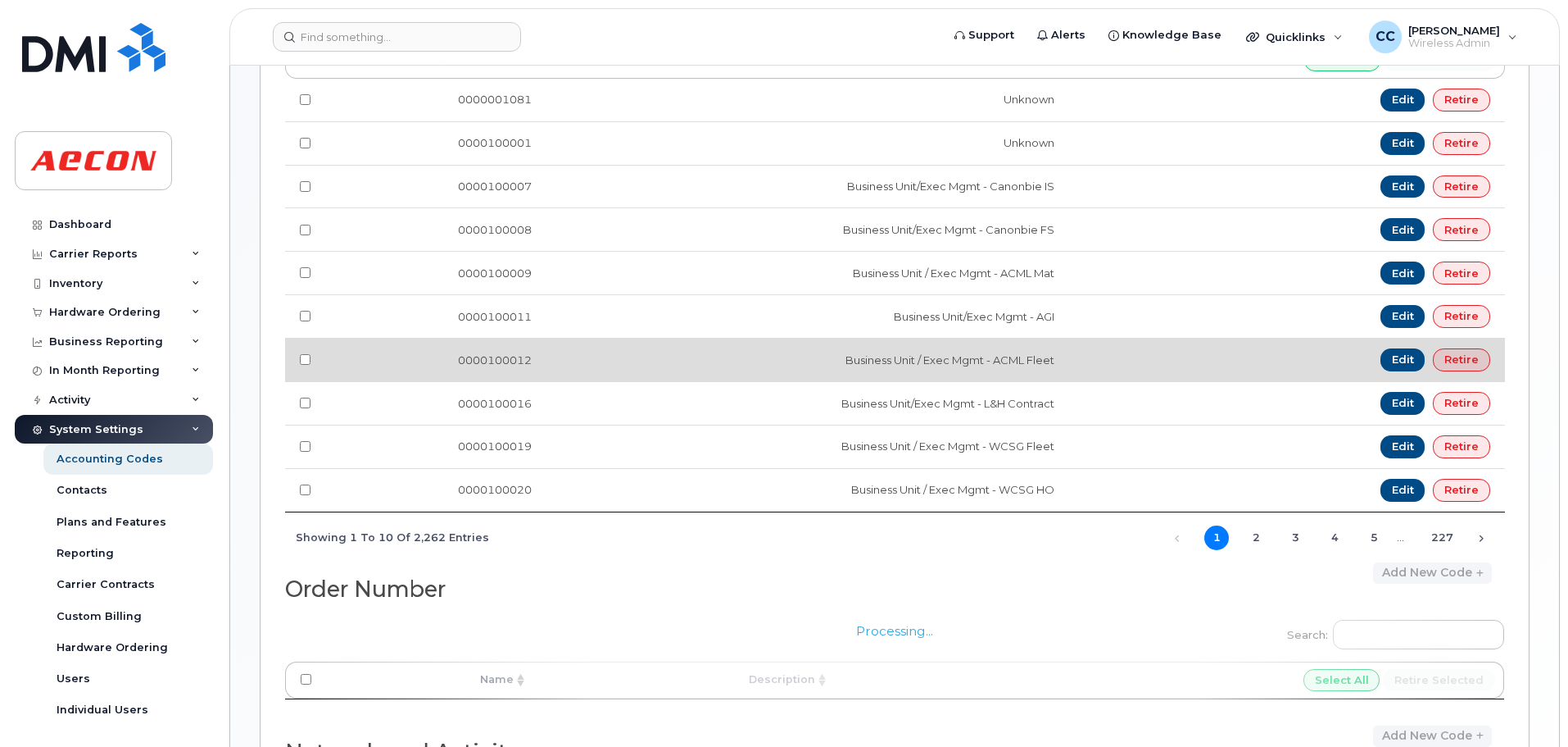
scroll to position [615, 0]
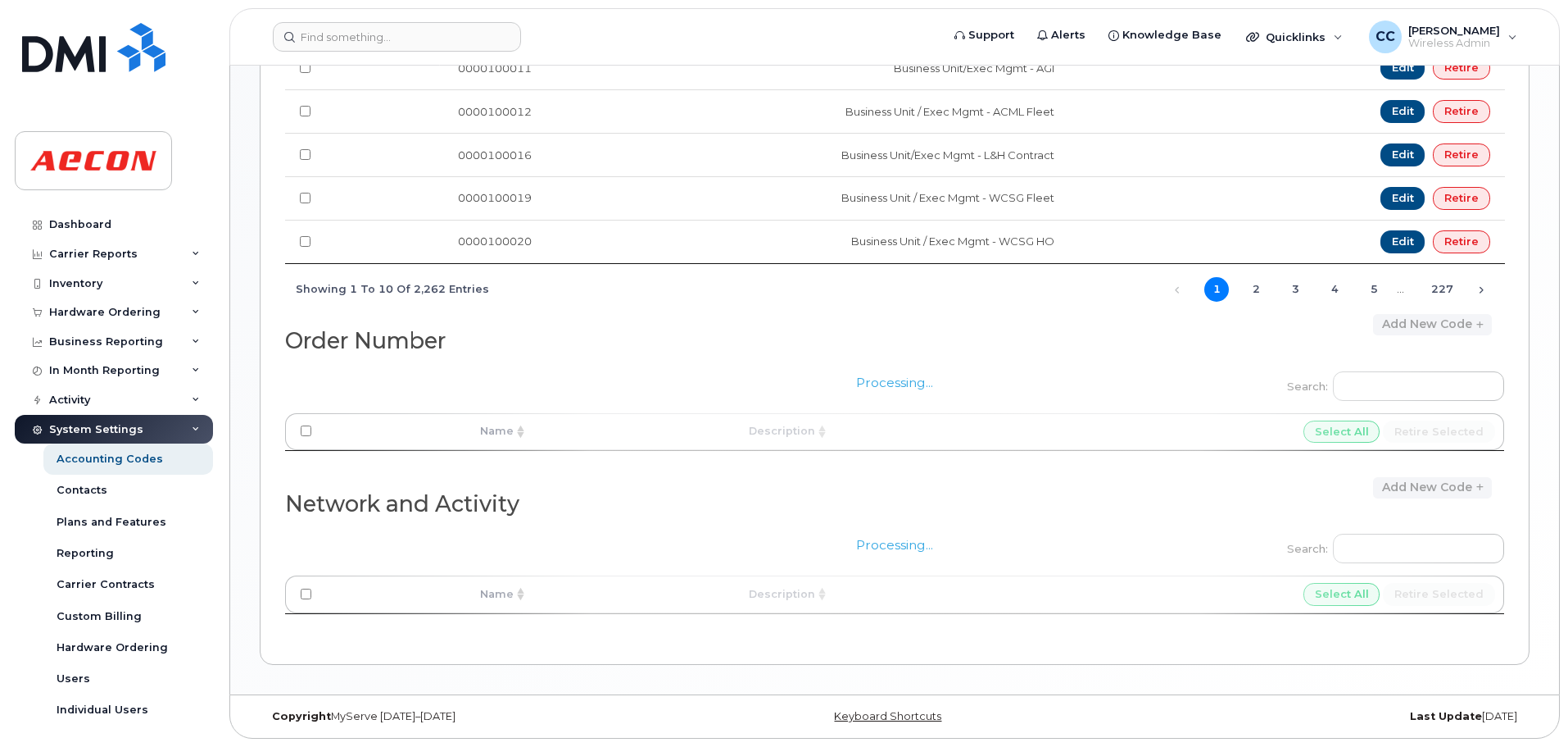
click at [1373, 550] on div "Processing..." at bounding box center [894, 578] width 1219 height 116
click at [1366, 555] on div "Processing..." at bounding box center [894, 578] width 1219 height 116
click at [1408, 386] on div "Processing..." at bounding box center [894, 415] width 1219 height 116
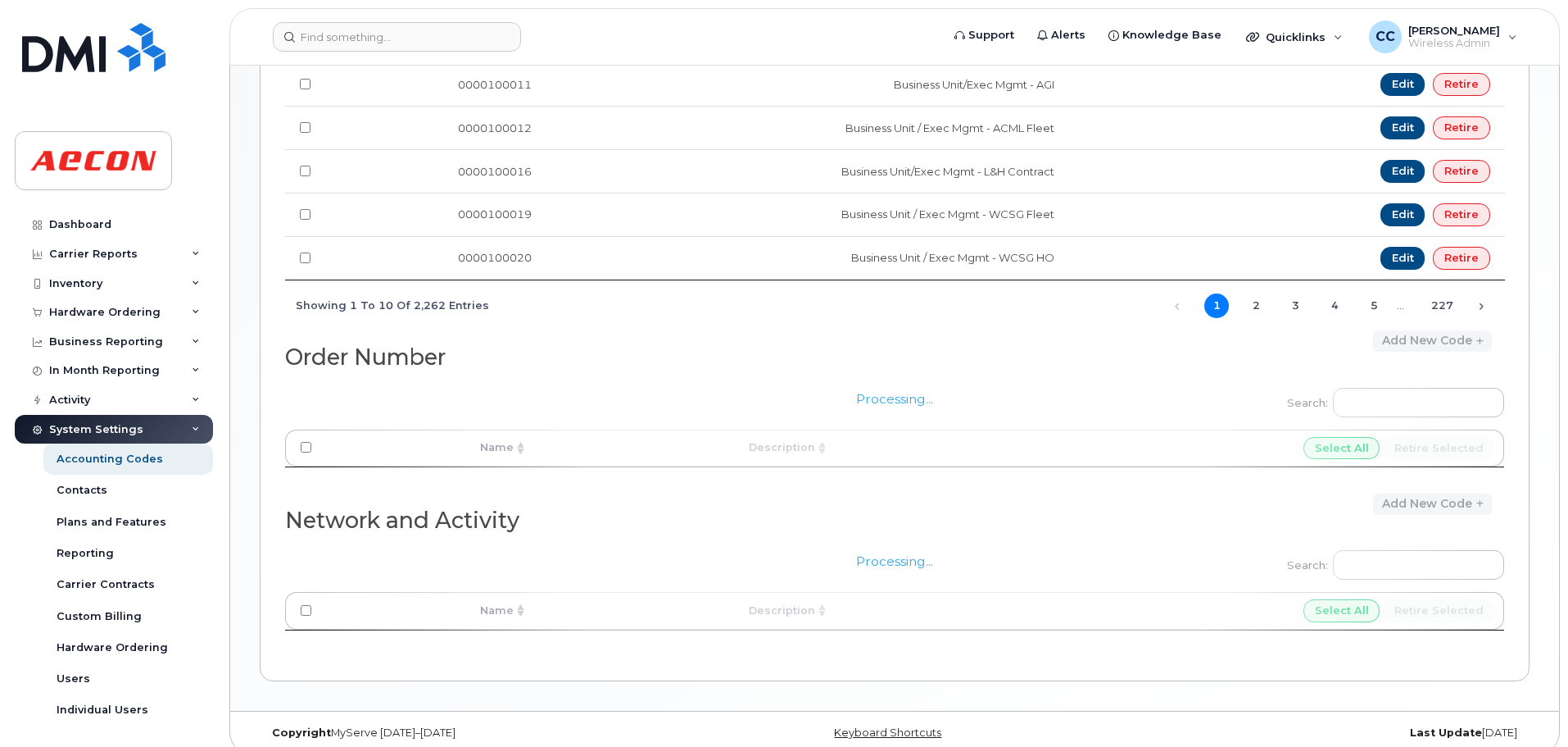
scroll to position [0, 0]
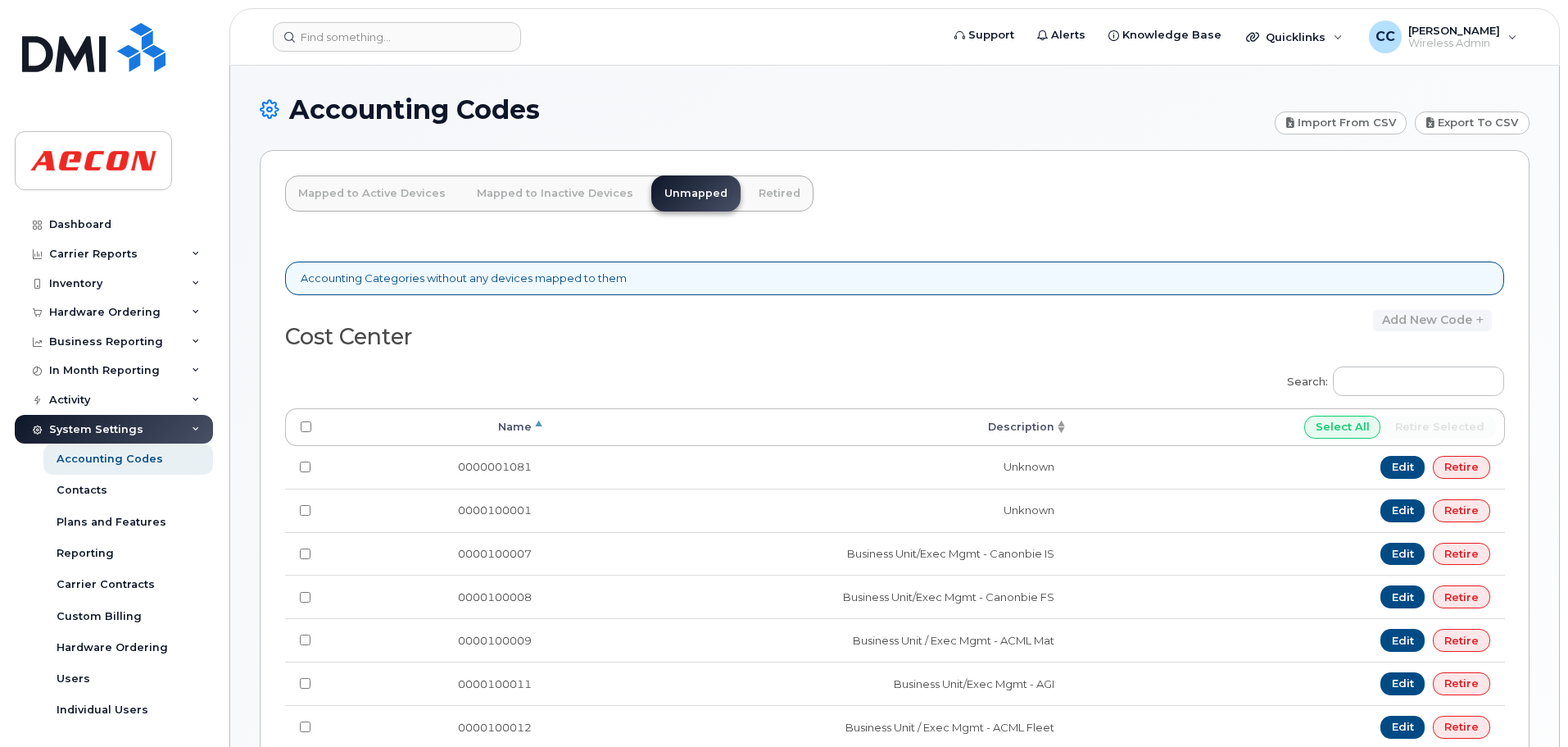
click at [811, 332] on h2 "Cost Center" at bounding box center [584, 336] width 596 height 24
click at [774, 191] on link "Retired" at bounding box center [779, 194] width 68 height 36
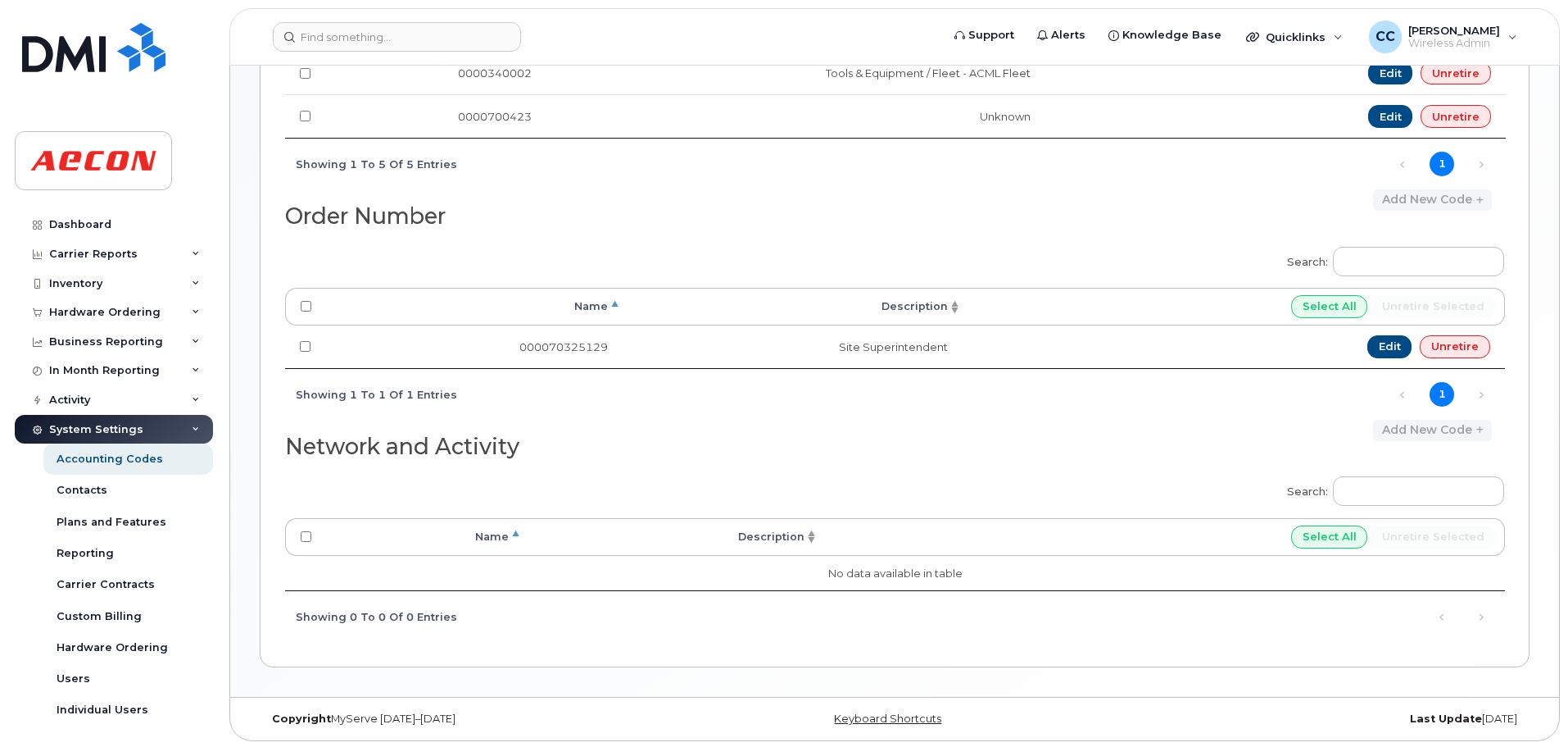
scroll to position [526, 0]
click at [1425, 497] on input "Search:" at bounding box center [1418, 488] width 171 height 30
paste input "A02141YRD"
type input "A02141YRD"
click at [1425, 497] on input "A02141YRD" at bounding box center [1418, 488] width 171 height 30
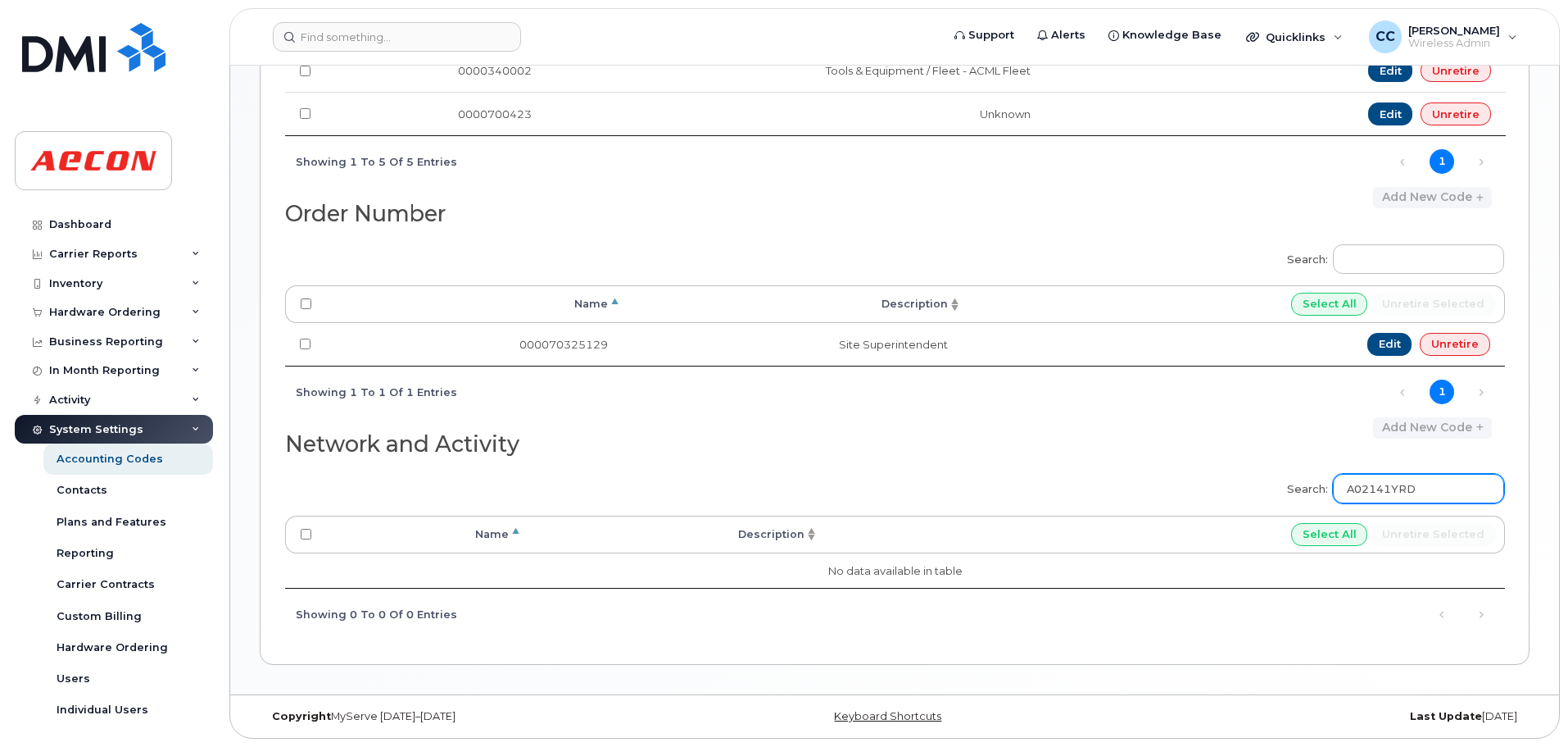
drag, startPoint x: 1432, startPoint y: 489, endPoint x: 1337, endPoint y: 492, distance: 95.0
click at [1337, 492] on label "Search: A02141YRD" at bounding box center [1390, 486] width 228 height 46
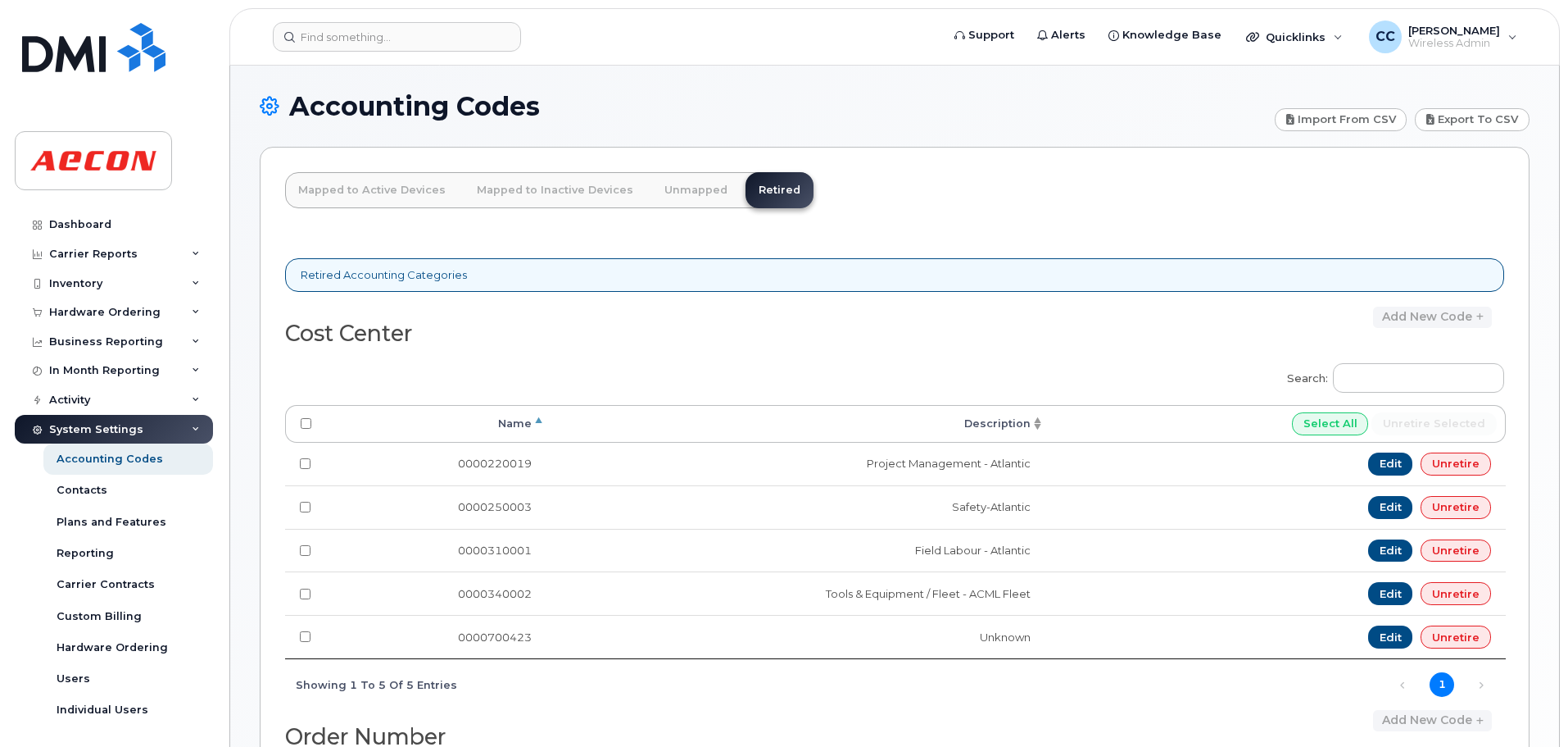
scroll to position [0, 0]
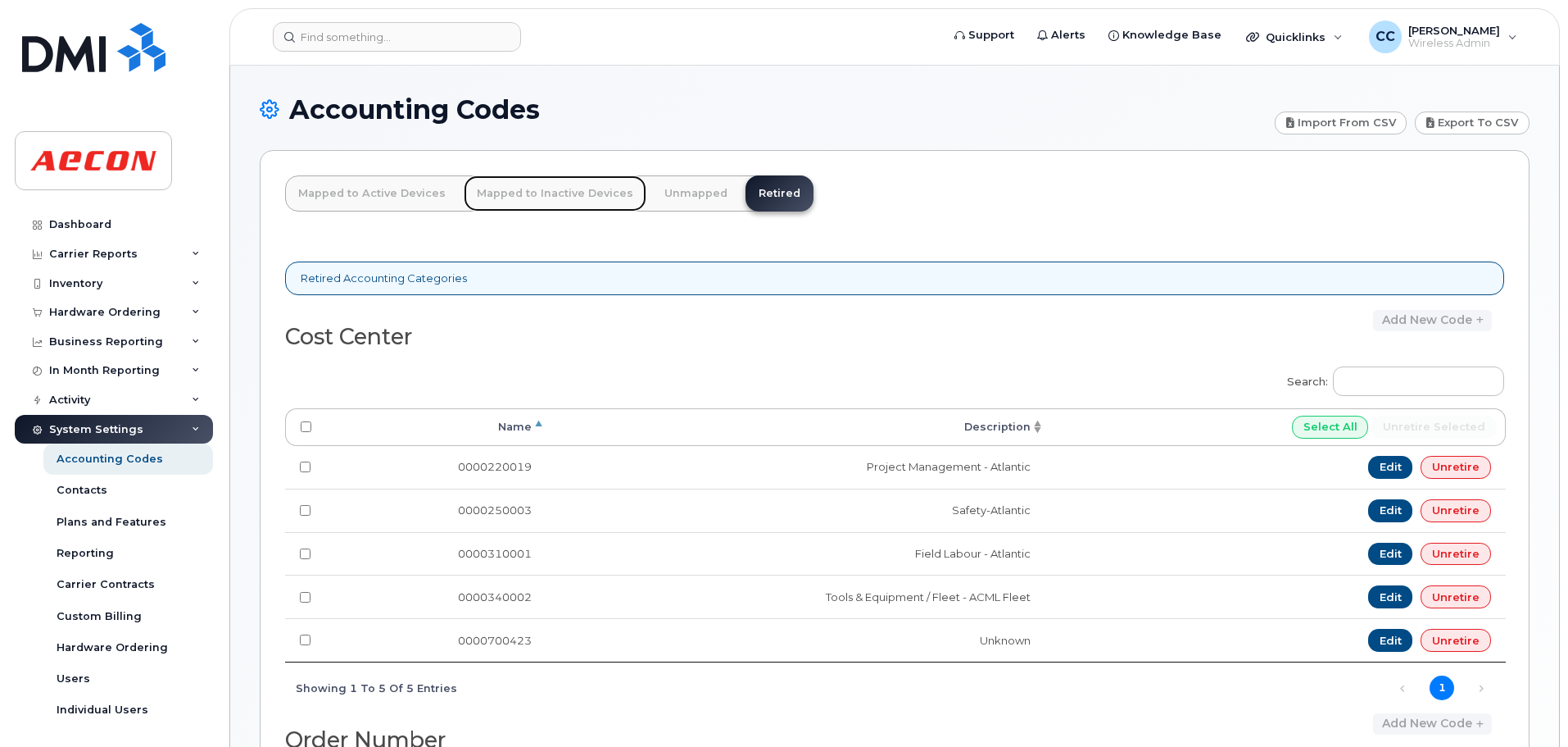
click at [571, 202] on link "Mapped to Inactive Devices" at bounding box center [555, 194] width 183 height 36
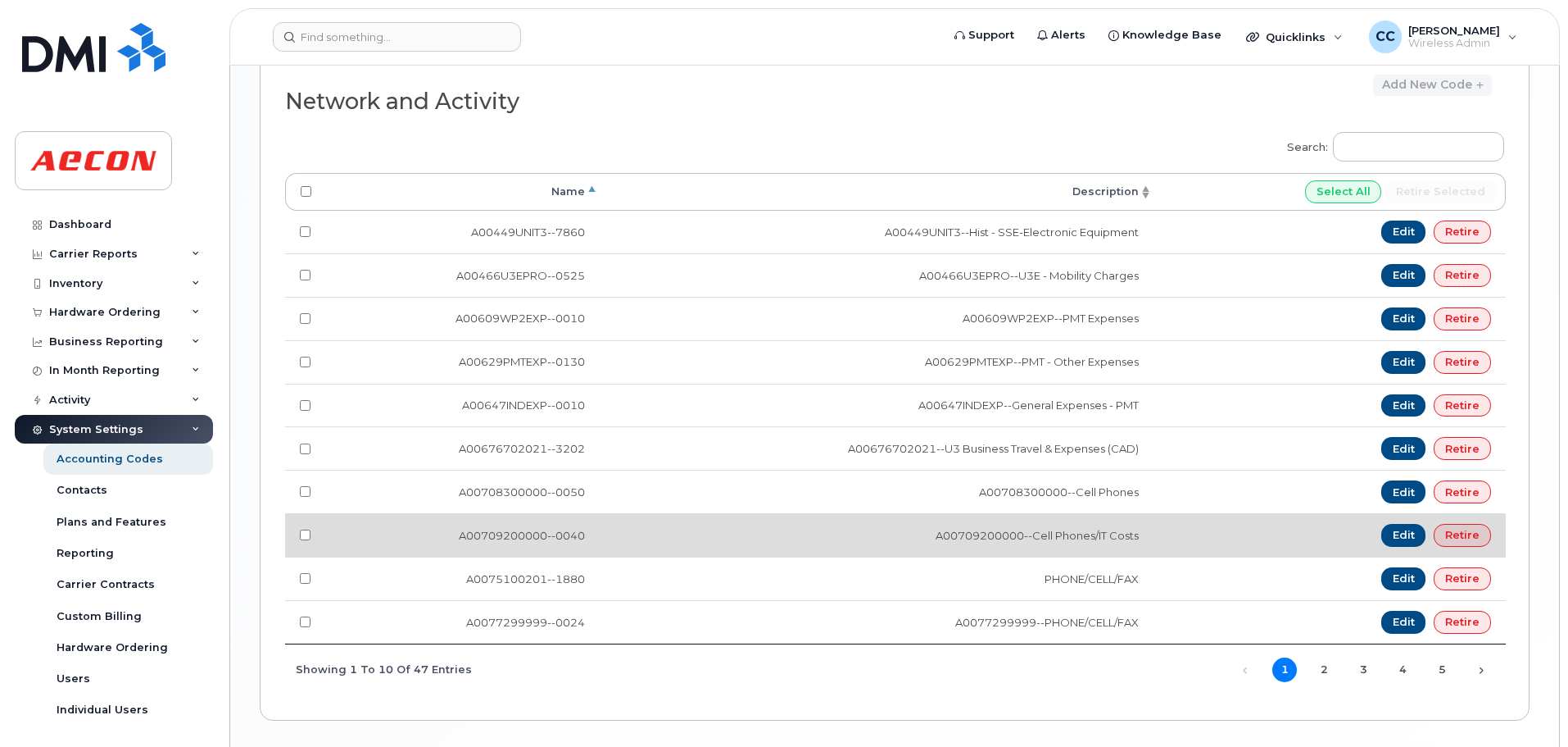
scroll to position [1531, 0]
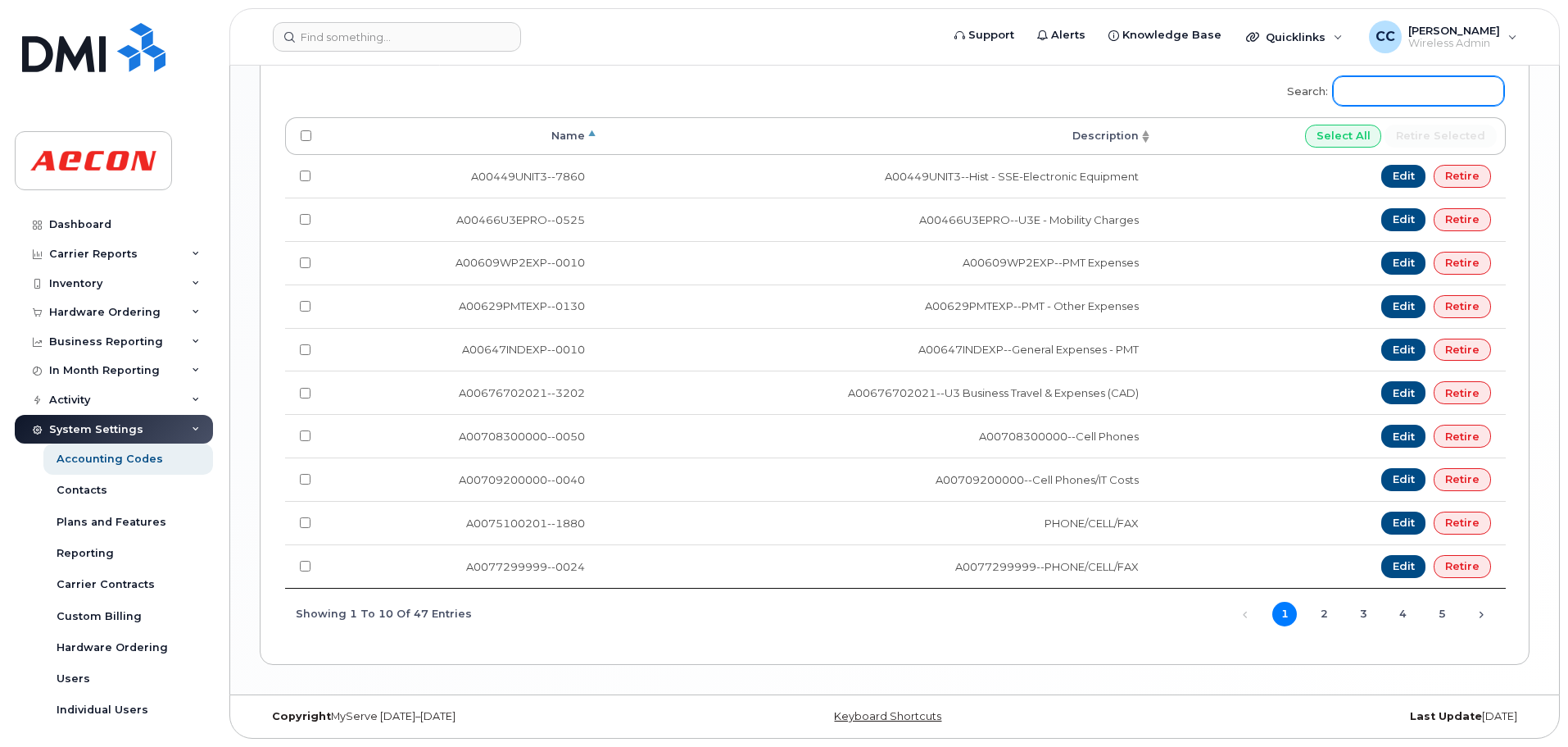
click at [1398, 87] on input "Search:" at bounding box center [1418, 91] width 171 height 30
paste input "A02141YRD"
type input "A02141YRD"
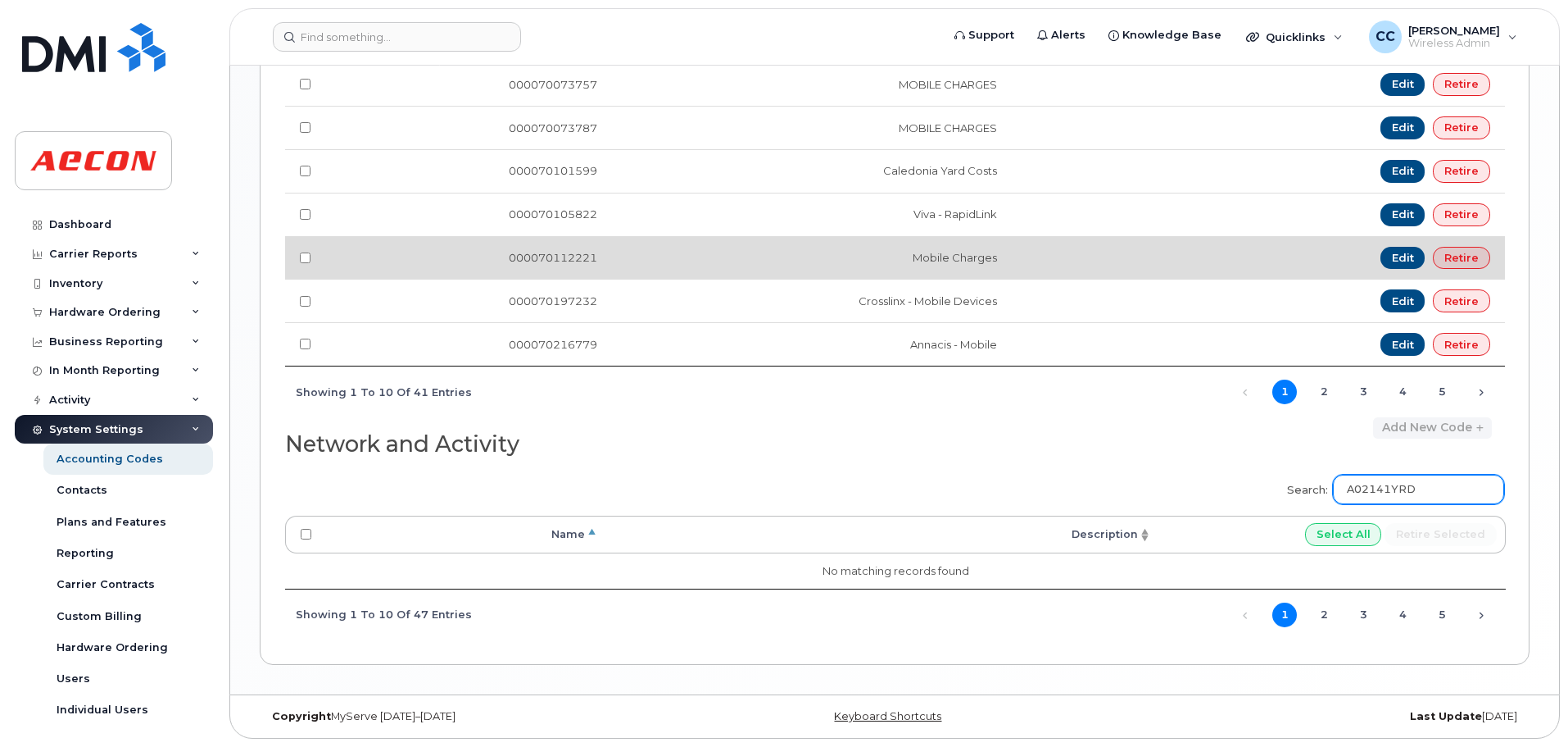
scroll to position [1133, 0]
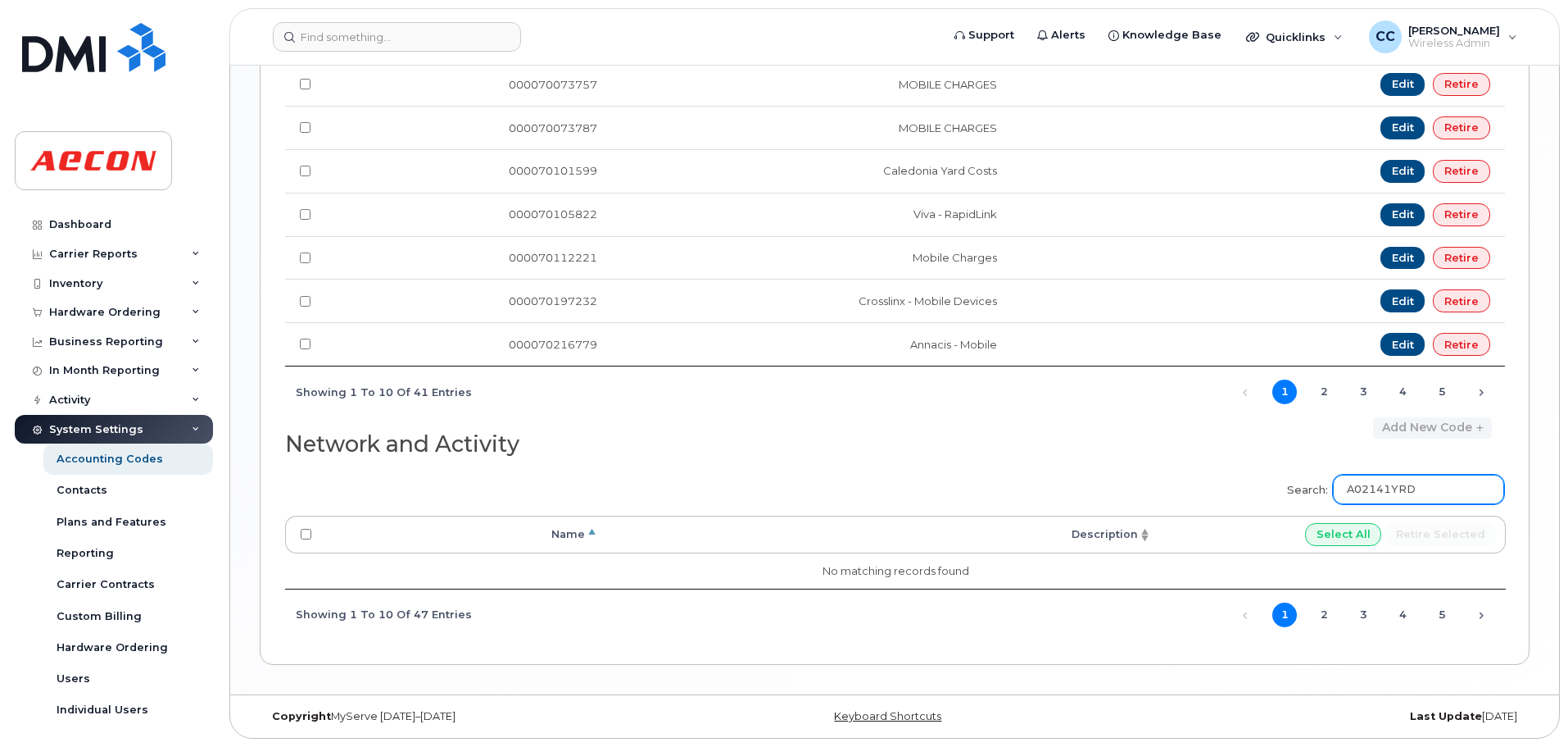
drag, startPoint x: 1436, startPoint y: 487, endPoint x: 1342, endPoint y: 494, distance: 94.3
click at [1342, 494] on label "Search: A02141YRD" at bounding box center [1390, 487] width 228 height 46
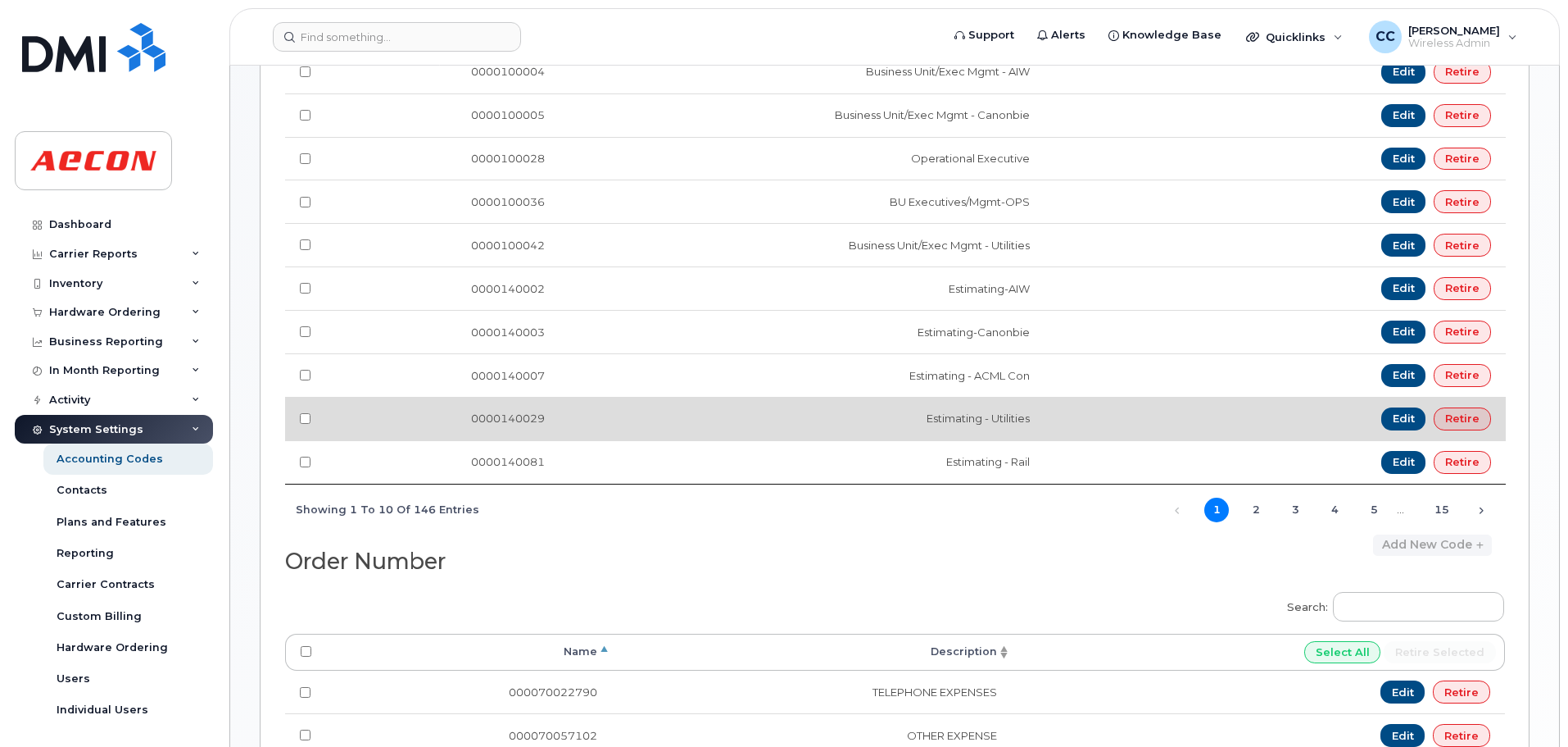
scroll to position [0, 0]
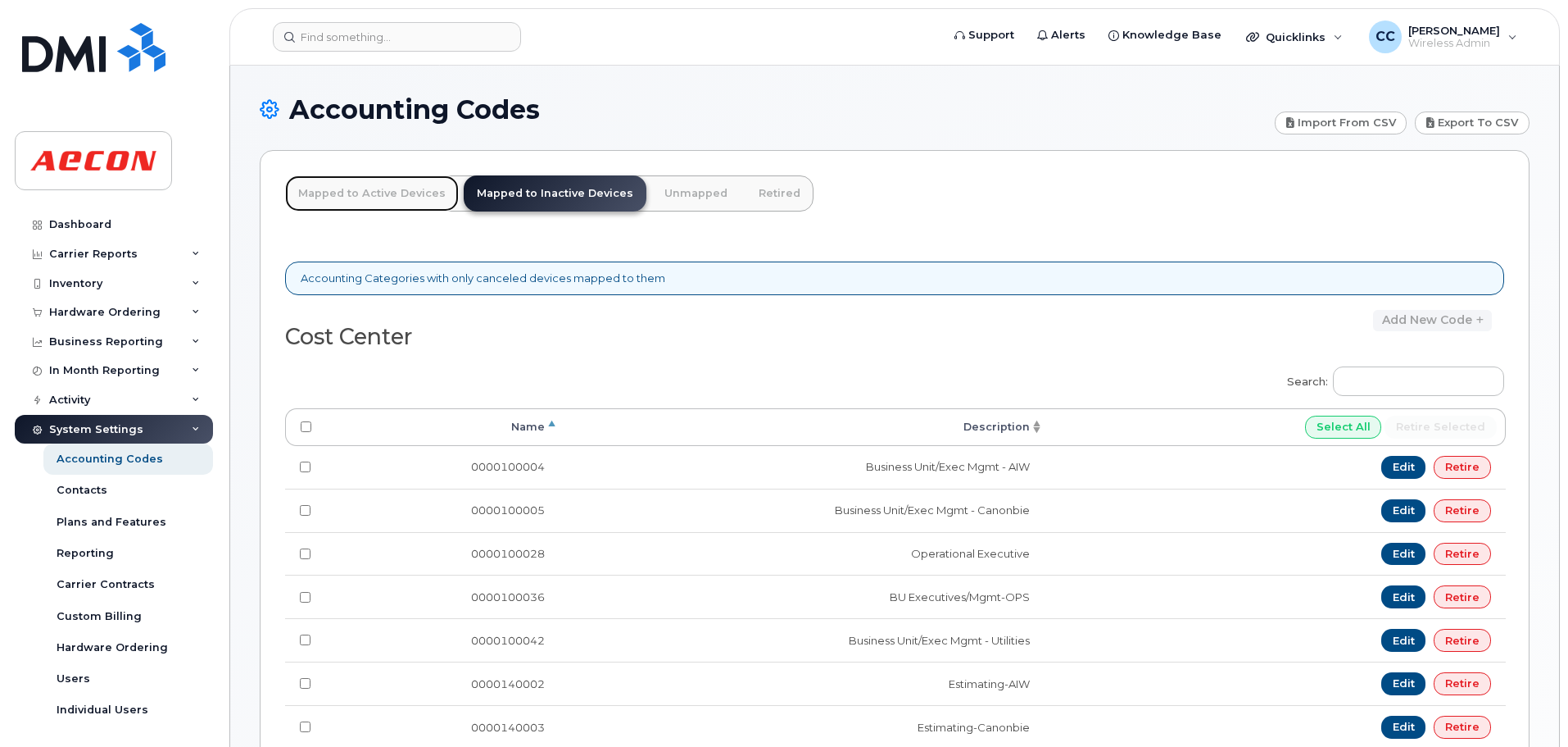
click at [352, 196] on link "Mapped to Active Devices" at bounding box center [372, 194] width 174 height 36
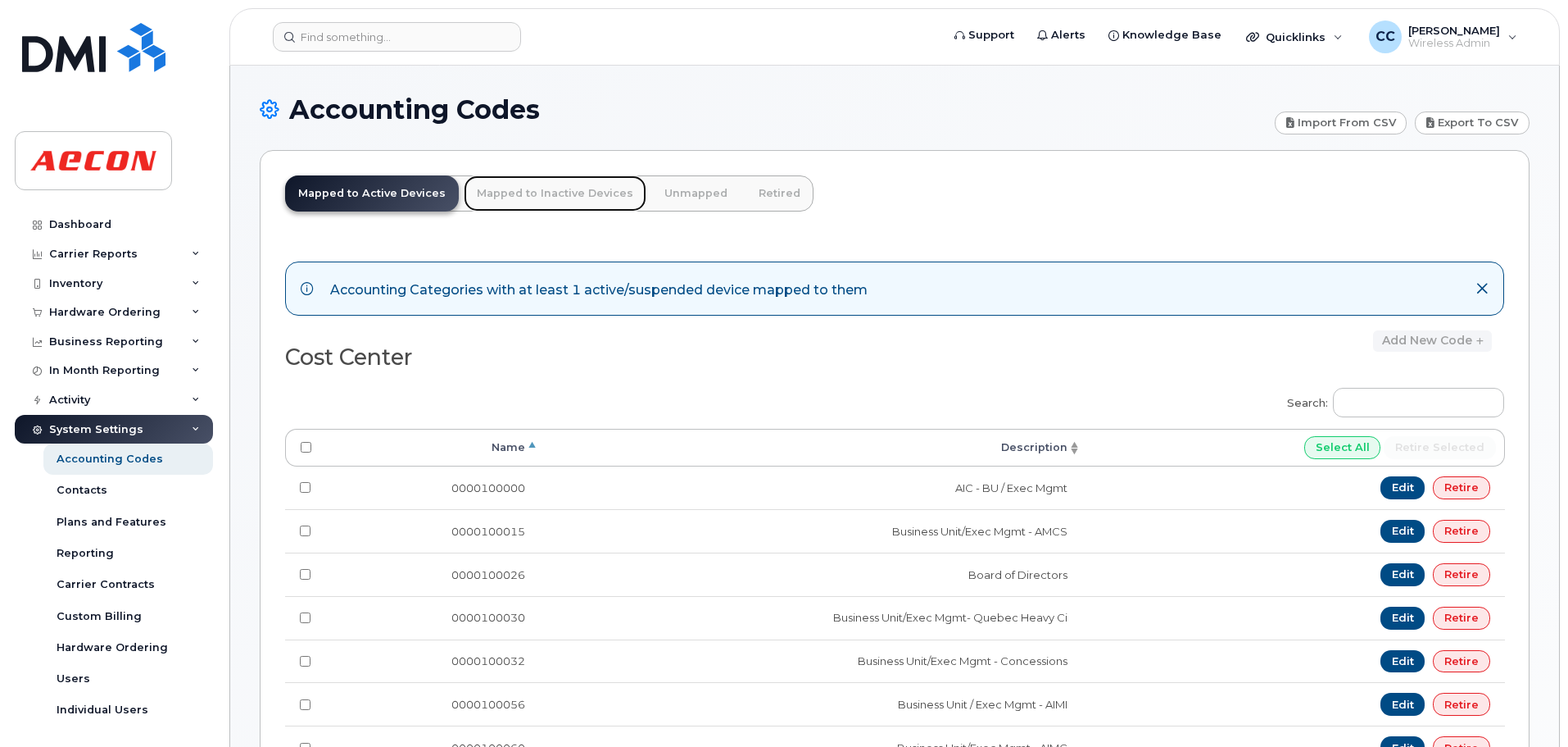
click at [534, 204] on link "Mapped to Inactive Devices" at bounding box center [555, 194] width 183 height 36
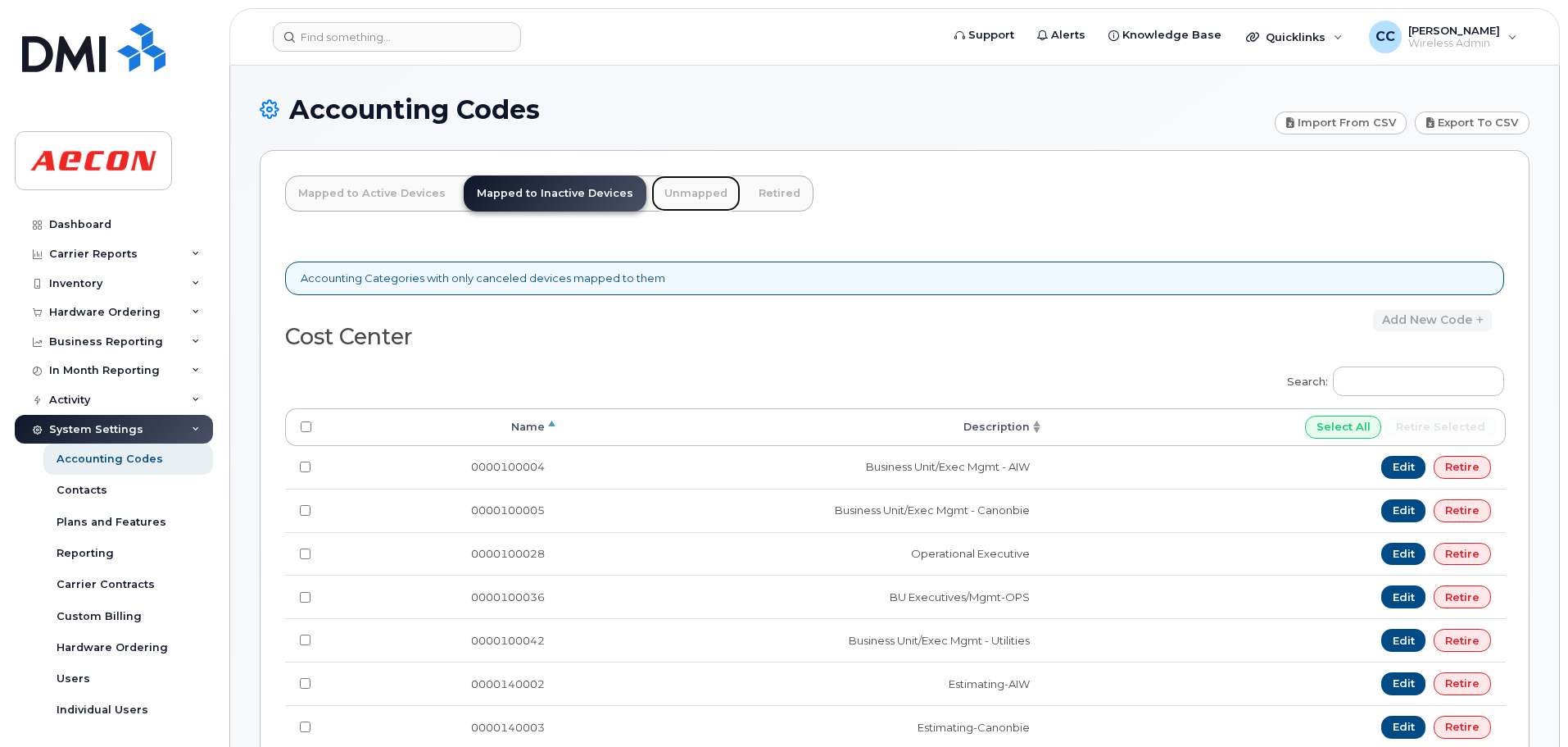
click at [703, 193] on link "Unmapped" at bounding box center [695, 194] width 89 height 36
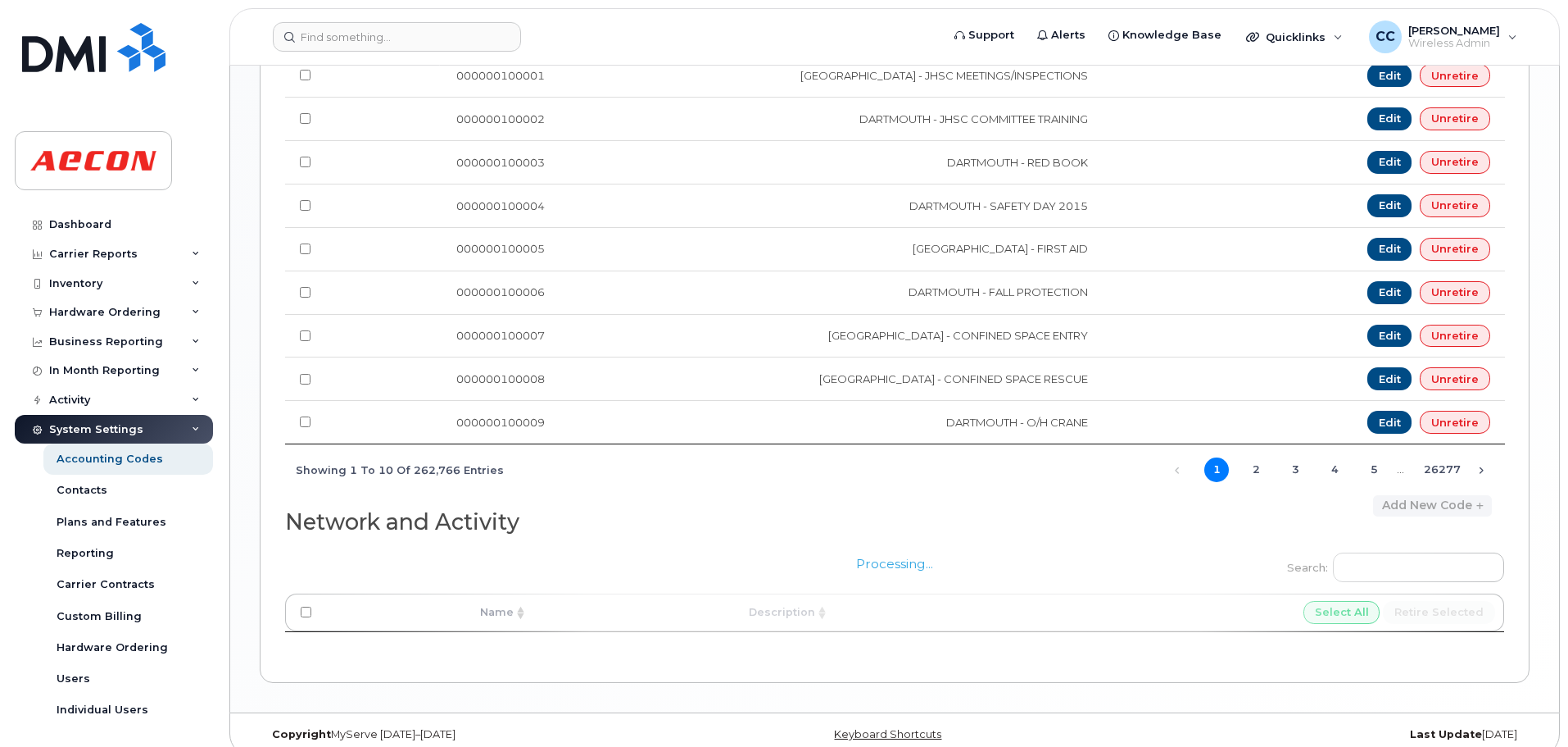
scroll to position [1073, 0]
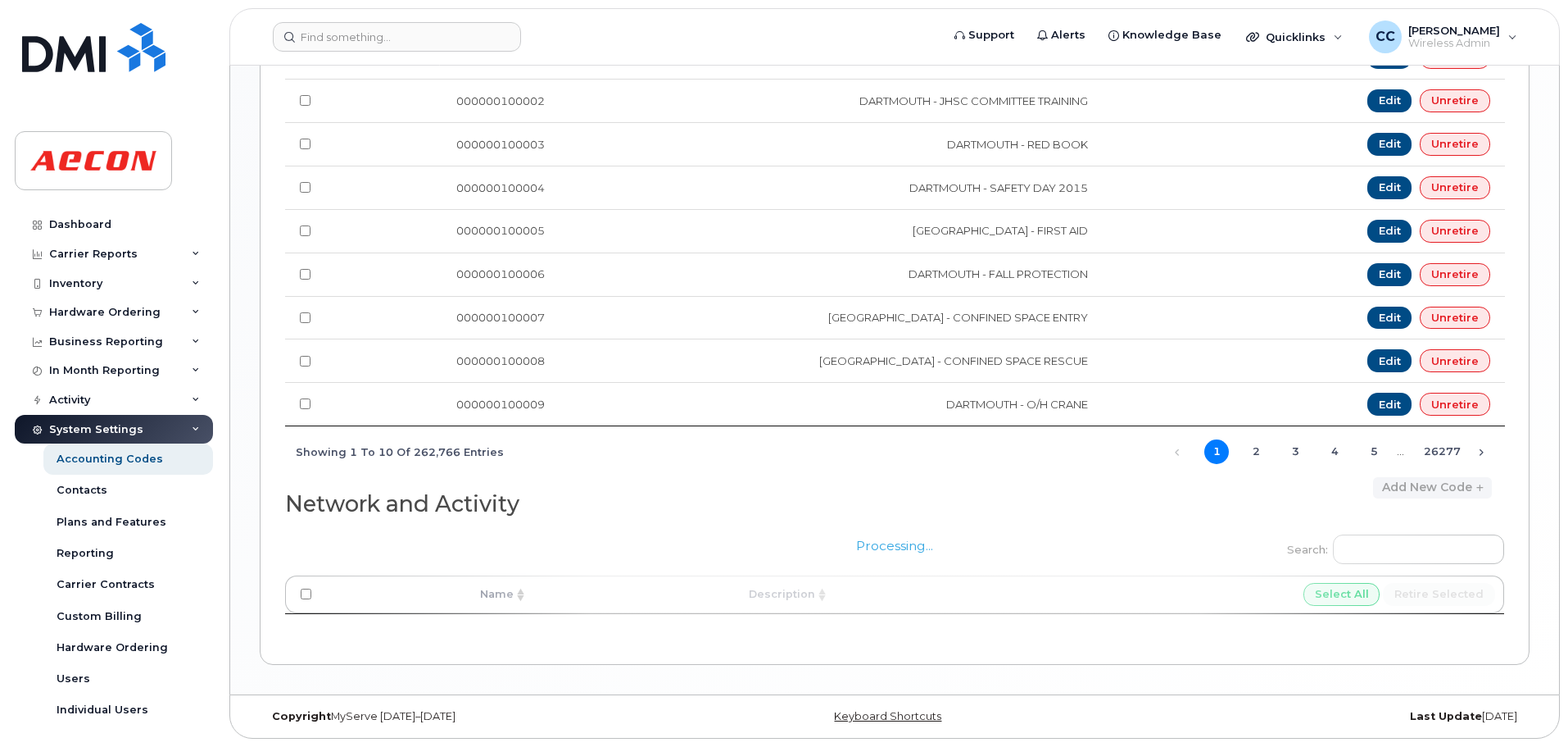
click at [1419, 548] on div "Processing..." at bounding box center [894, 578] width 1219 height 116
click at [1423, 533] on div "Processing..." at bounding box center [894, 578] width 1219 height 116
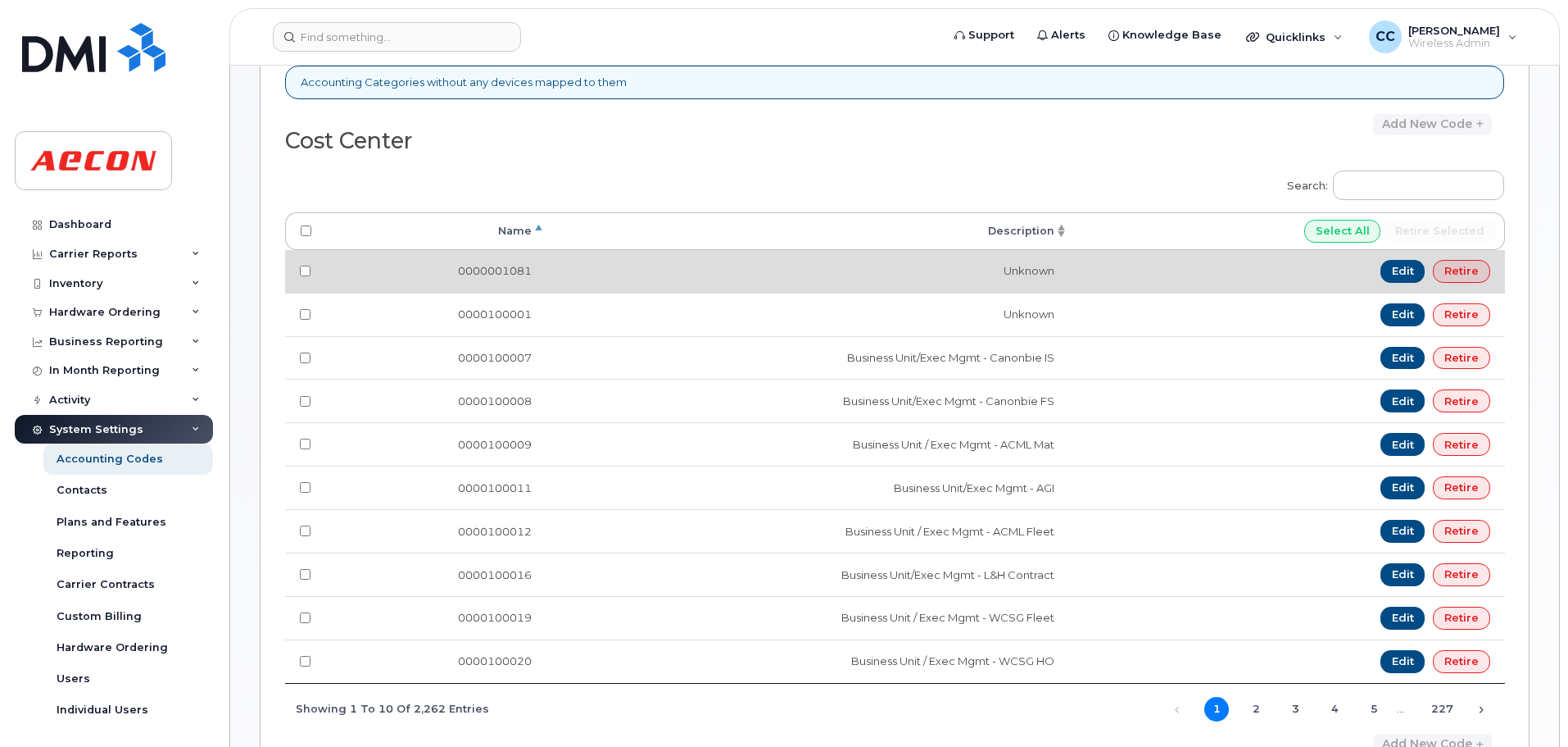
scroll to position [0, 0]
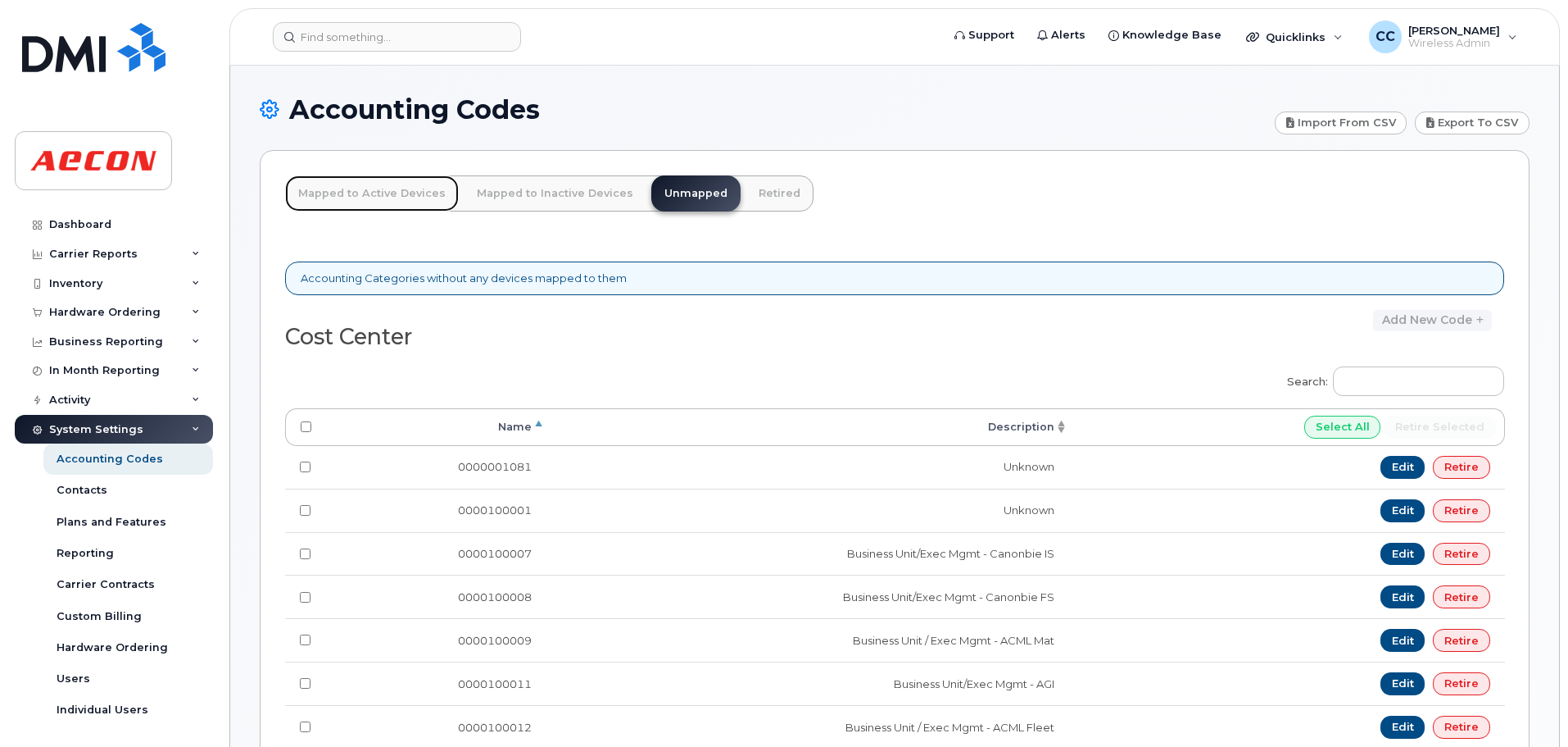
click at [395, 186] on link "Mapped to Active Devices" at bounding box center [372, 194] width 174 height 36
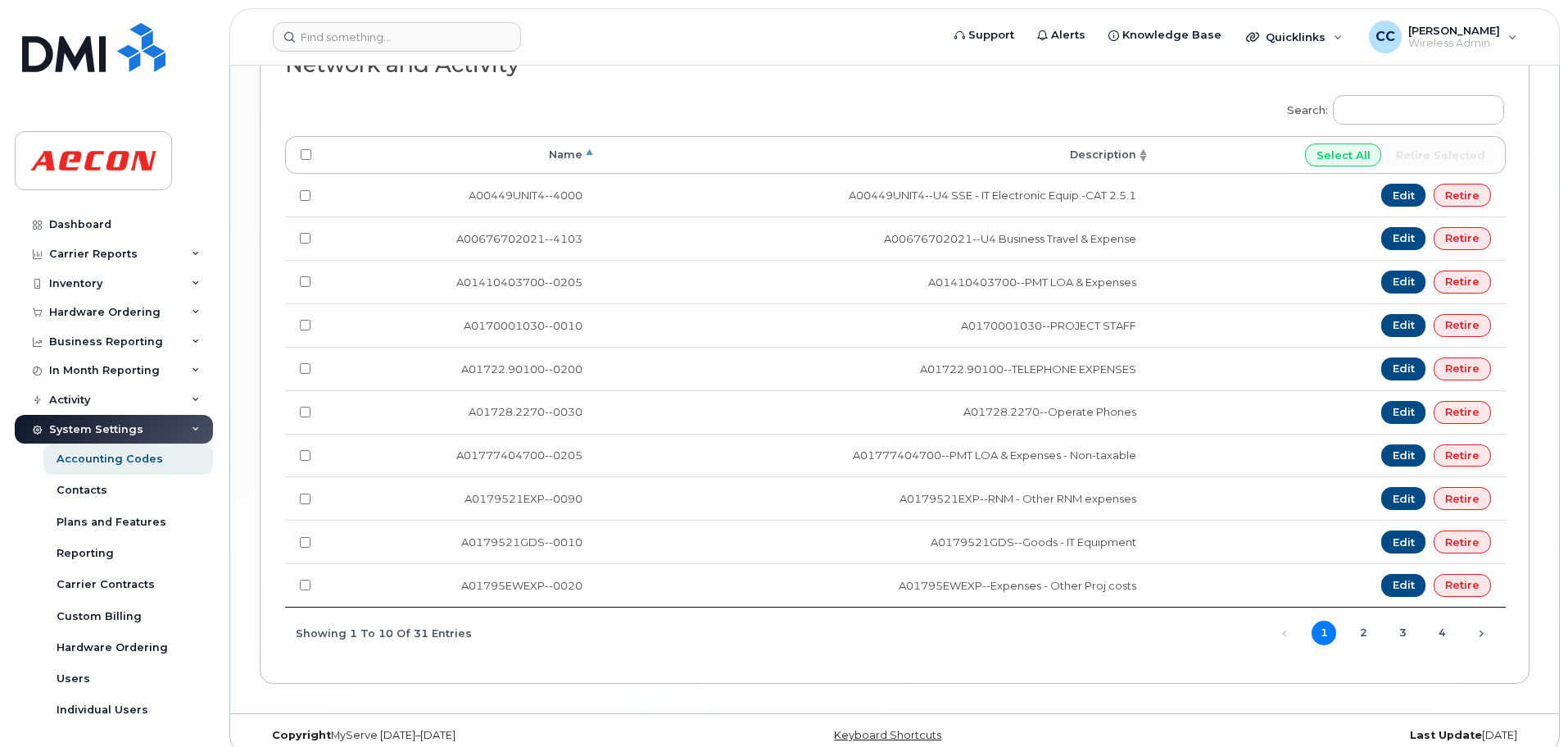
scroll to position [1552, 0]
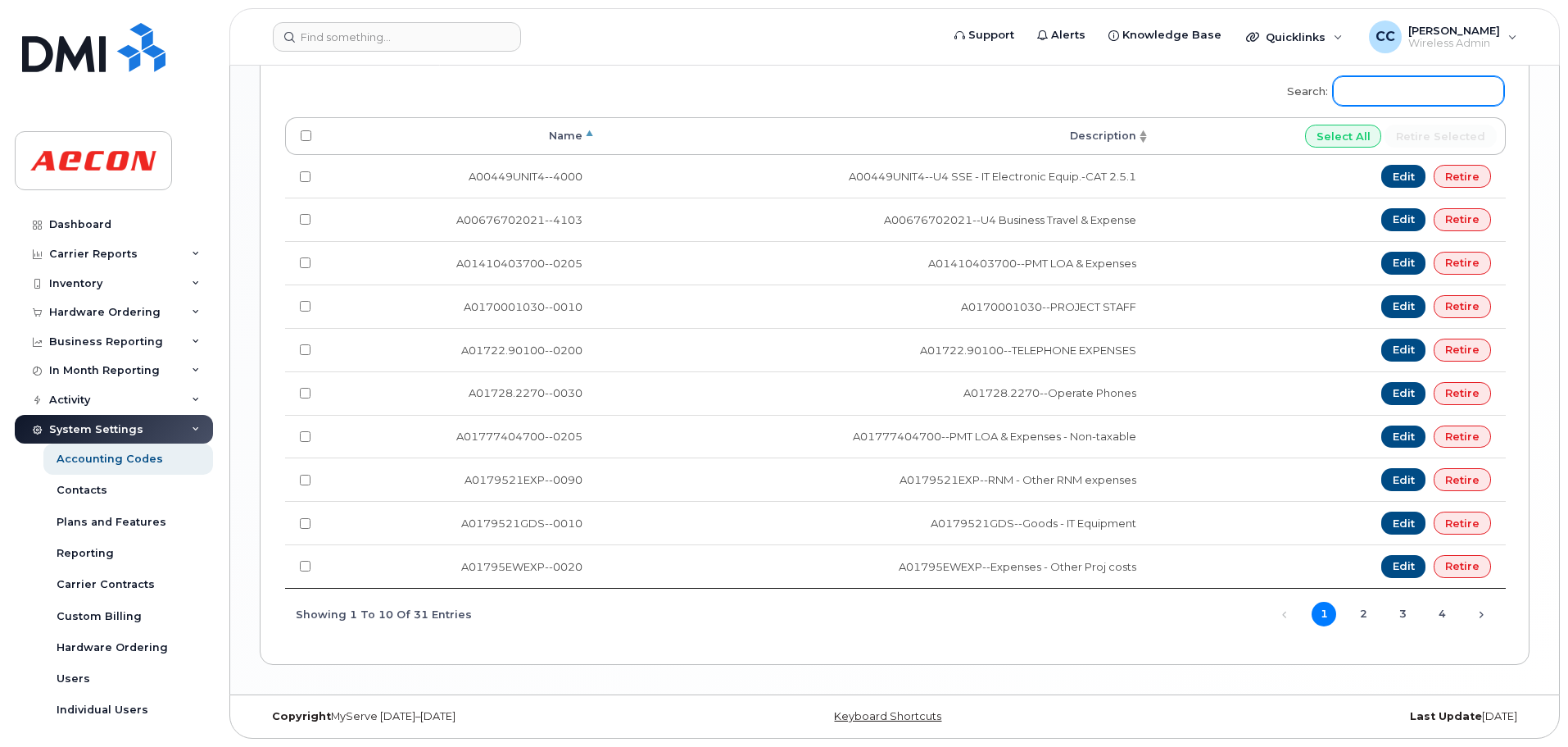
click at [1380, 90] on input "Search:" at bounding box center [1418, 91] width 171 height 30
paste input "A02141YRD"
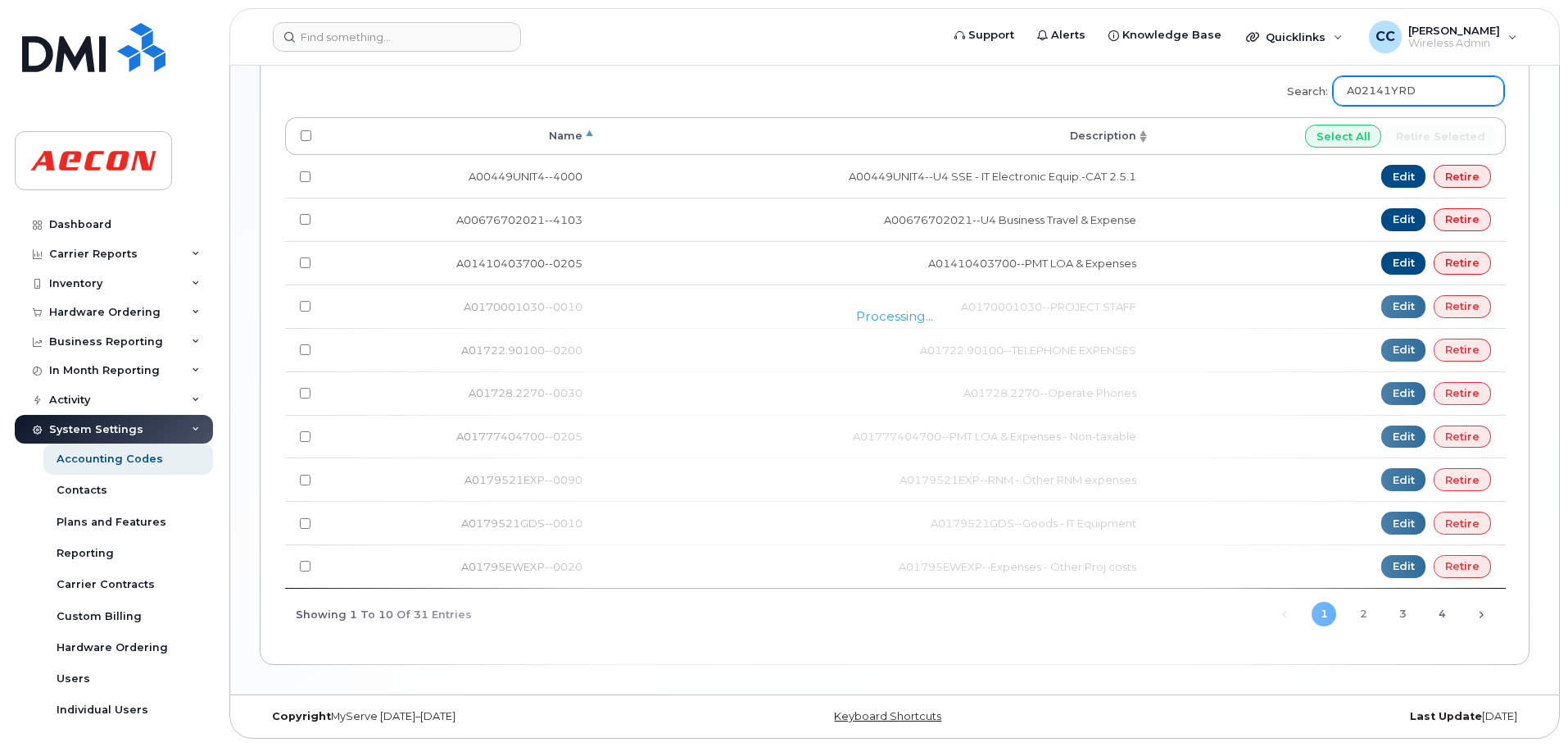
scroll to position [1161, 0]
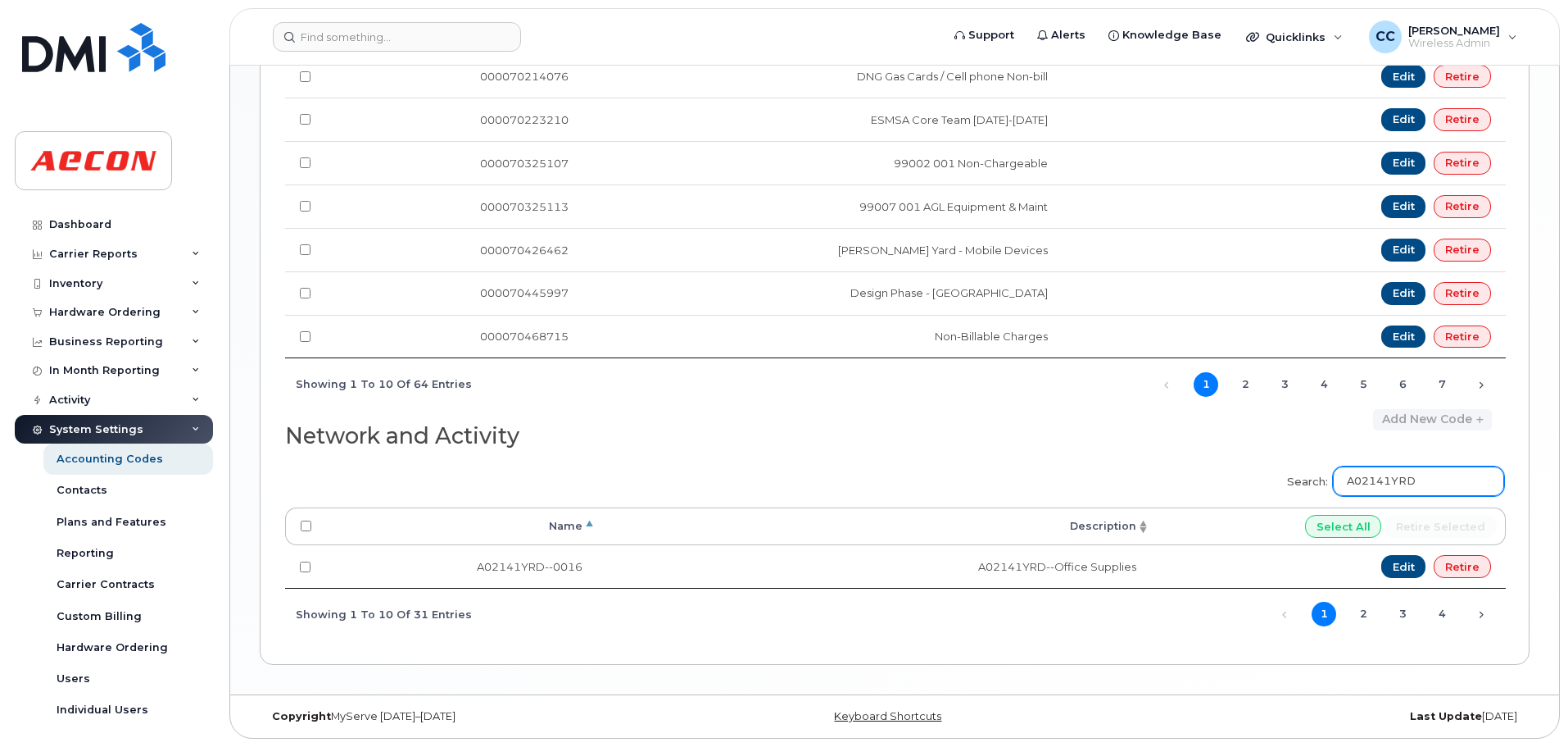
type input "A02141YRD"
click at [1430, 475] on input "A02141YRD" at bounding box center [1418, 481] width 171 height 30
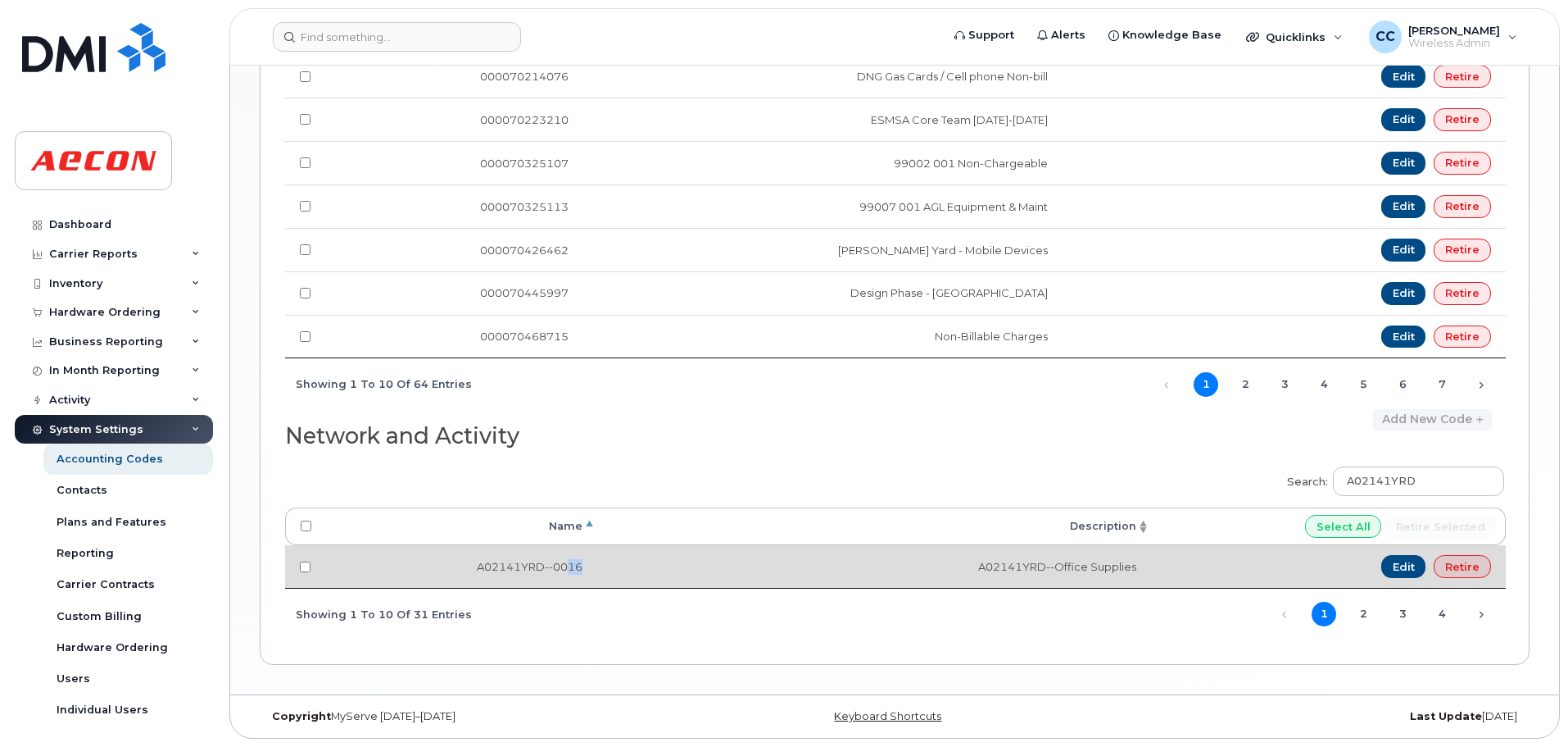
drag, startPoint x: 566, startPoint y: 567, endPoint x: 586, endPoint y: 562, distance: 20.6
click at [586, 562] on td "A02141YRD--0016" at bounding box center [461, 566] width 271 height 42
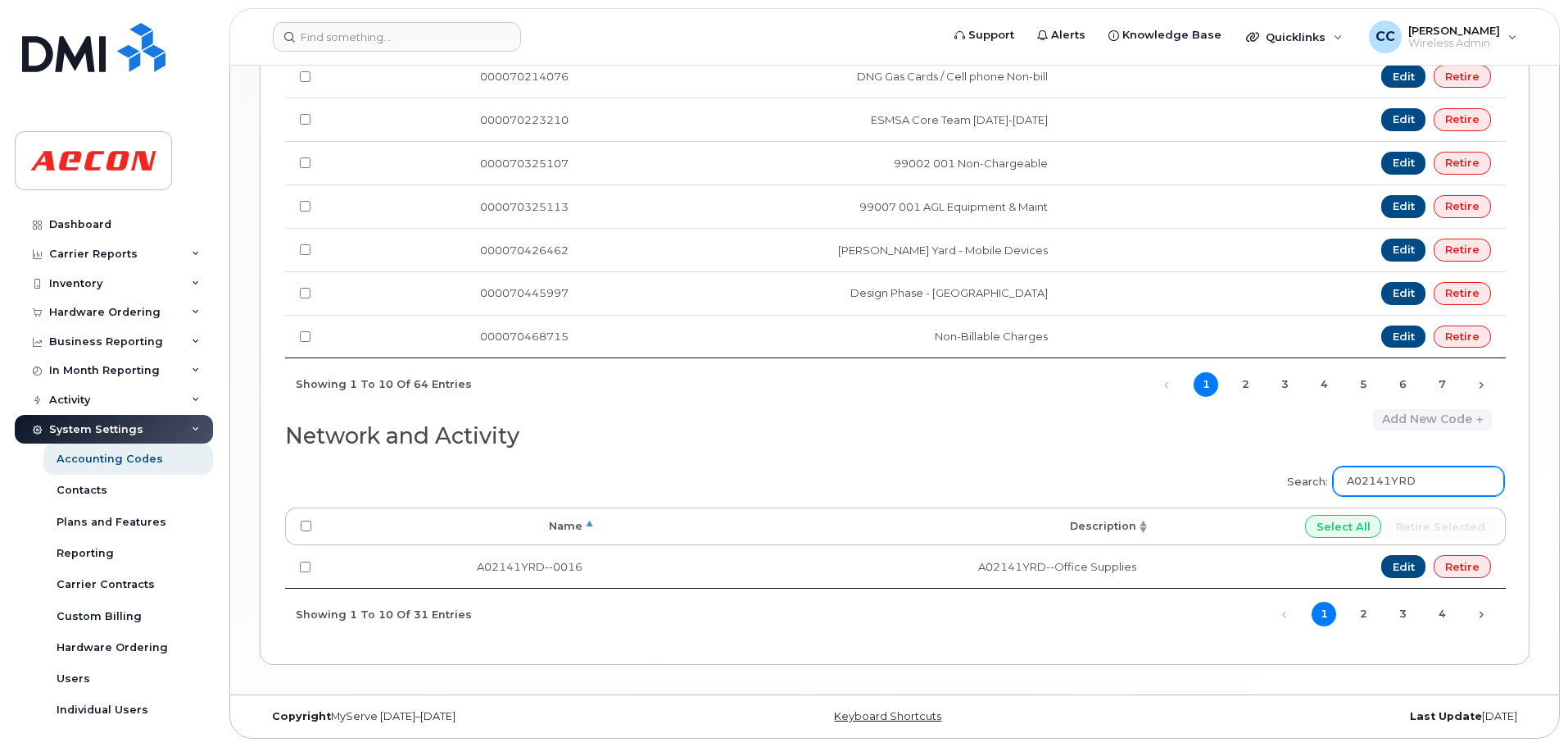
drag, startPoint x: 1457, startPoint y: 479, endPoint x: 1260, endPoint y: 508, distance: 199.1
click at [1260, 508] on div "Search: A02141YRD Processing... Name Description Select All Retire selected A02…" at bounding box center [894, 548] width 1219 height 184
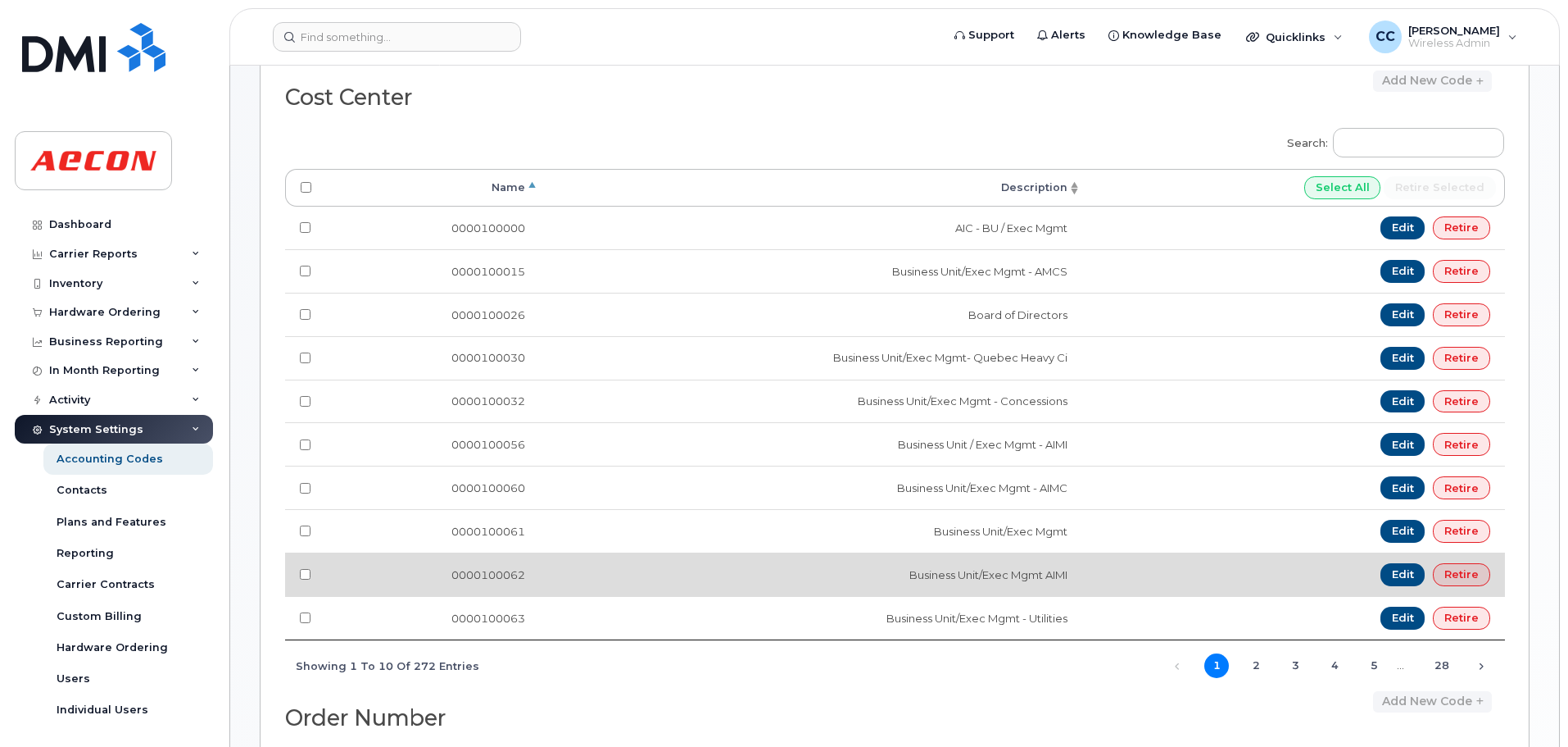
scroll to position [0, 0]
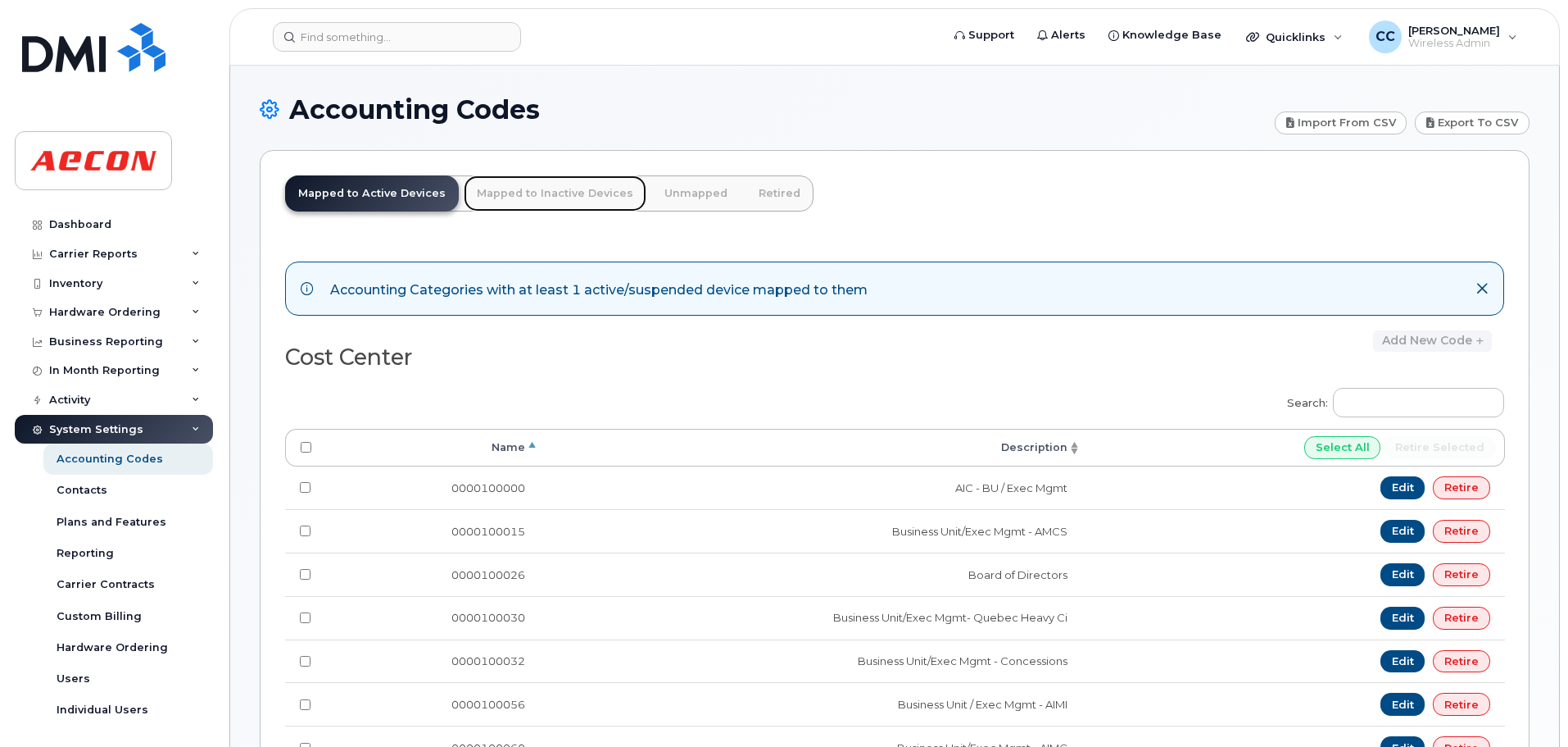
click at [589, 194] on link "Mapped to Inactive Devices" at bounding box center [555, 194] width 183 height 36
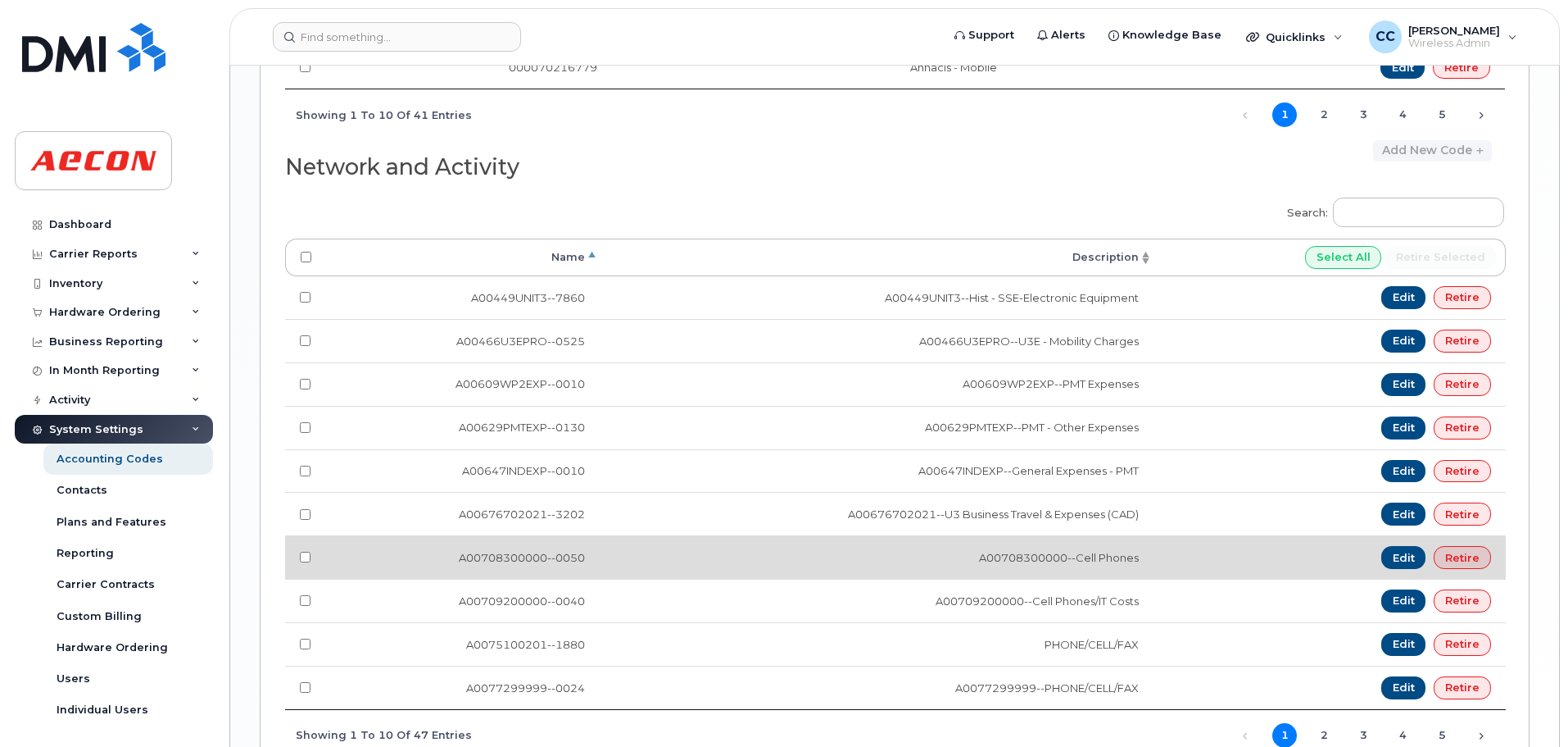
scroll to position [1449, 0]
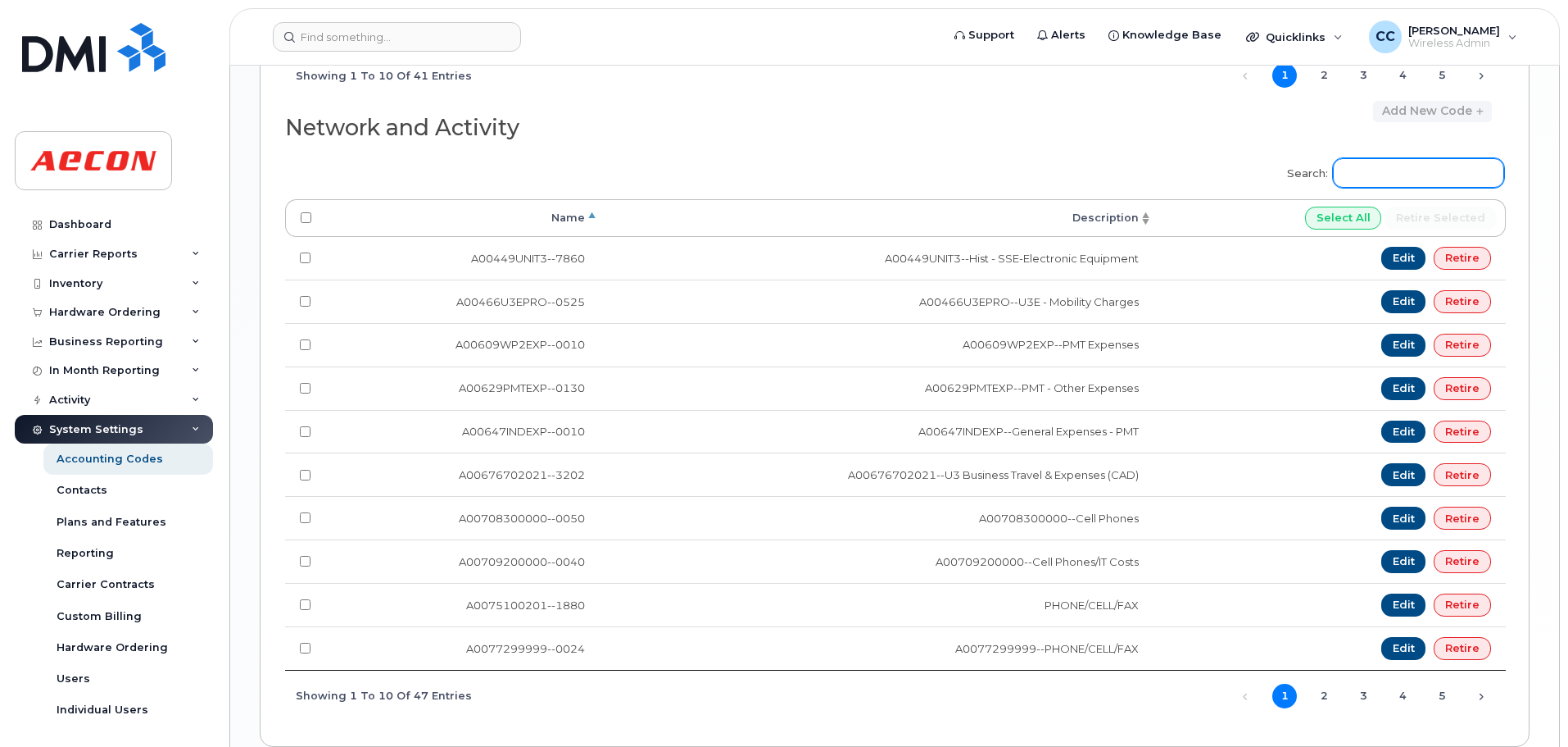
click at [1425, 172] on input "Search:" at bounding box center [1418, 173] width 171 height 30
paste input "A02141YRD"
type input "A02141YRD"
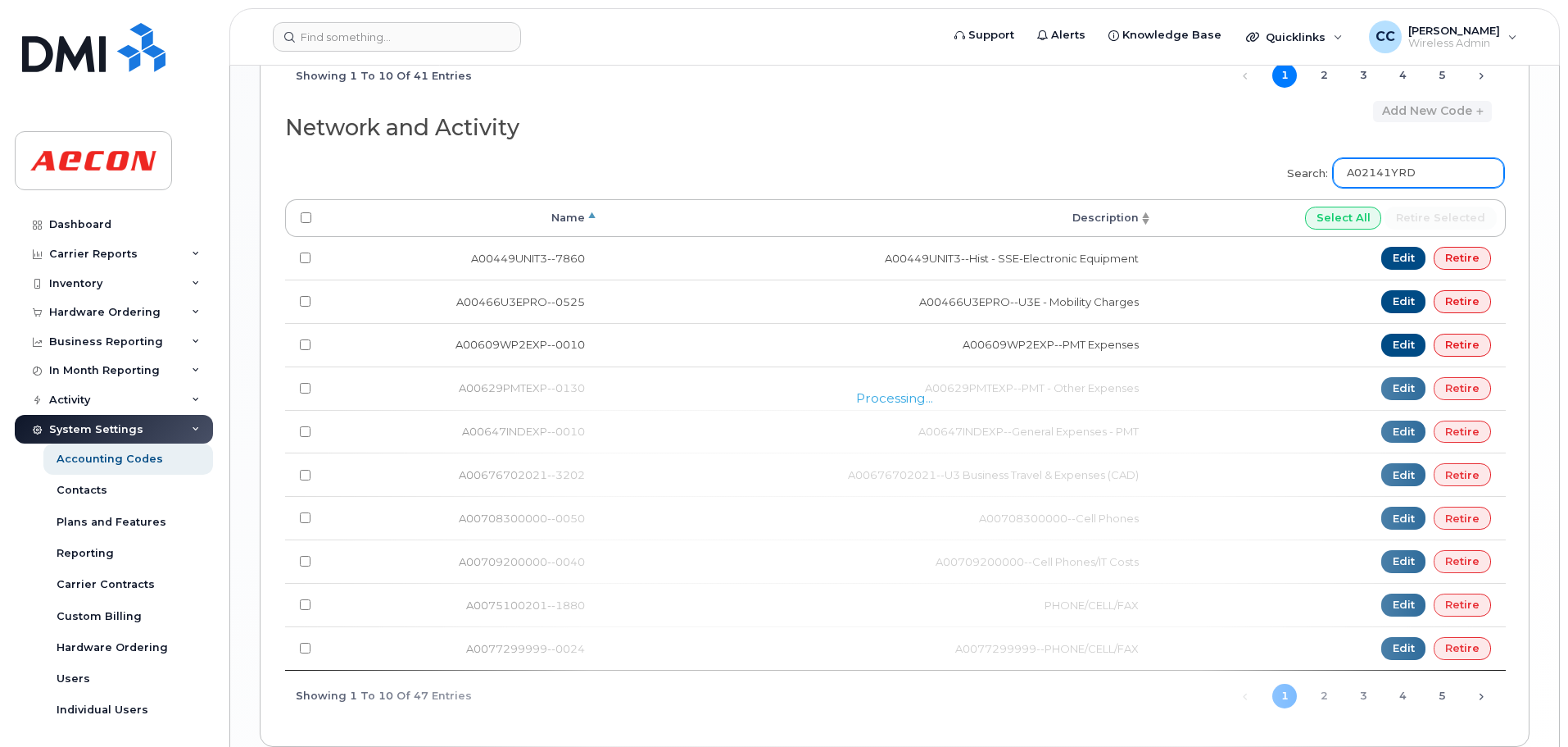
scroll to position [1133, 0]
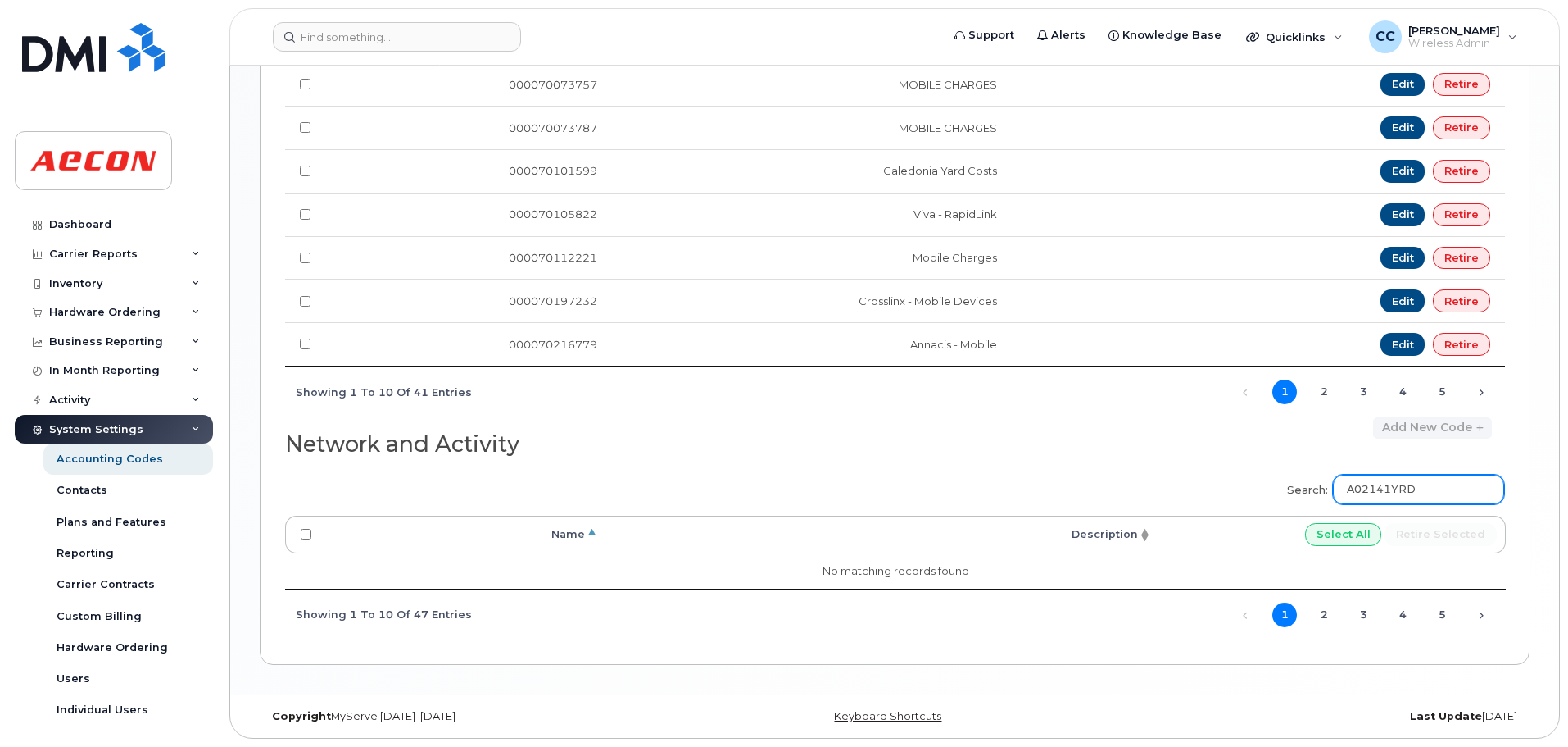
drag, startPoint x: 1448, startPoint y: 484, endPoint x: 1246, endPoint y: 516, distance: 204.5
click at [1246, 516] on div "Search: A02141YRD Processing... Name Description Select All Retire selected No …" at bounding box center [894, 552] width 1219 height 177
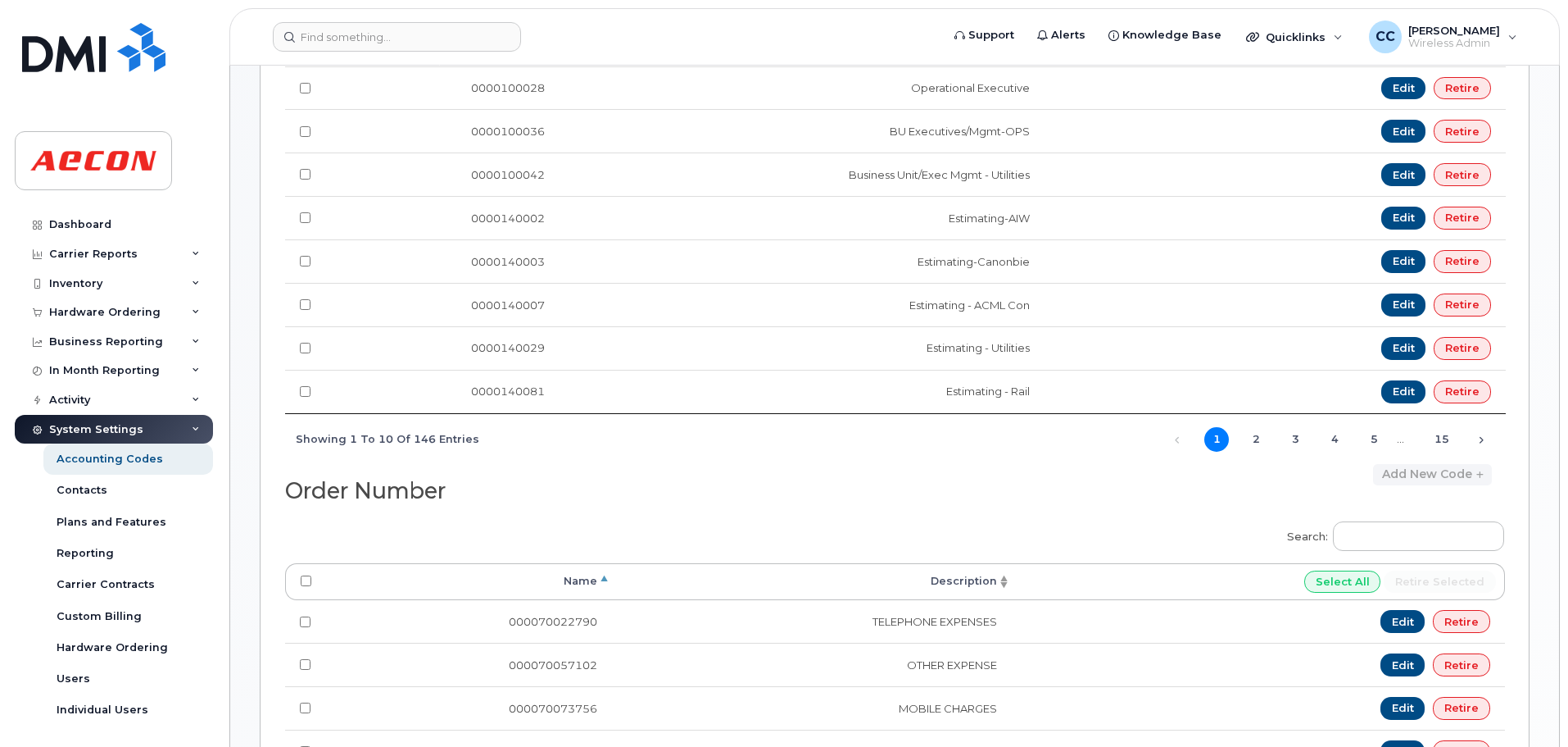
scroll to position [0, 0]
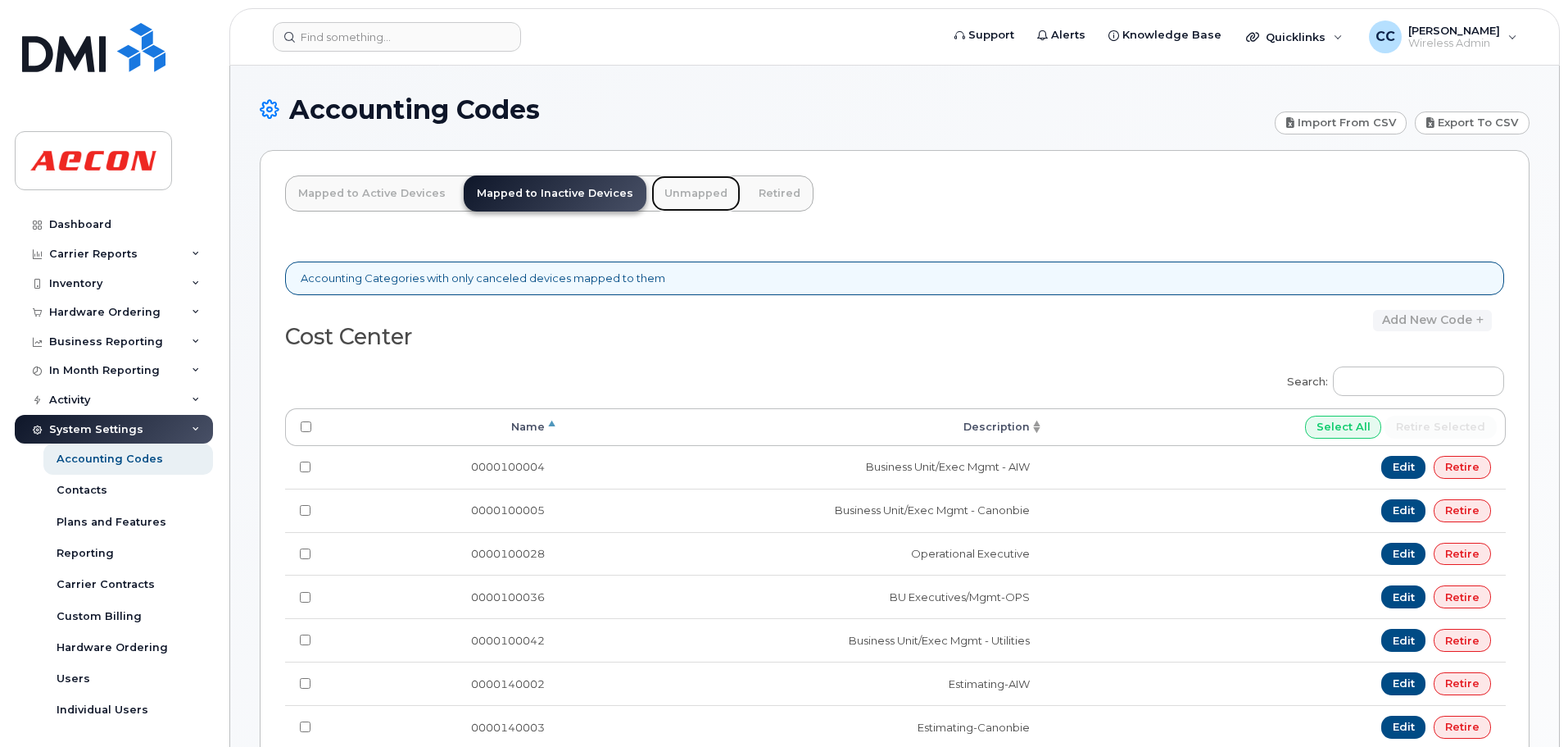
click at [675, 193] on link "Unmapped" at bounding box center [695, 194] width 89 height 36
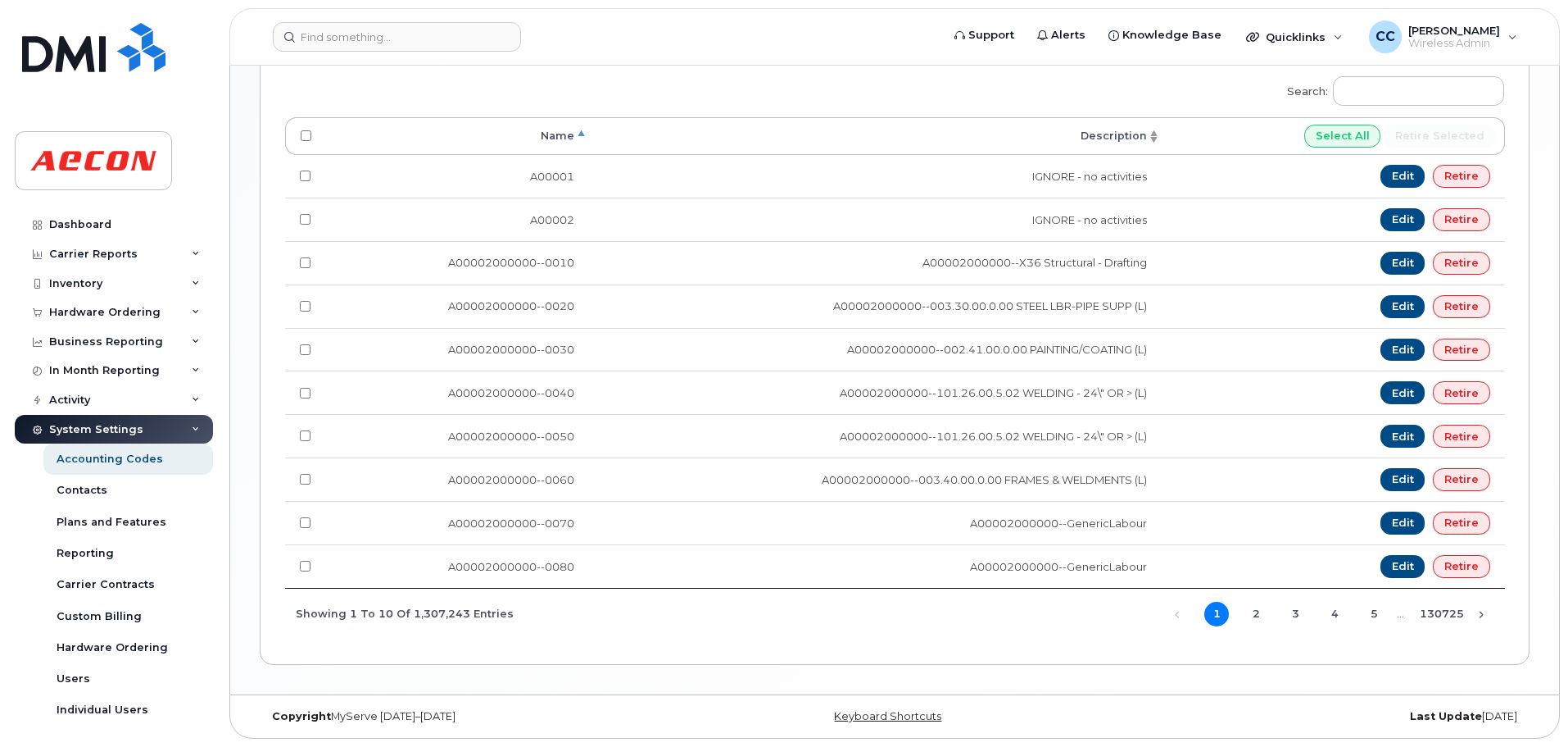
scroll to position [1449, 0]
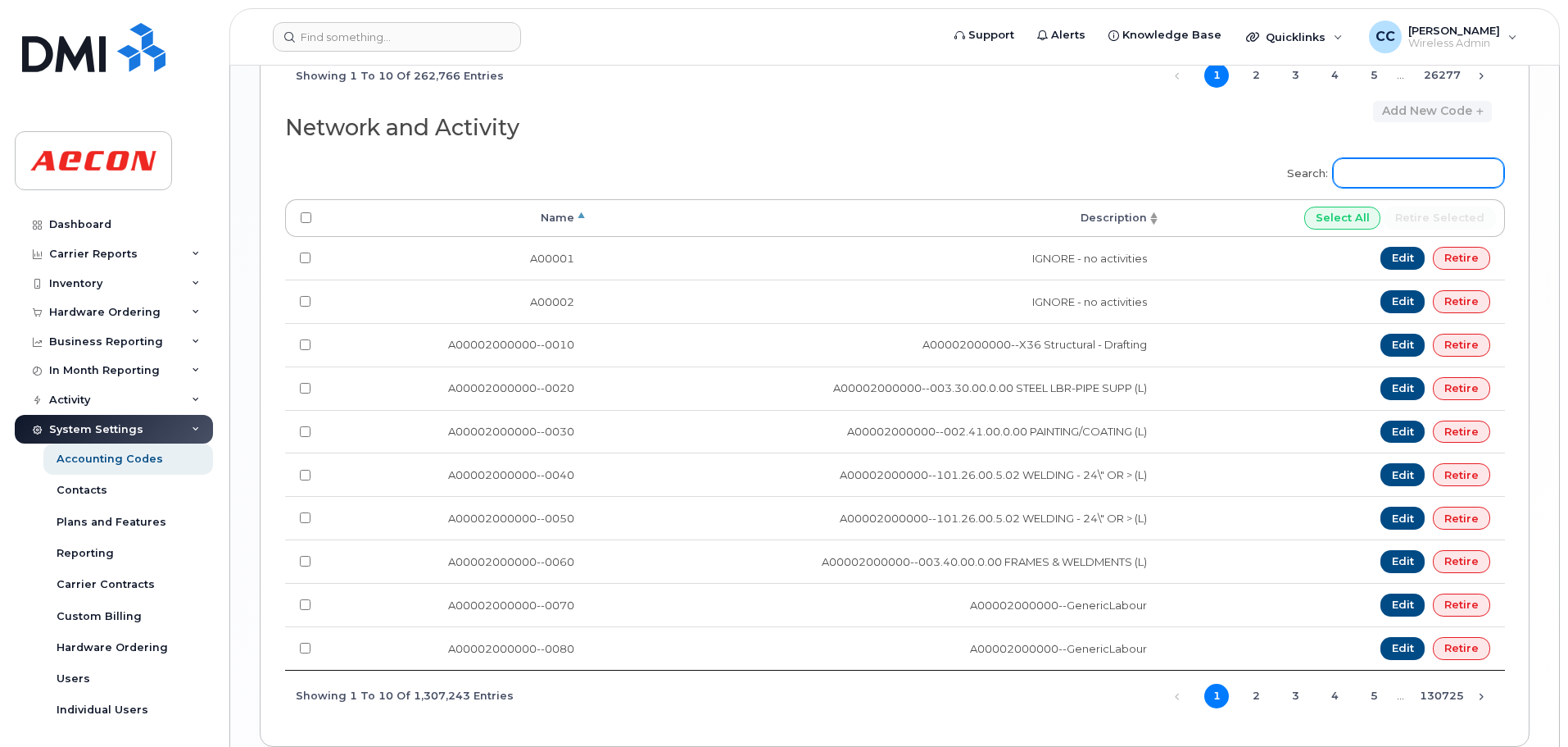
click at [1396, 176] on input "Search:" at bounding box center [1418, 173] width 171 height 30
paste input "A02141YRD"
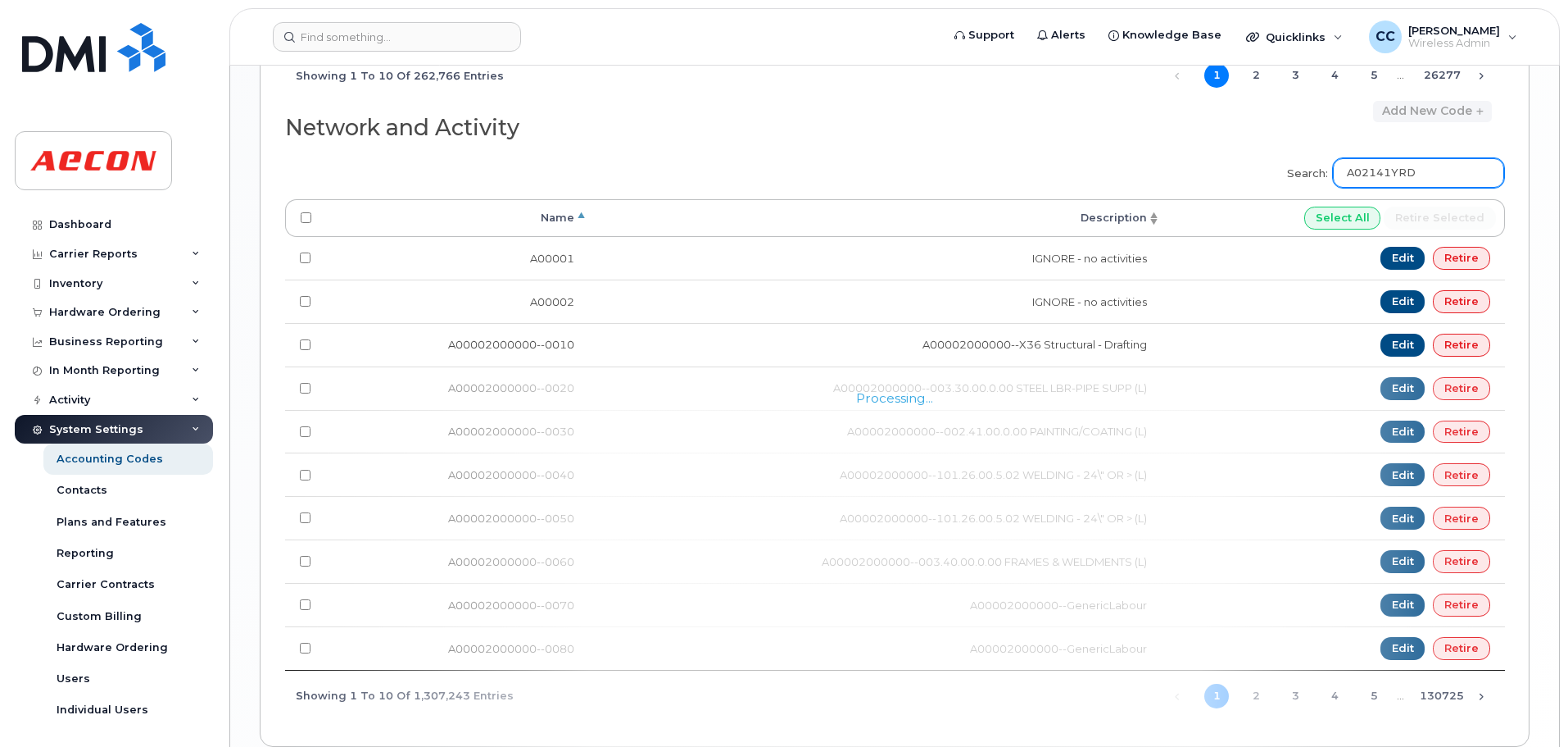
type input "A02141YRD"
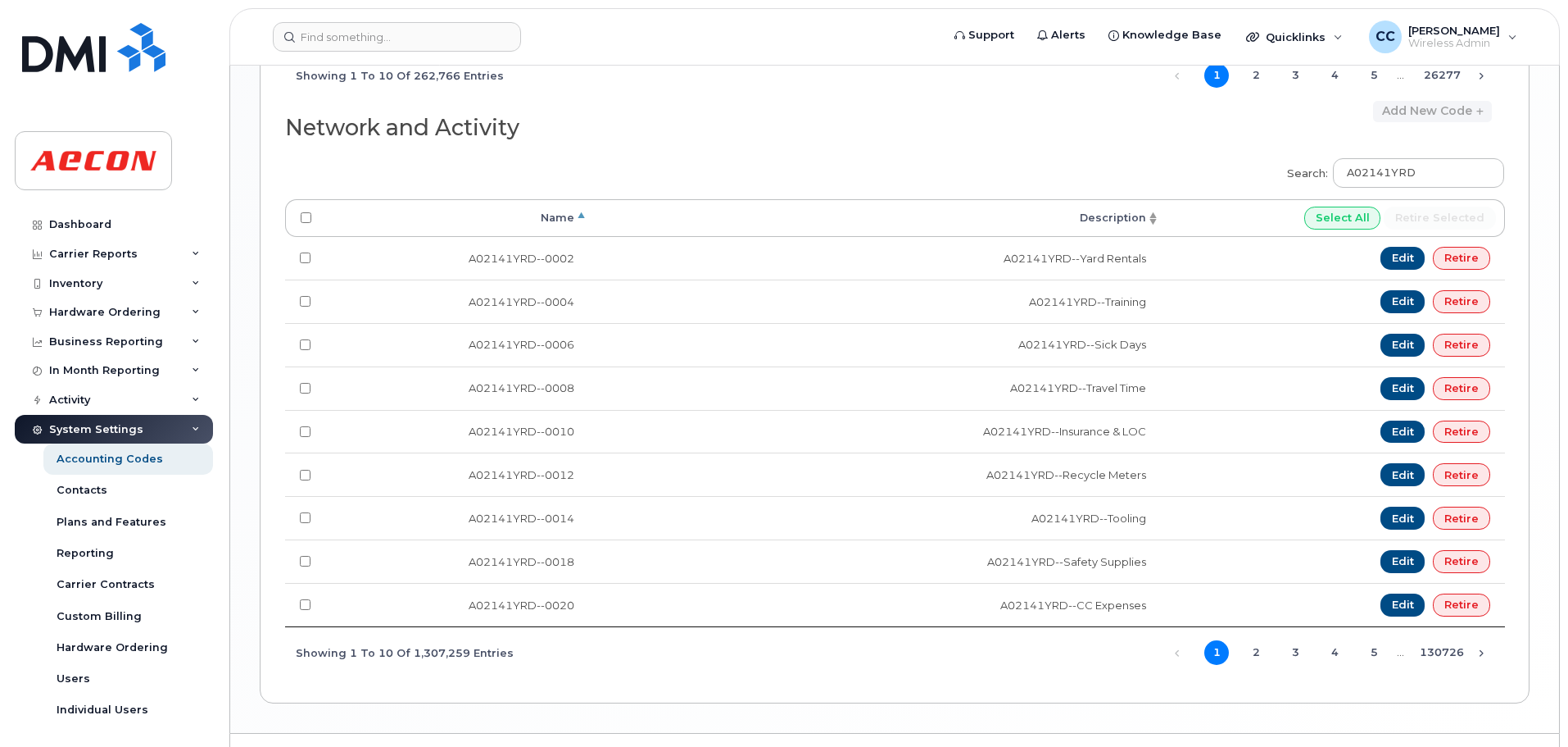
scroll to position [1488, 0]
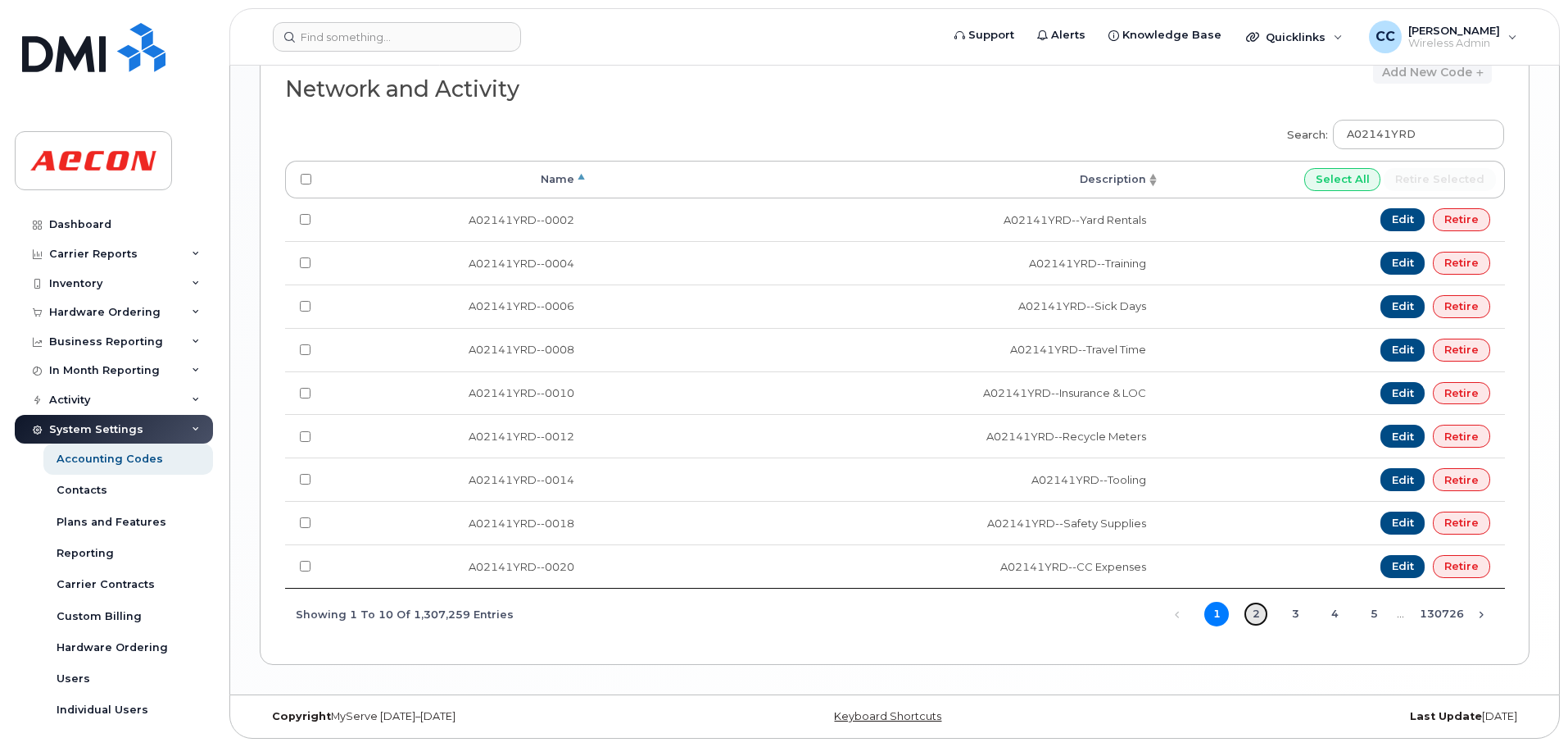
click at [1260, 613] on link "2" at bounding box center [1255, 614] width 24 height 24
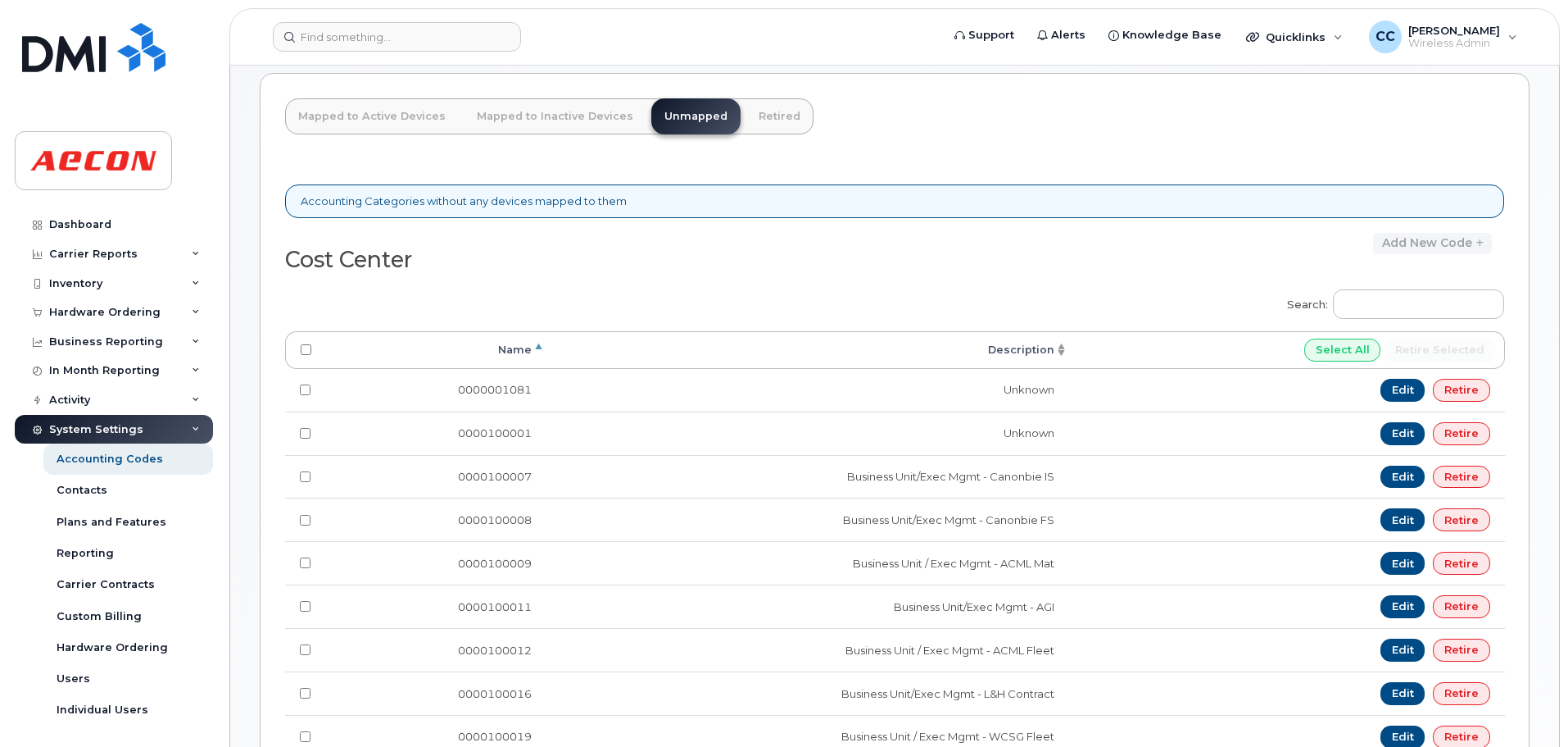
scroll to position [0, 0]
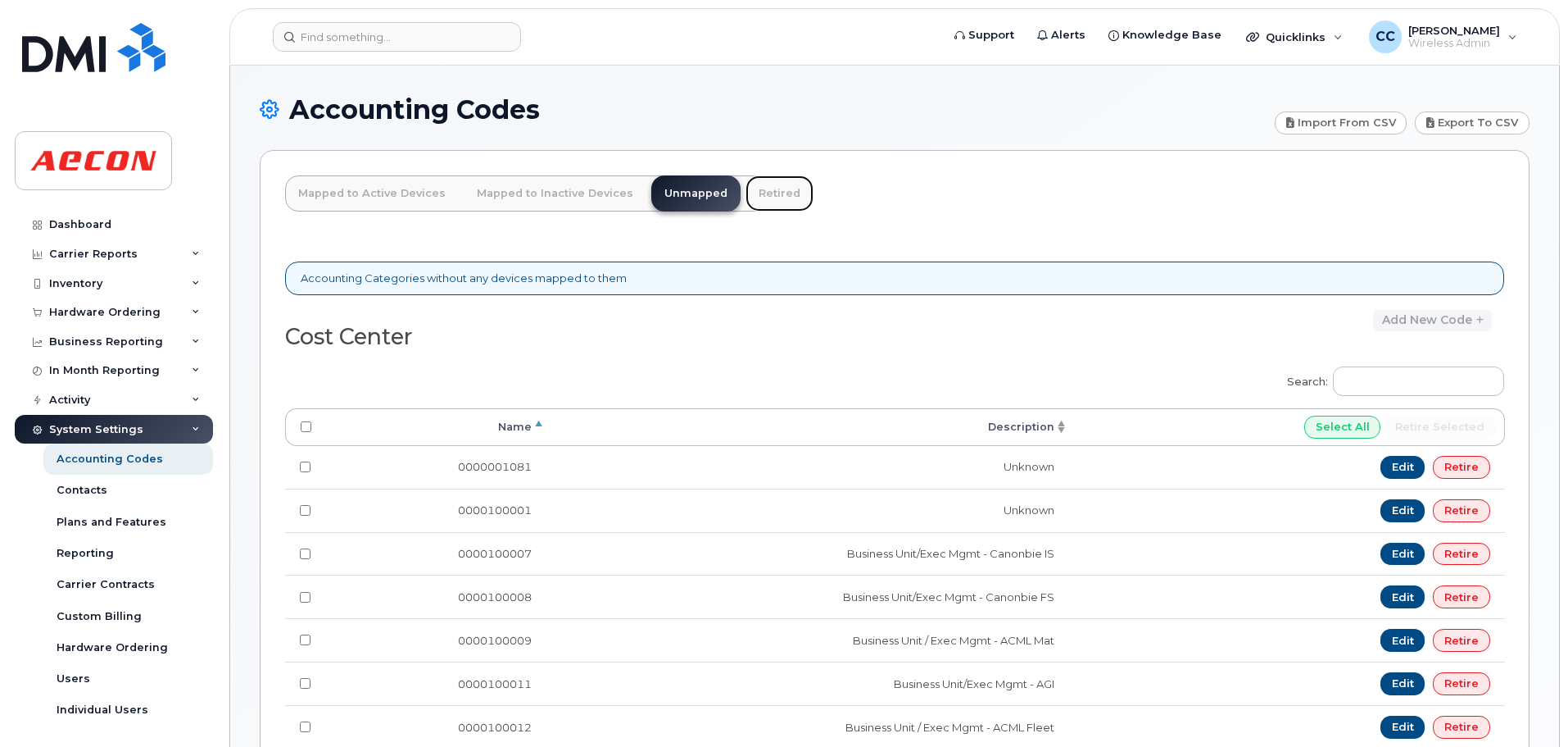
click at [771, 195] on link "Retired" at bounding box center [779, 194] width 68 height 36
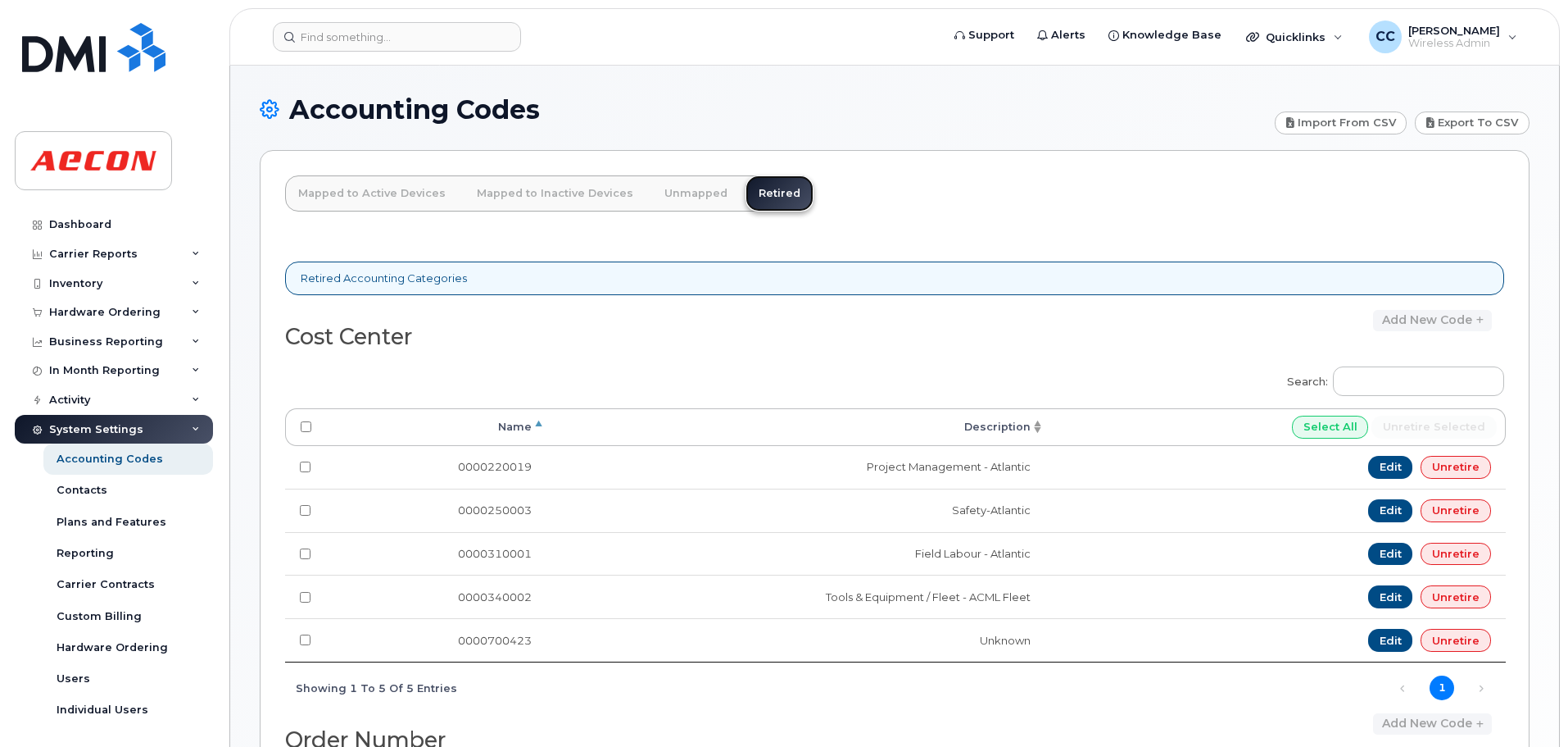
scroll to position [526, 0]
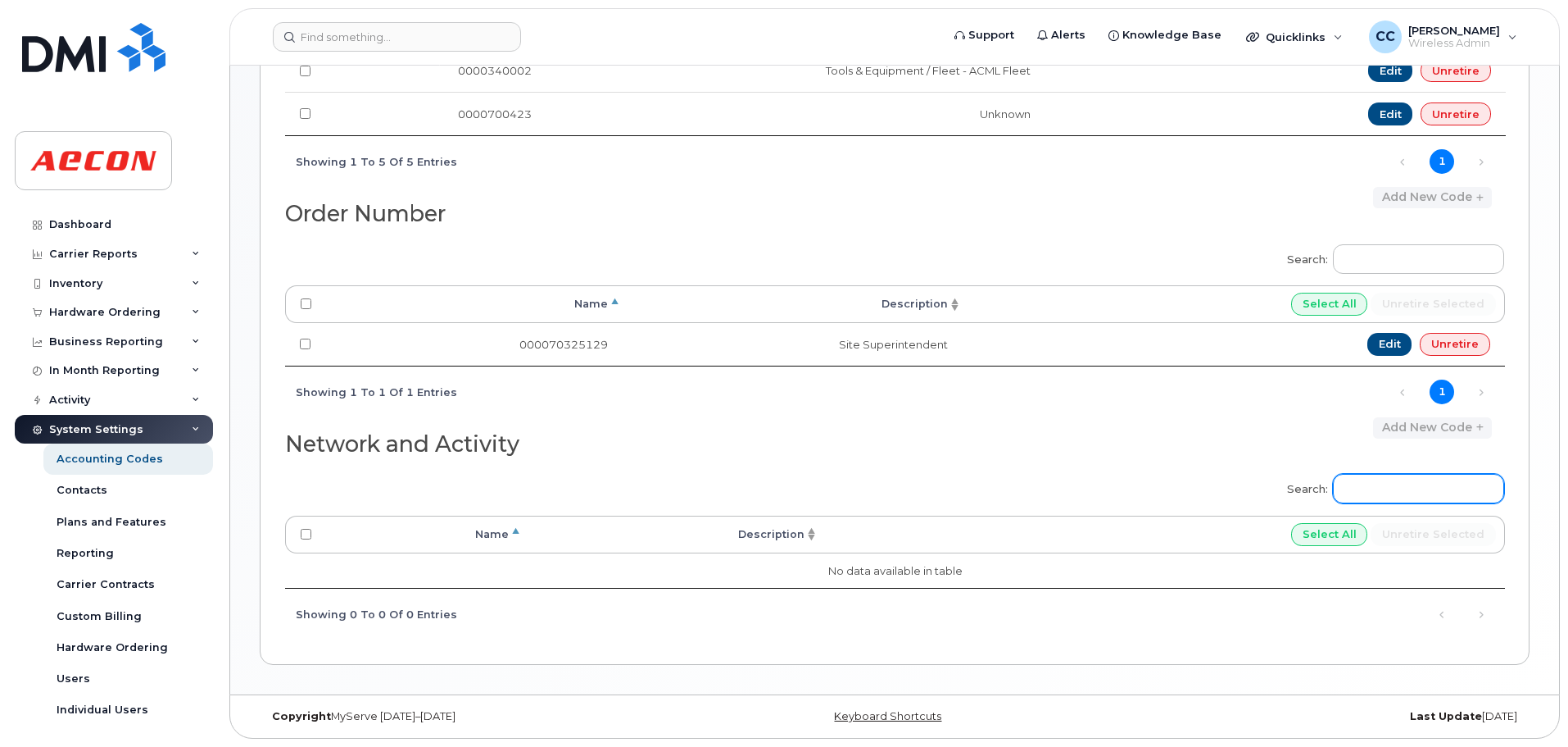
click at [1391, 485] on input "Search:" at bounding box center [1418, 488] width 171 height 30
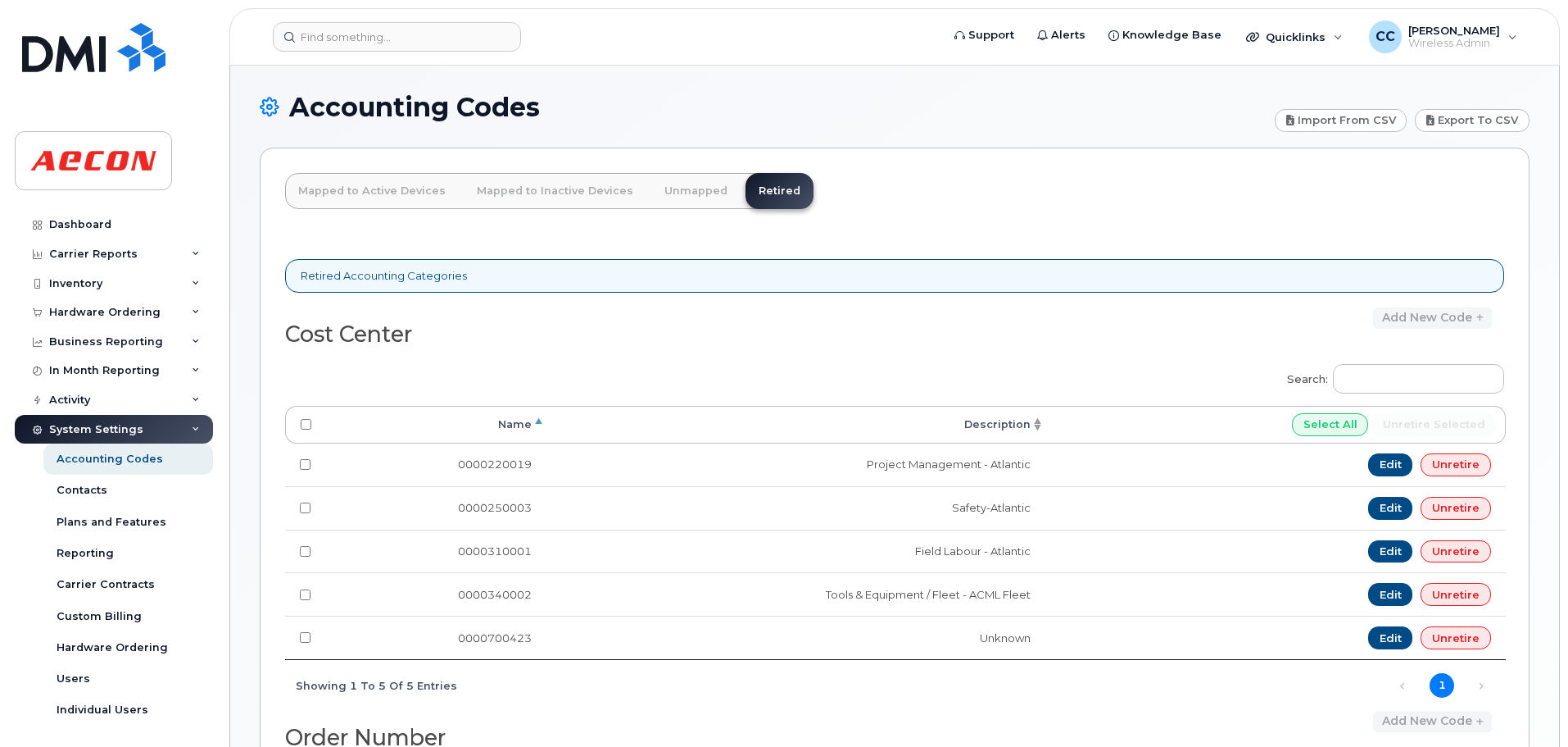
scroll to position [0, 0]
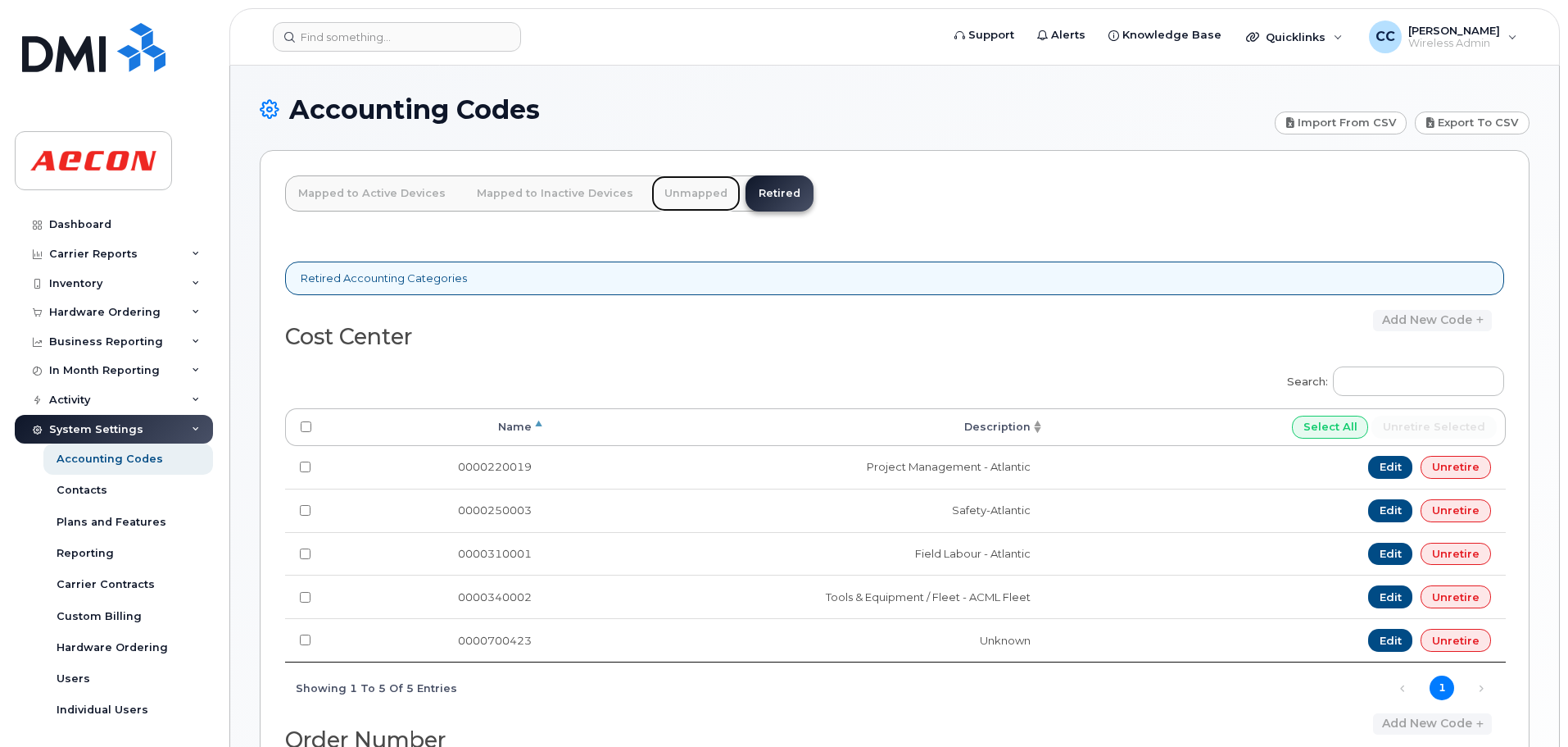
click at [671, 192] on link "Unmapped" at bounding box center [695, 194] width 89 height 36
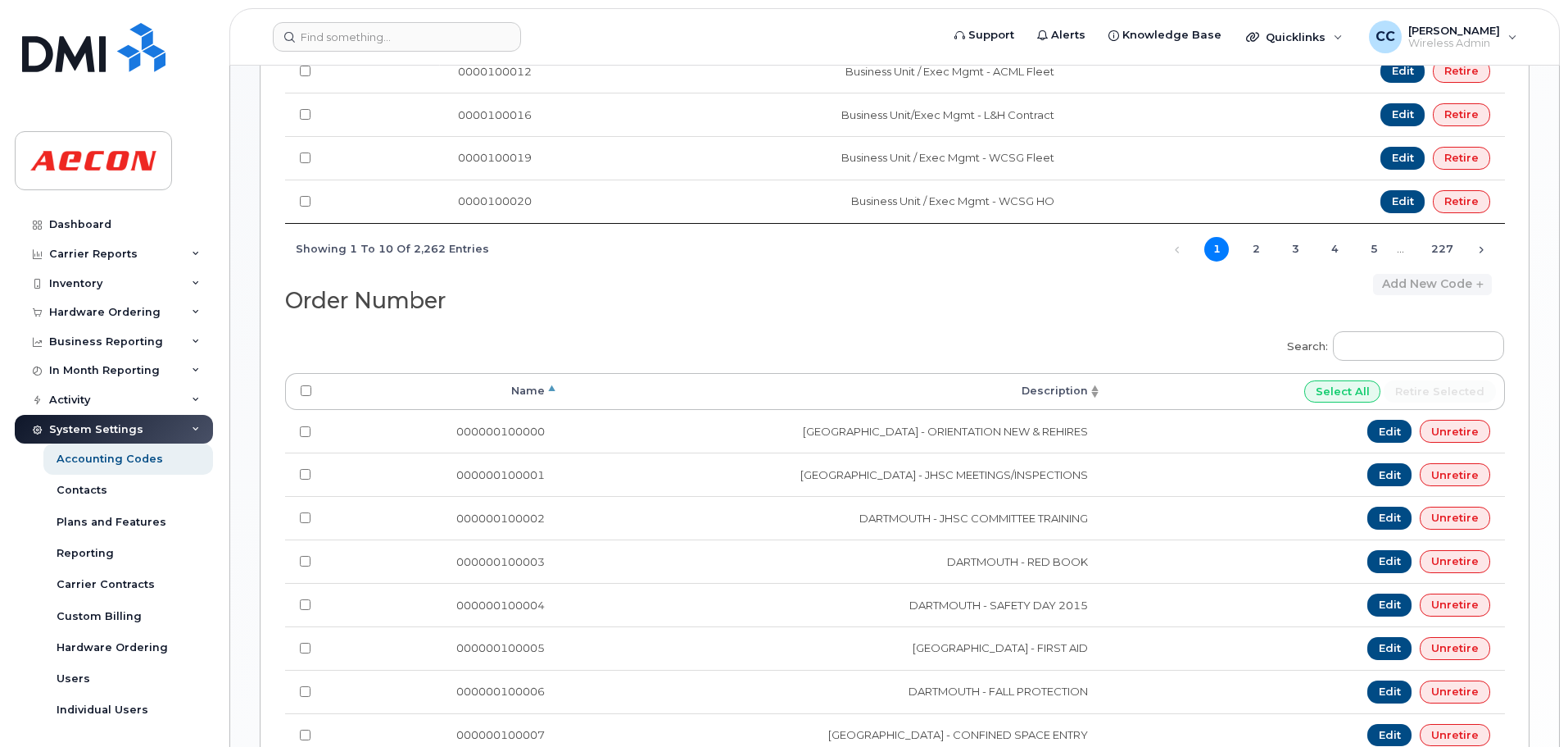
scroll to position [1133, 0]
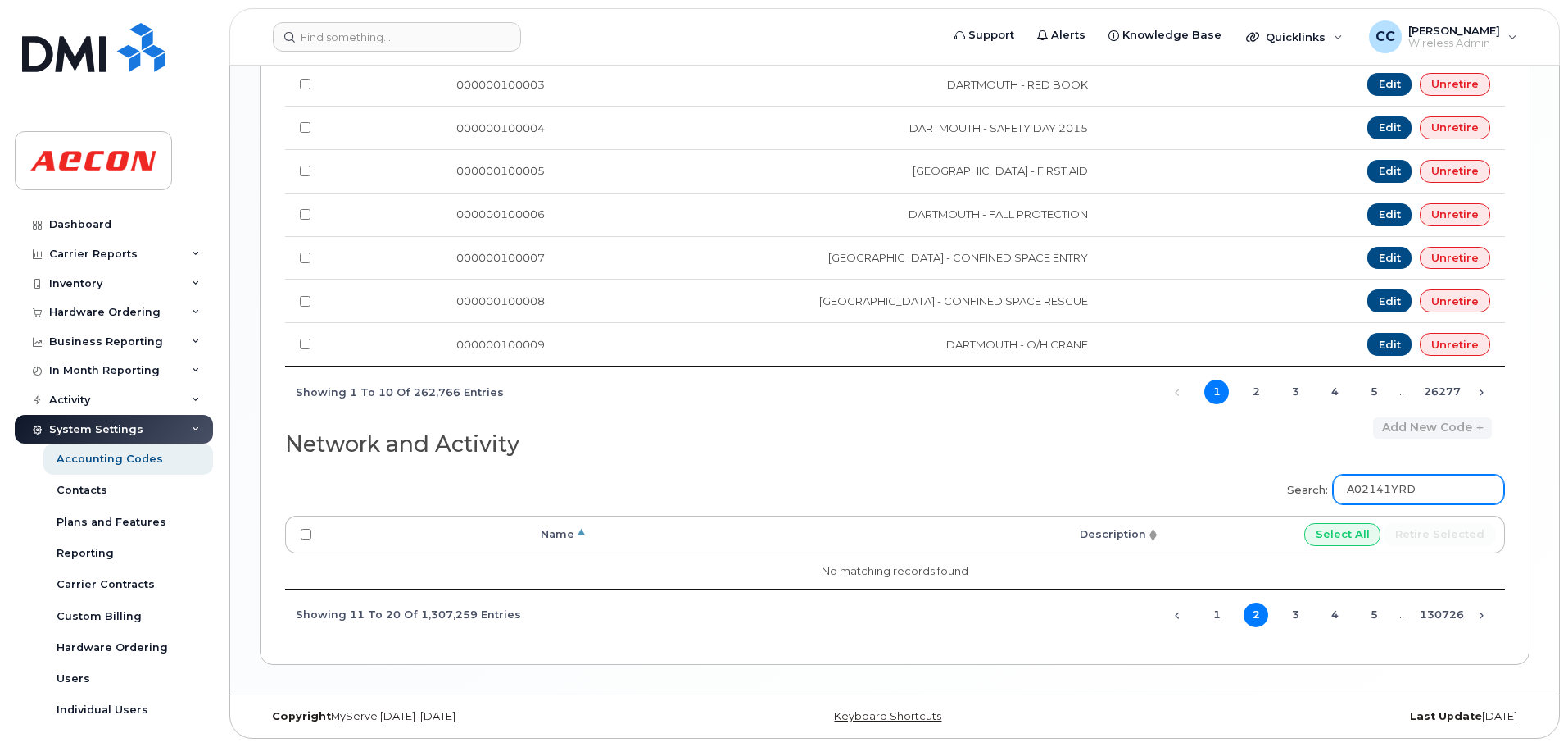
drag, startPoint x: 1448, startPoint y: 490, endPoint x: 1340, endPoint y: 497, distance: 108.2
click at [1340, 497] on label "Search: A02141YRD" at bounding box center [1390, 487] width 228 height 46
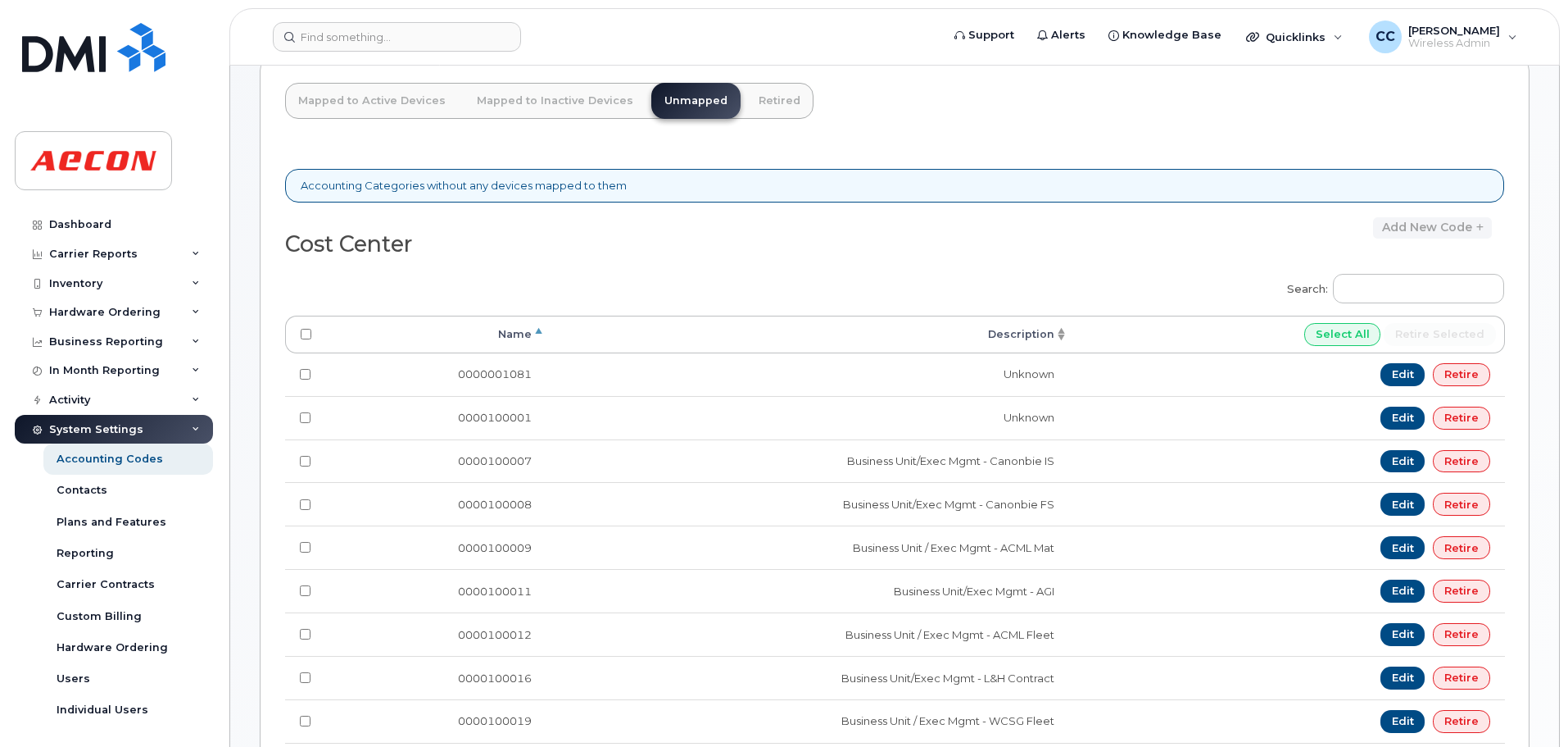
scroll to position [0, 0]
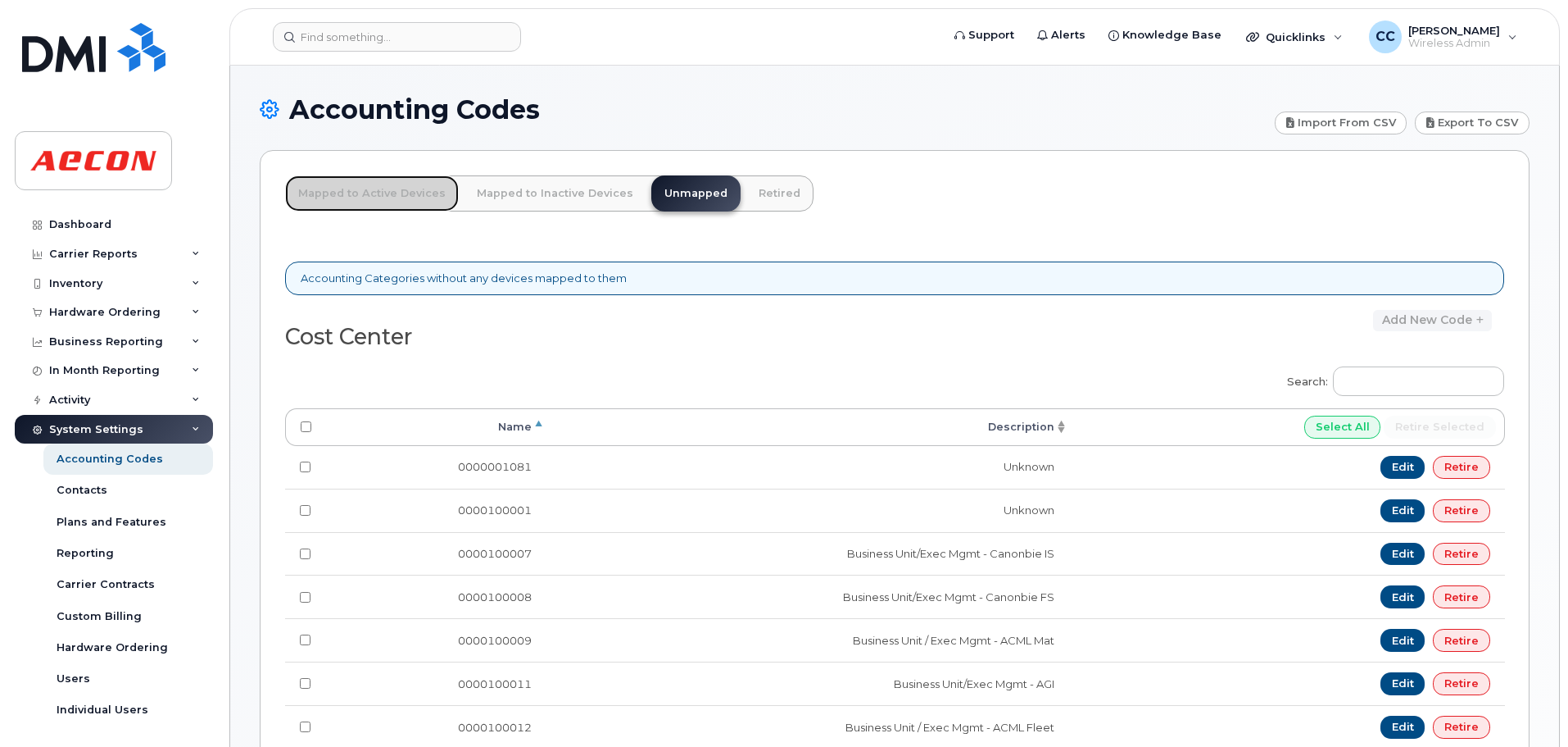
drag, startPoint x: 378, startPoint y: 196, endPoint x: 452, endPoint y: 211, distance: 75.5
click at [377, 196] on link "Mapped to Active Devices" at bounding box center [372, 194] width 174 height 36
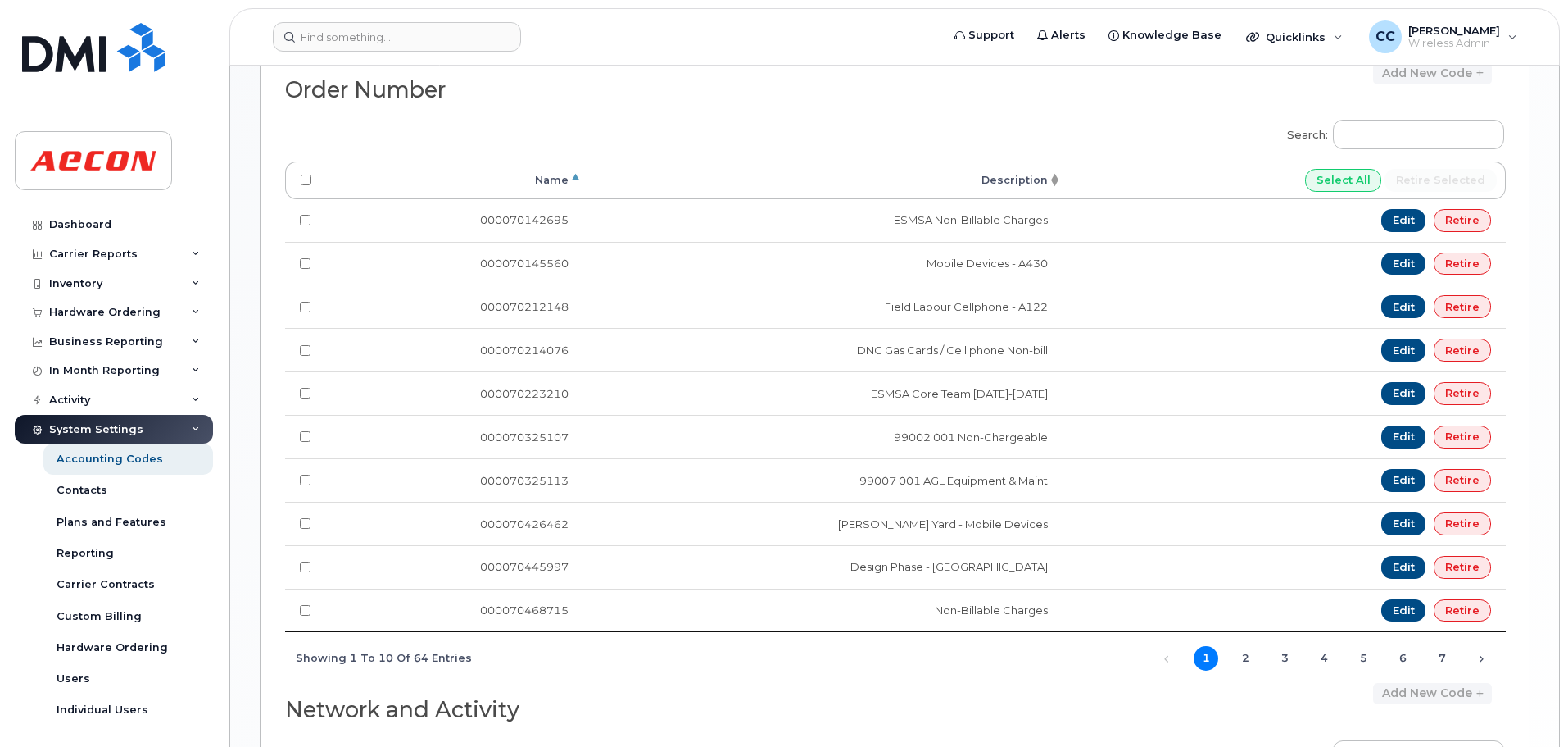
scroll to position [1161, 0]
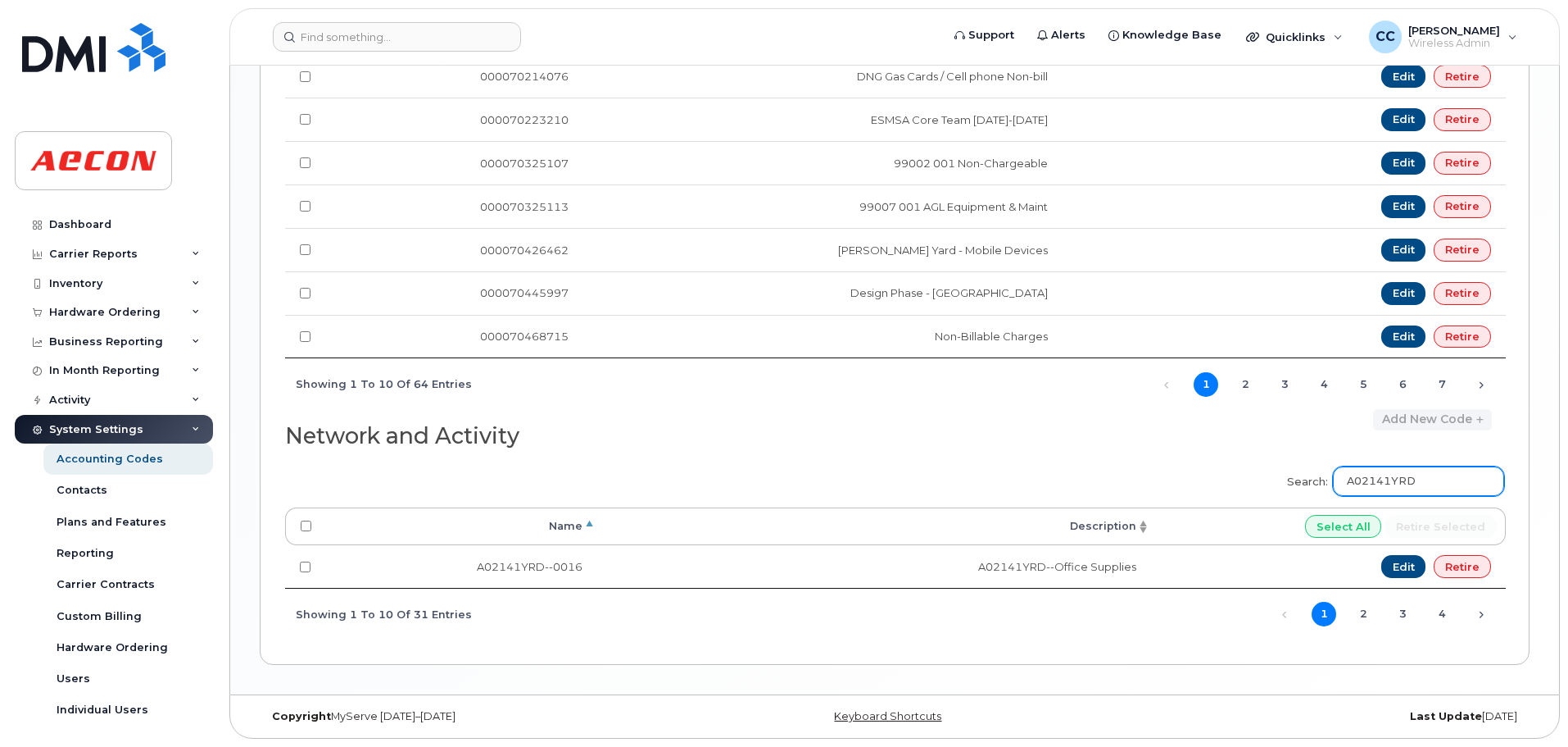
click at [1451, 472] on input "A02141YRD" at bounding box center [1418, 481] width 171 height 30
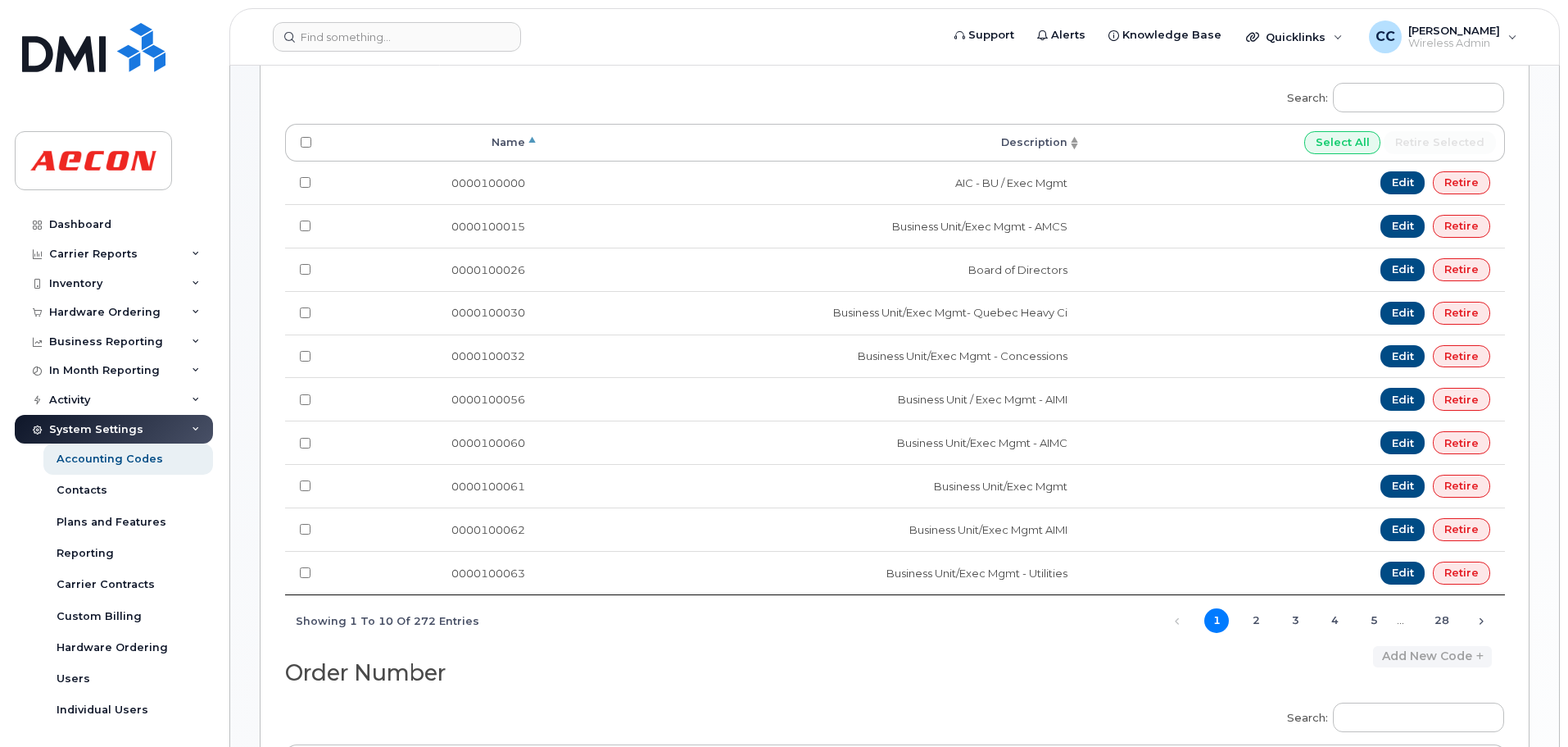
scroll to position [0, 0]
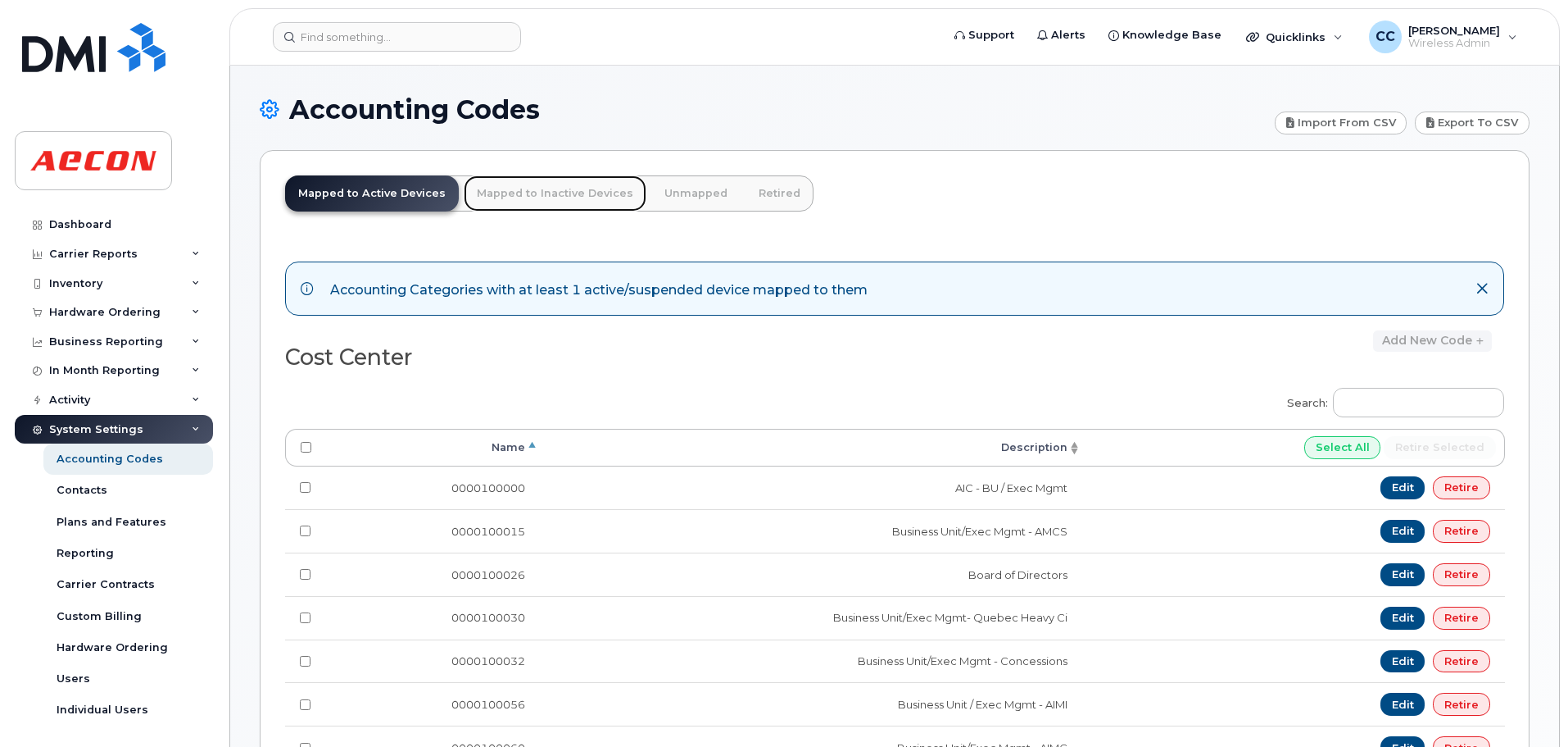
click at [544, 194] on link "Mapped to Inactive Devices" at bounding box center [555, 194] width 183 height 36
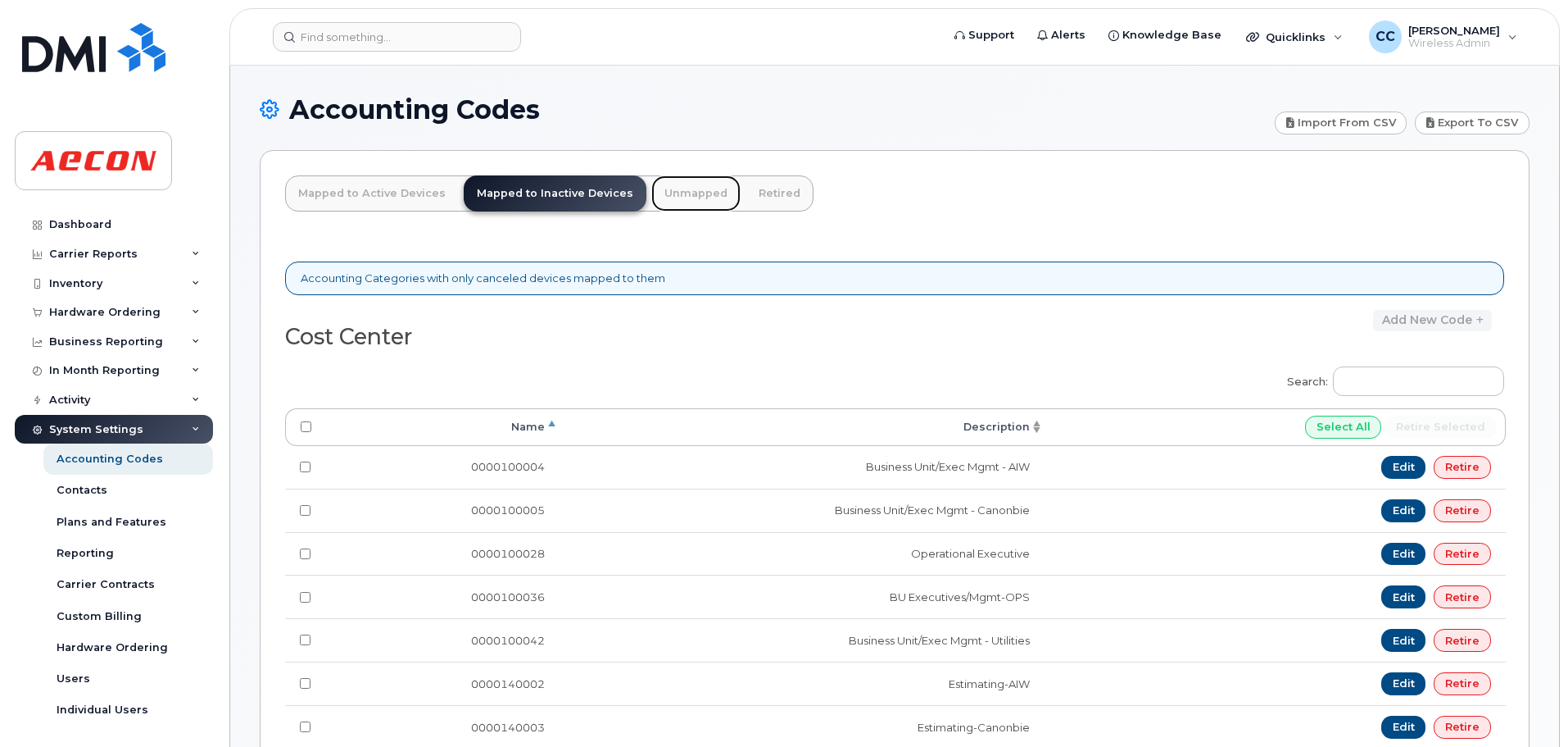
click at [684, 191] on link "Unmapped" at bounding box center [695, 194] width 89 height 36
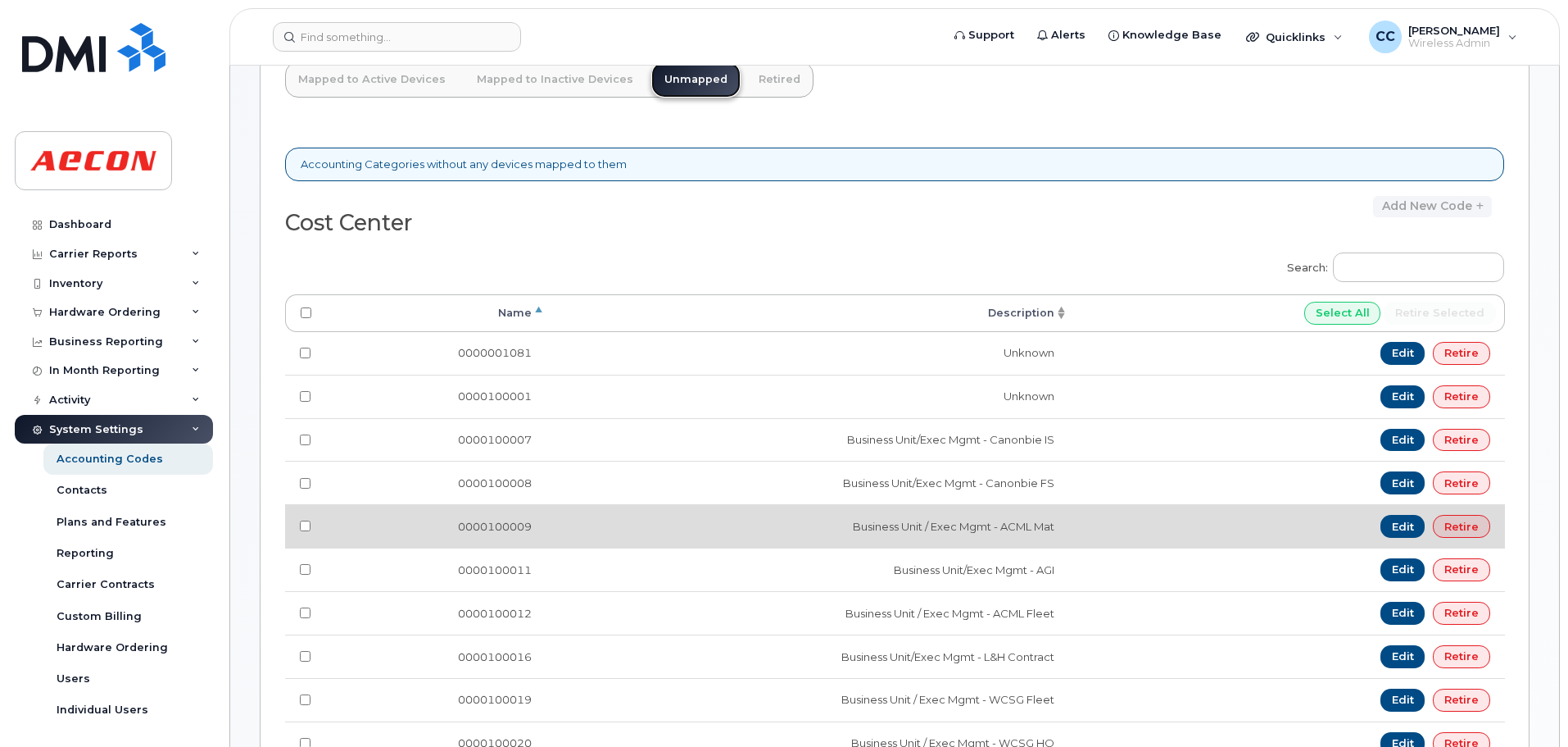
scroll to position [164, 0]
